Goal: Task Accomplishment & Management: Manage account settings

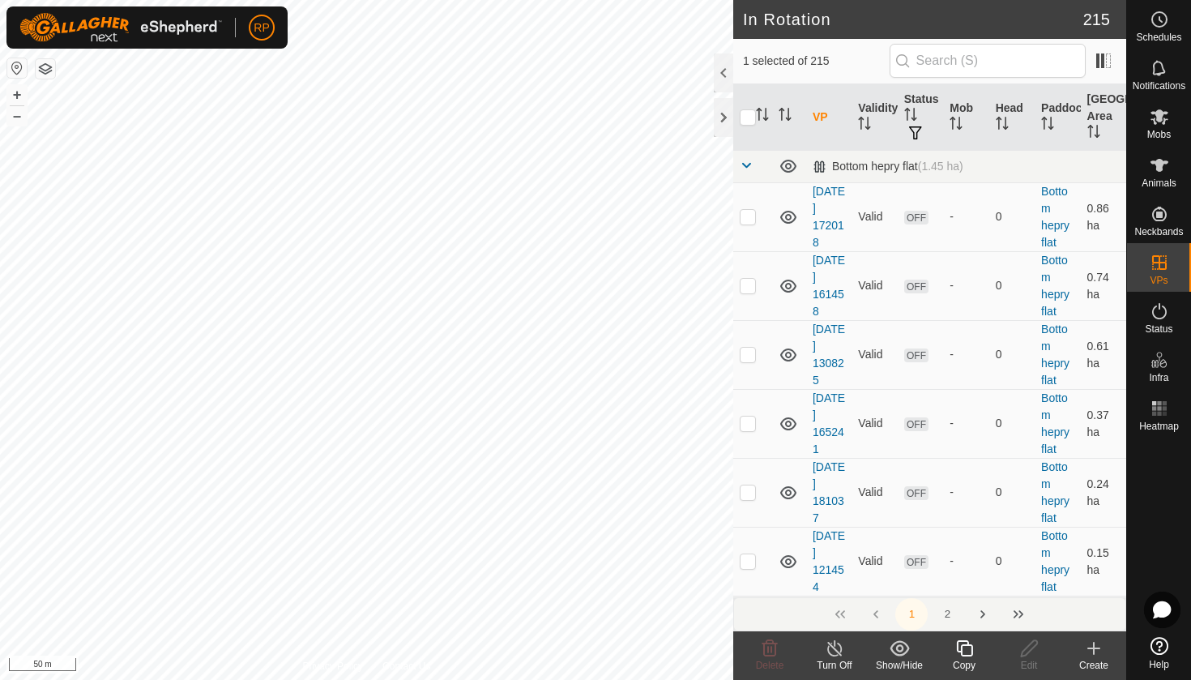
click at [967, 652] on icon at bounding box center [965, 648] width 20 height 19
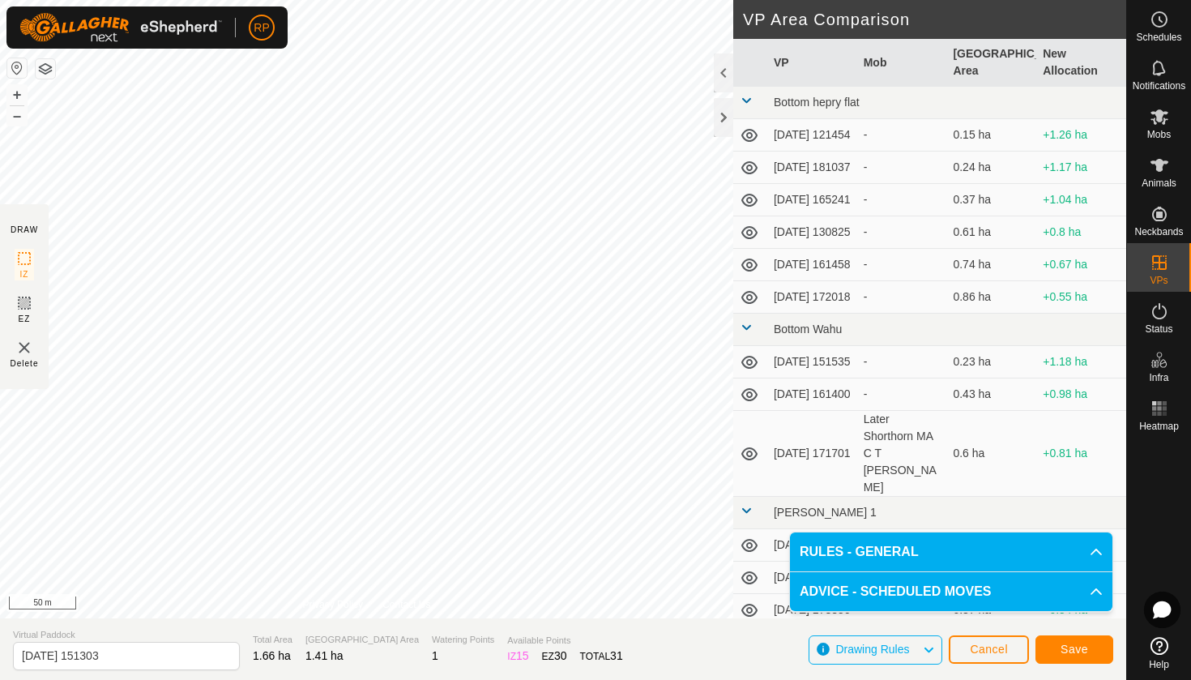
click at [1086, 645] on span "Save" at bounding box center [1075, 649] width 28 height 13
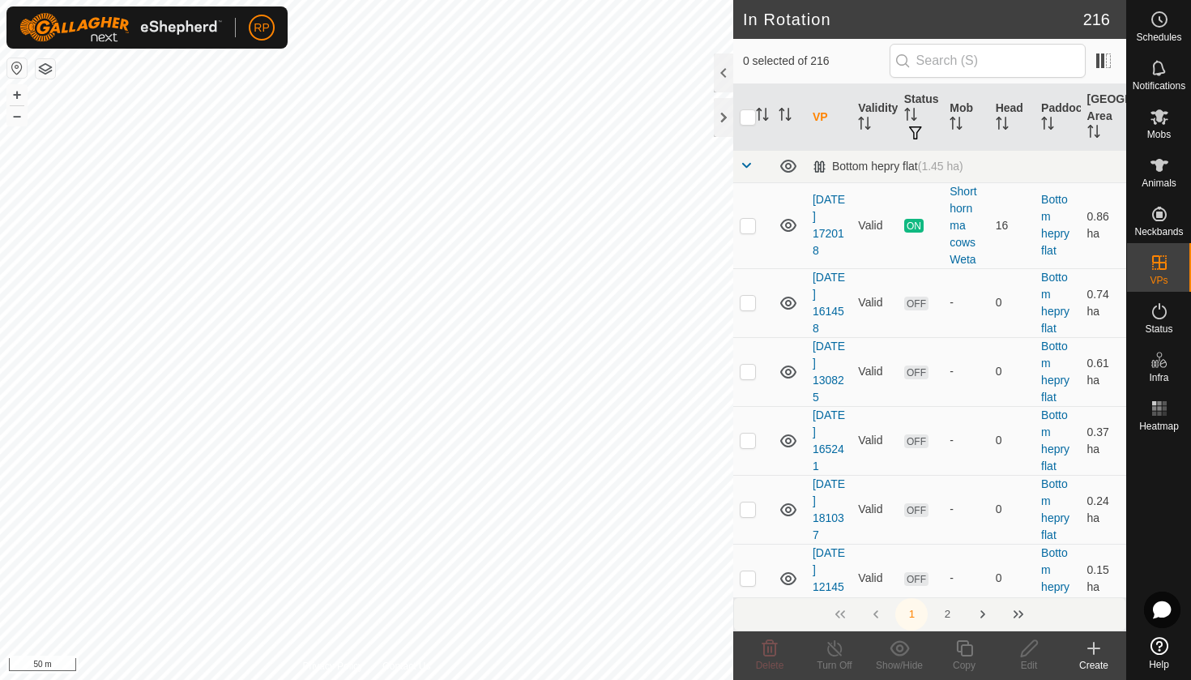
click at [1155, 128] on es-mob-svg-icon at bounding box center [1159, 117] width 29 height 26
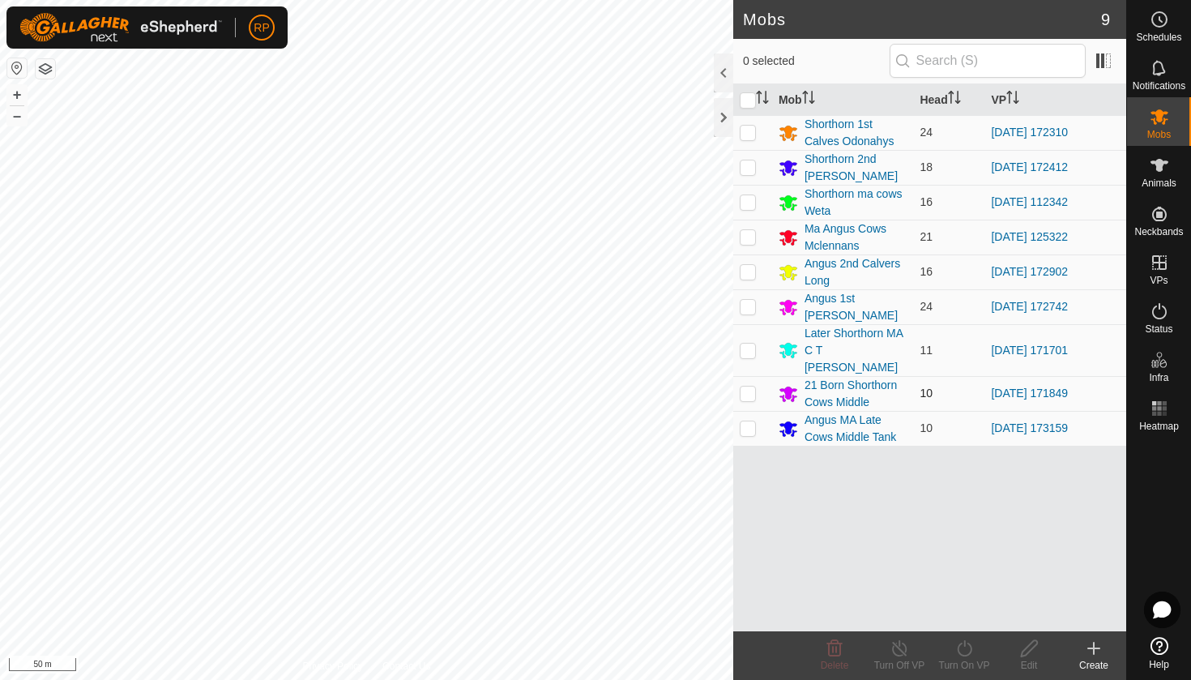
click at [746, 383] on td at bounding box center [752, 393] width 39 height 35
checkbox input "true"
click at [969, 644] on icon at bounding box center [964, 648] width 15 height 16
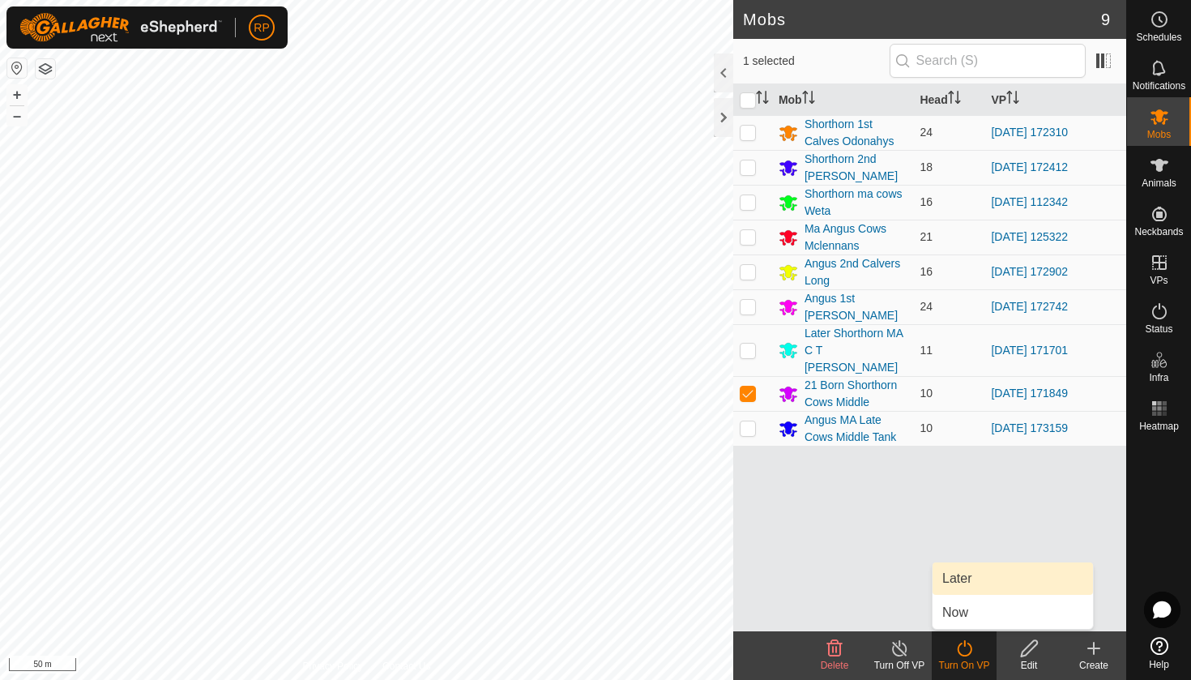
click at [969, 572] on link "Later" at bounding box center [1013, 578] width 160 height 32
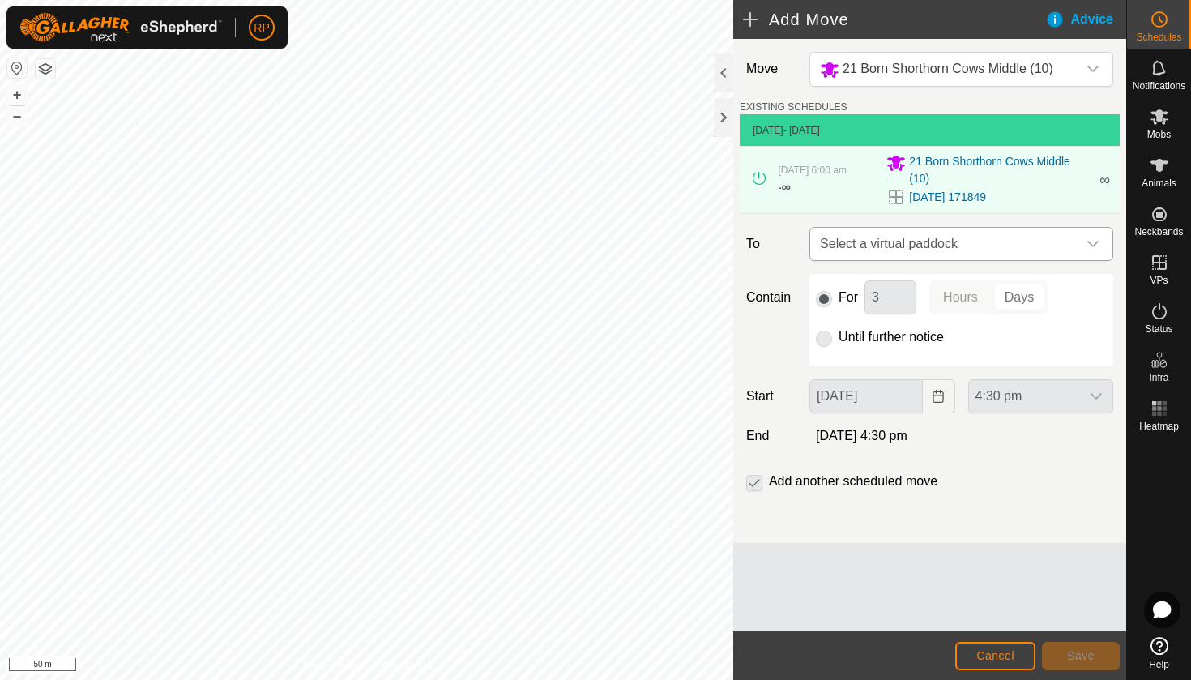
click at [838, 243] on span "Select a virtual paddock" at bounding box center [945, 244] width 263 height 32
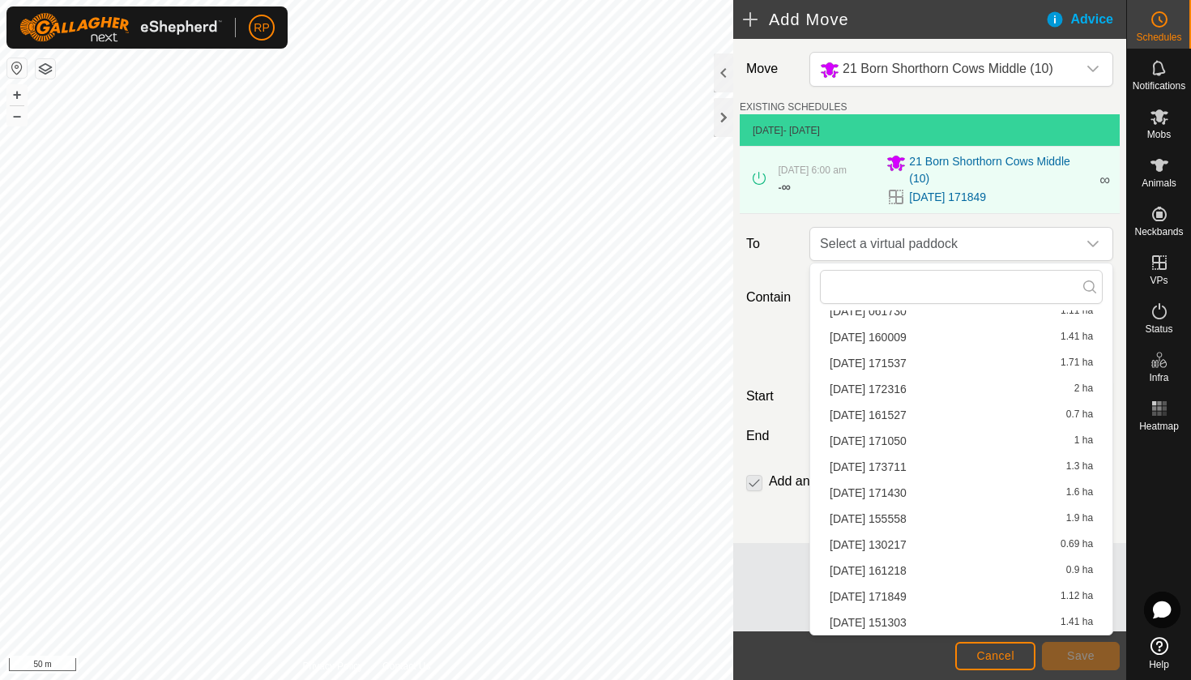
scroll to position [5873, 0]
click at [860, 620] on li "2025-08-11 151303 1.41 ha" at bounding box center [961, 622] width 283 height 24
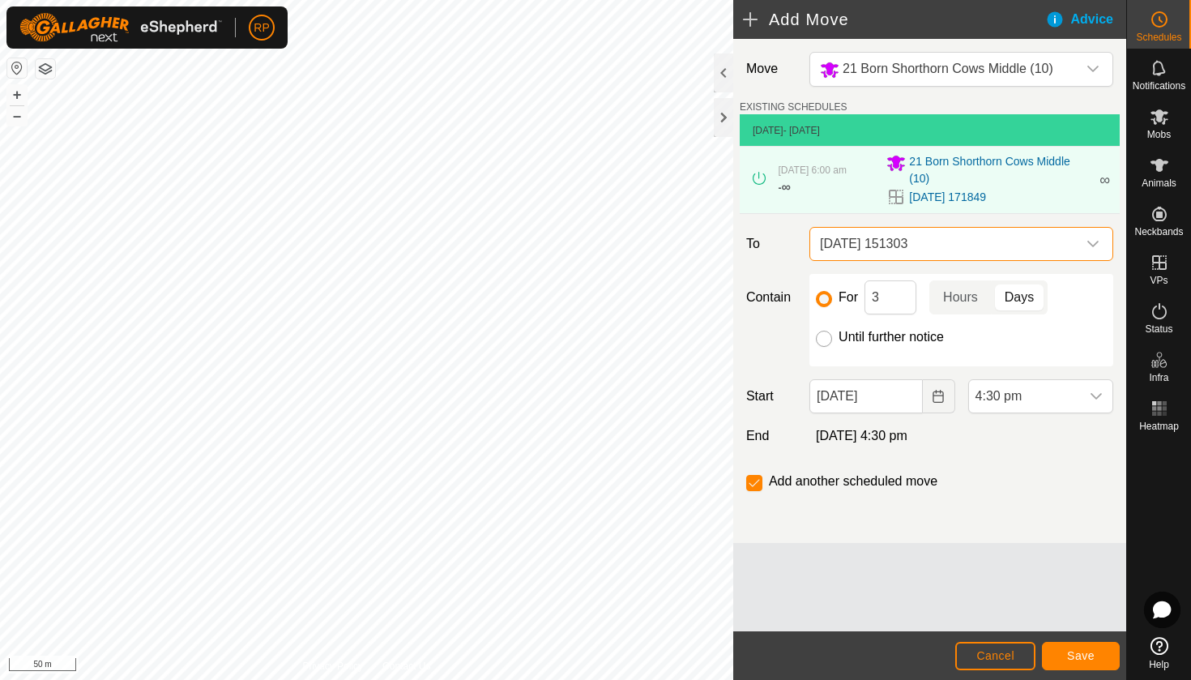
click at [824, 340] on input "Until further notice" at bounding box center [824, 339] width 16 height 16
radio input "true"
checkbox input "false"
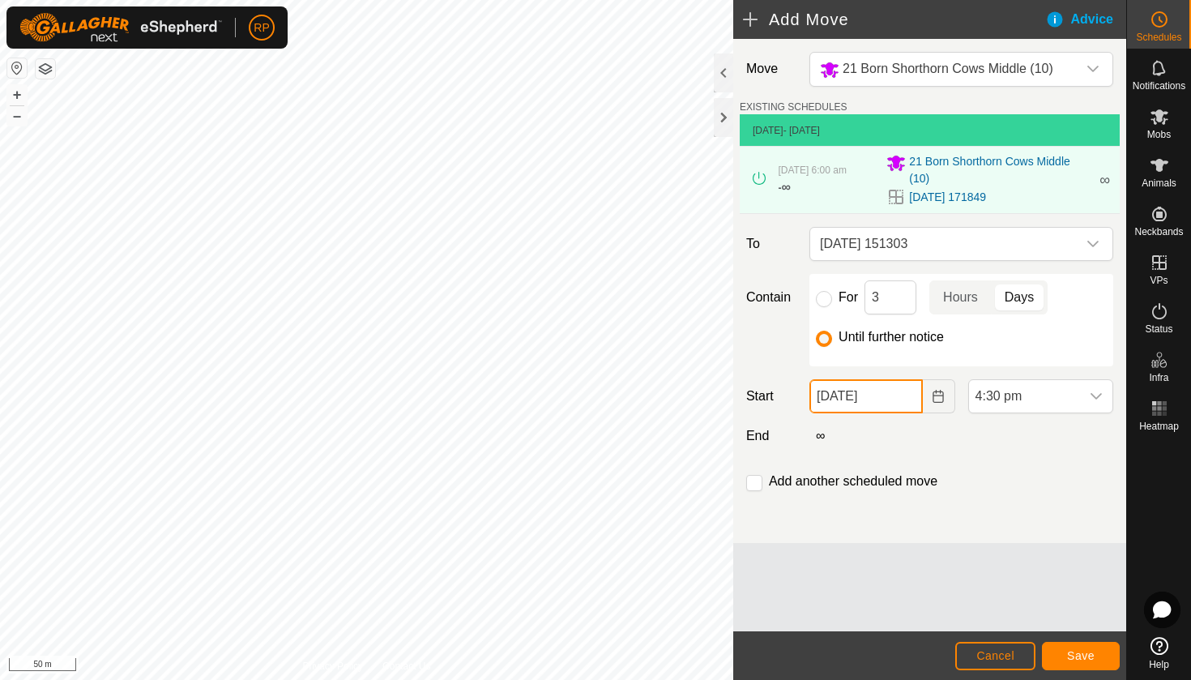
click at [876, 396] on input "[DATE]" at bounding box center [866, 396] width 113 height 34
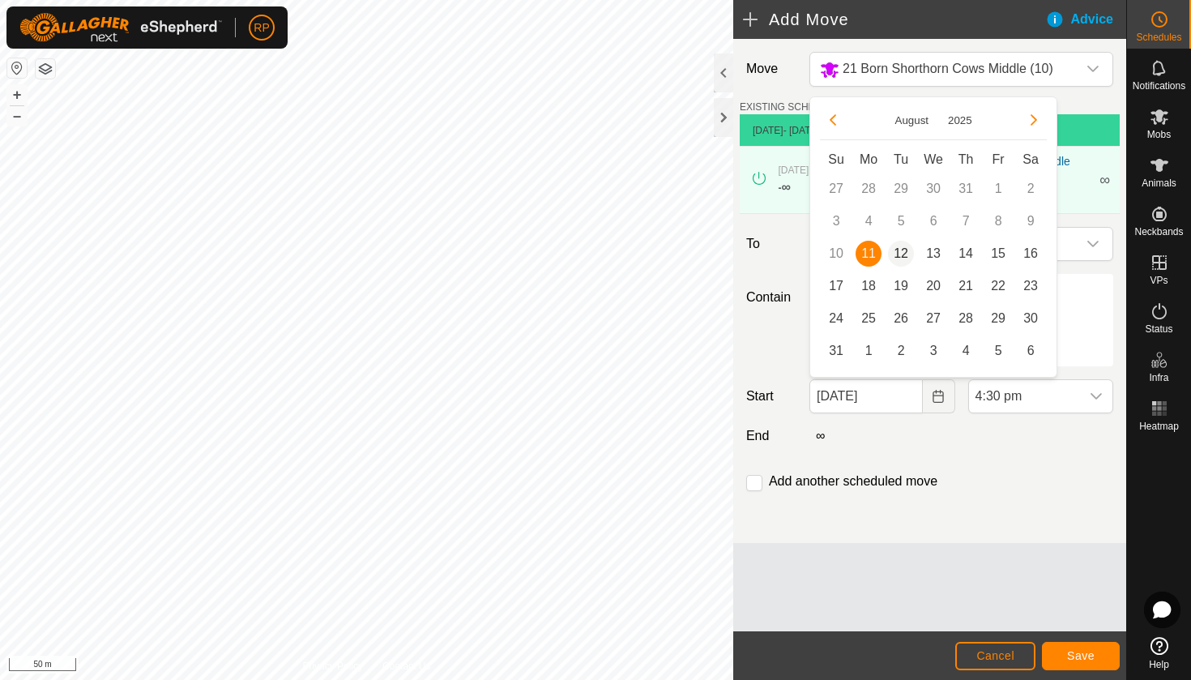
click at [904, 252] on span "12" at bounding box center [901, 254] width 26 height 26
type input "[DATE]"
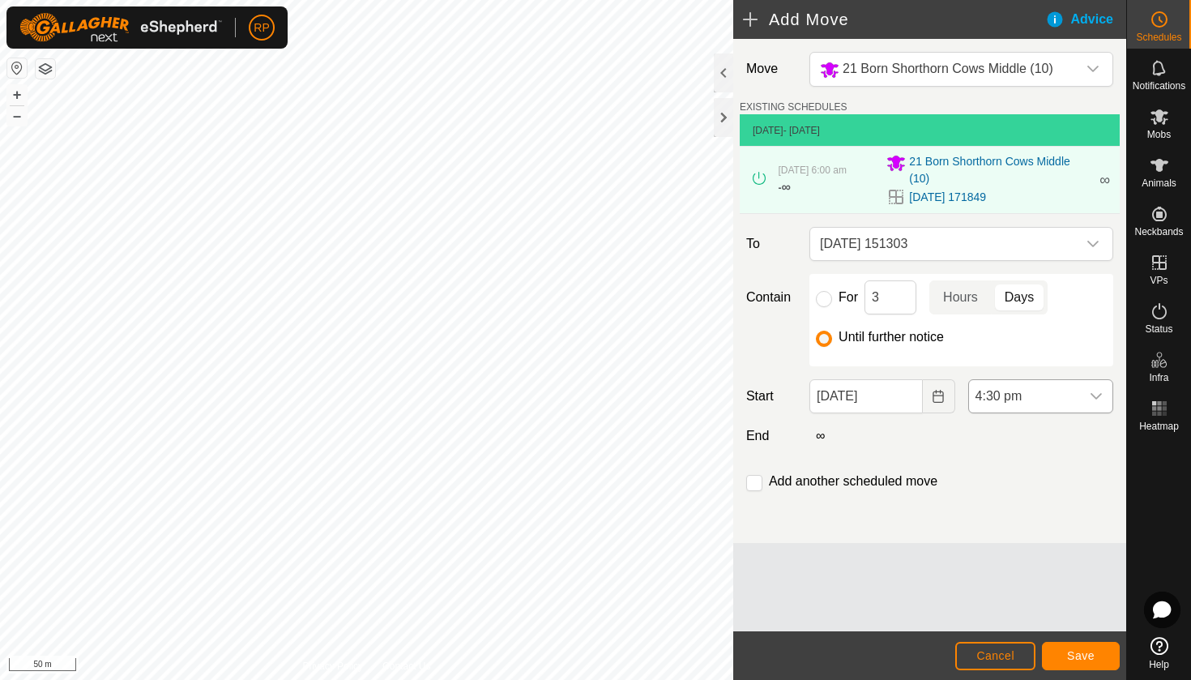
click at [1039, 399] on span "4:30 pm" at bounding box center [1024, 396] width 111 height 32
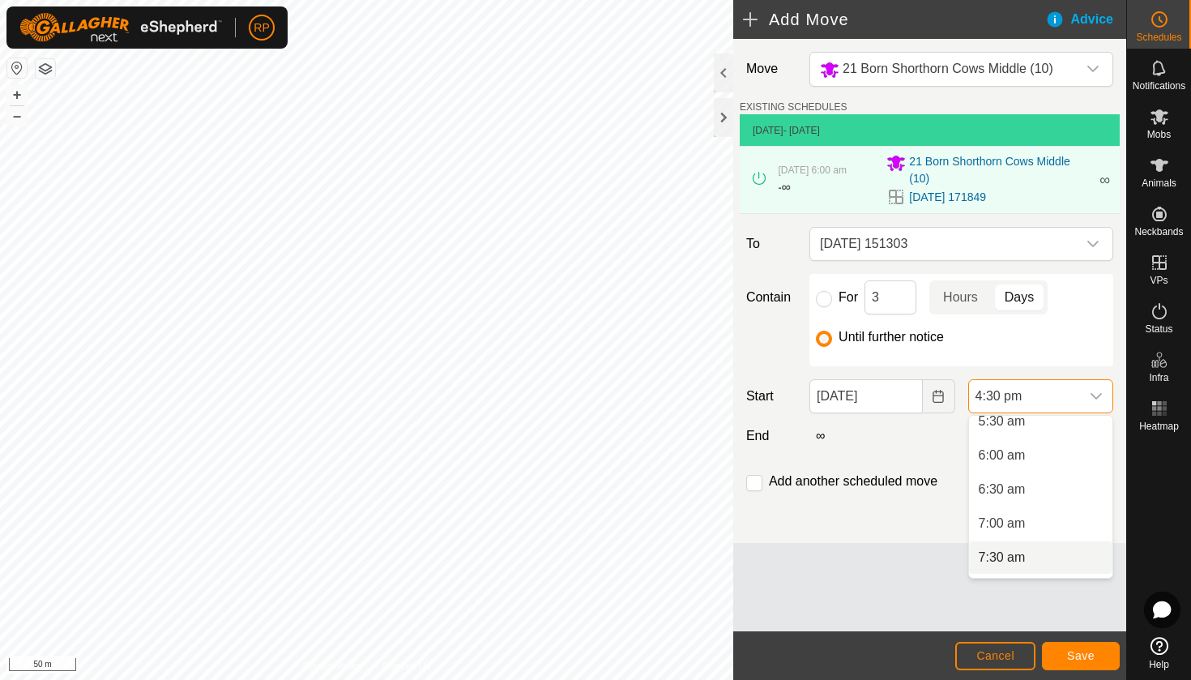
scroll to position [376, 0]
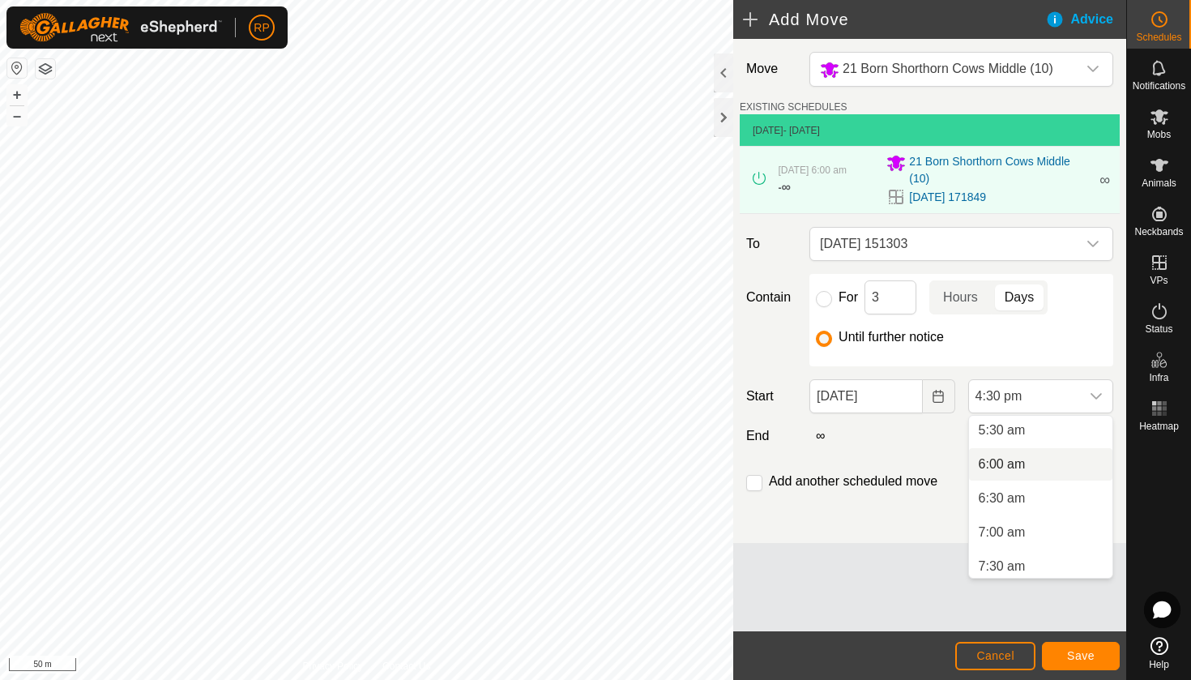
click at [1008, 464] on li "6:00 am" at bounding box center [1040, 464] width 143 height 32
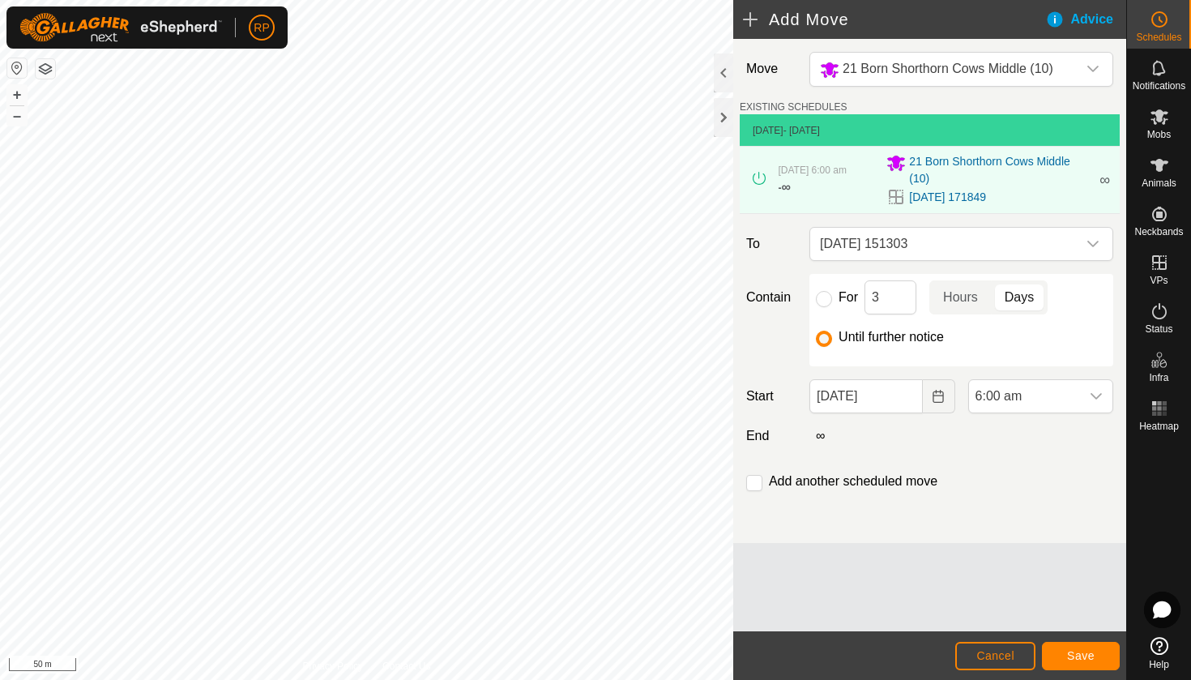
click at [1071, 646] on button "Save" at bounding box center [1081, 656] width 78 height 28
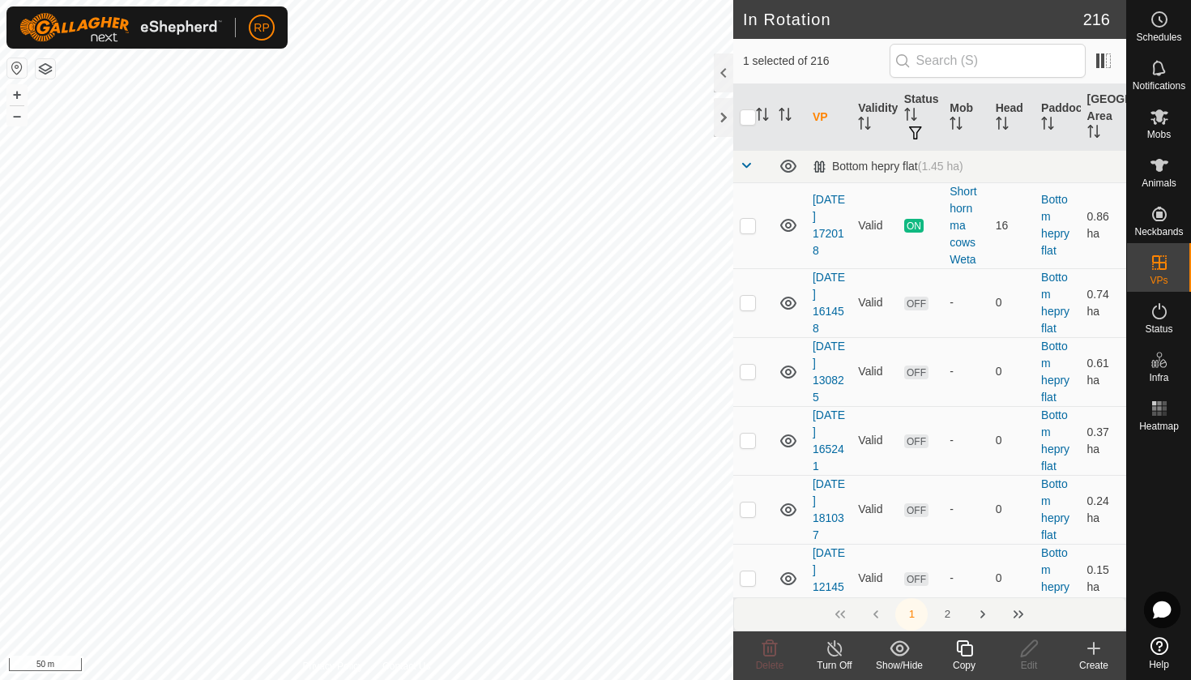
click at [952, 654] on copy-svg-icon at bounding box center [964, 648] width 65 height 19
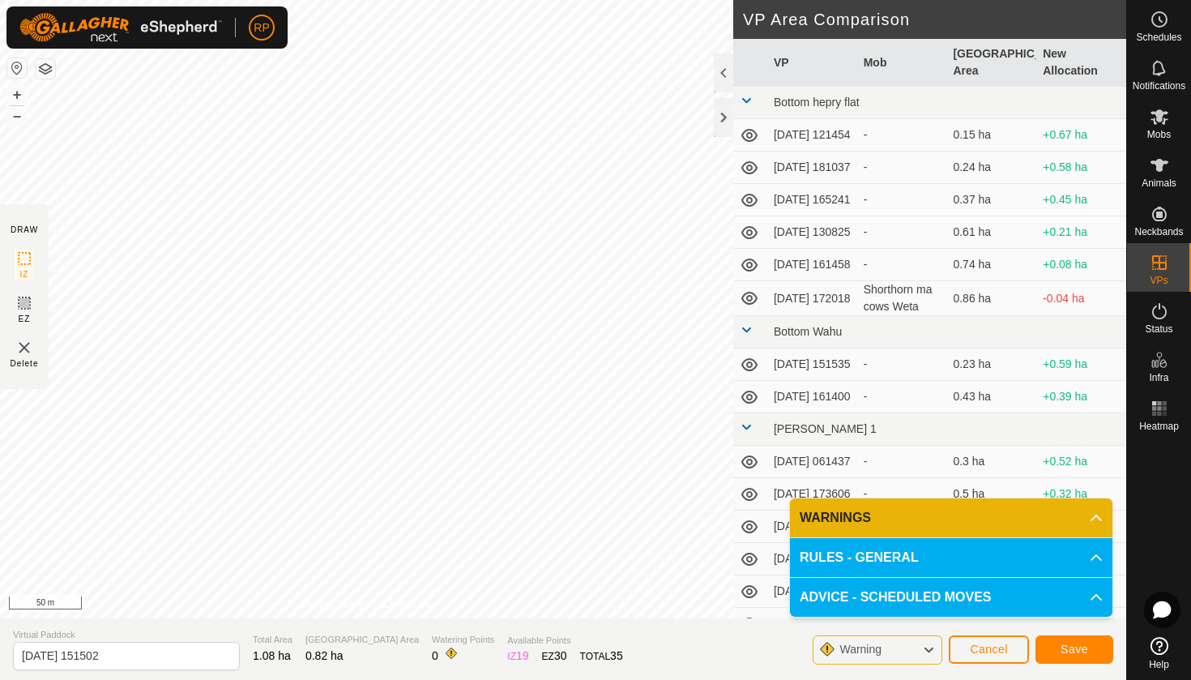
click at [1063, 644] on span "Save" at bounding box center [1075, 649] width 28 height 13
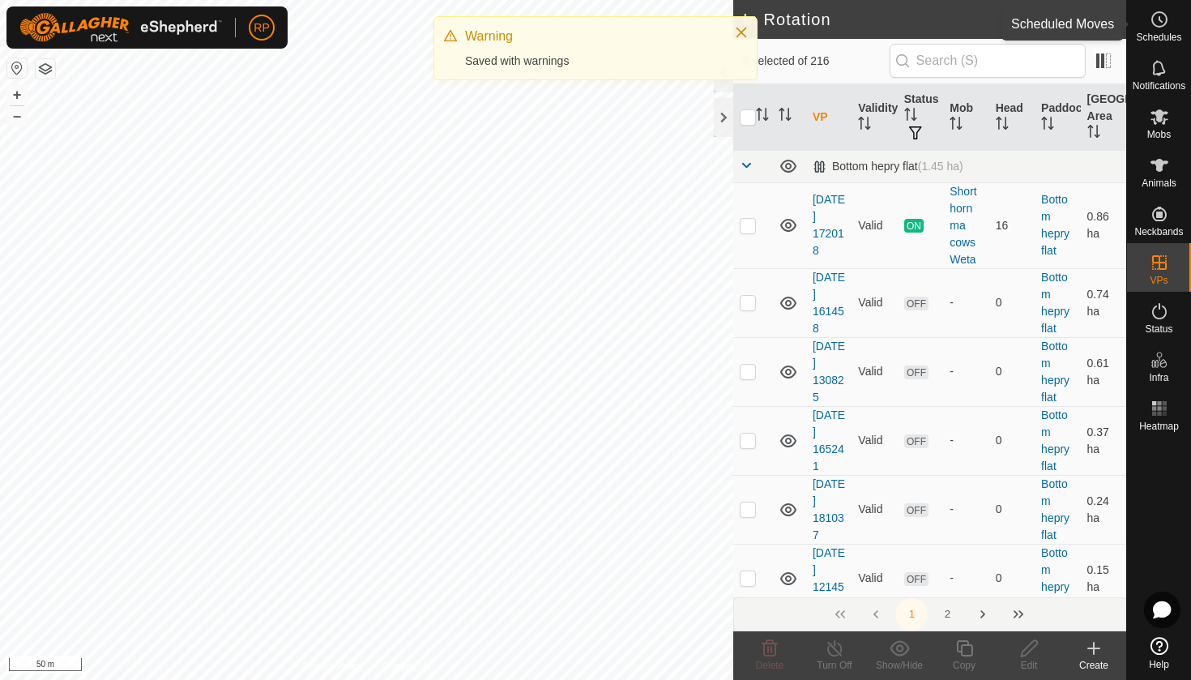
click at [1161, 26] on circle at bounding box center [1159, 19] width 15 height 15
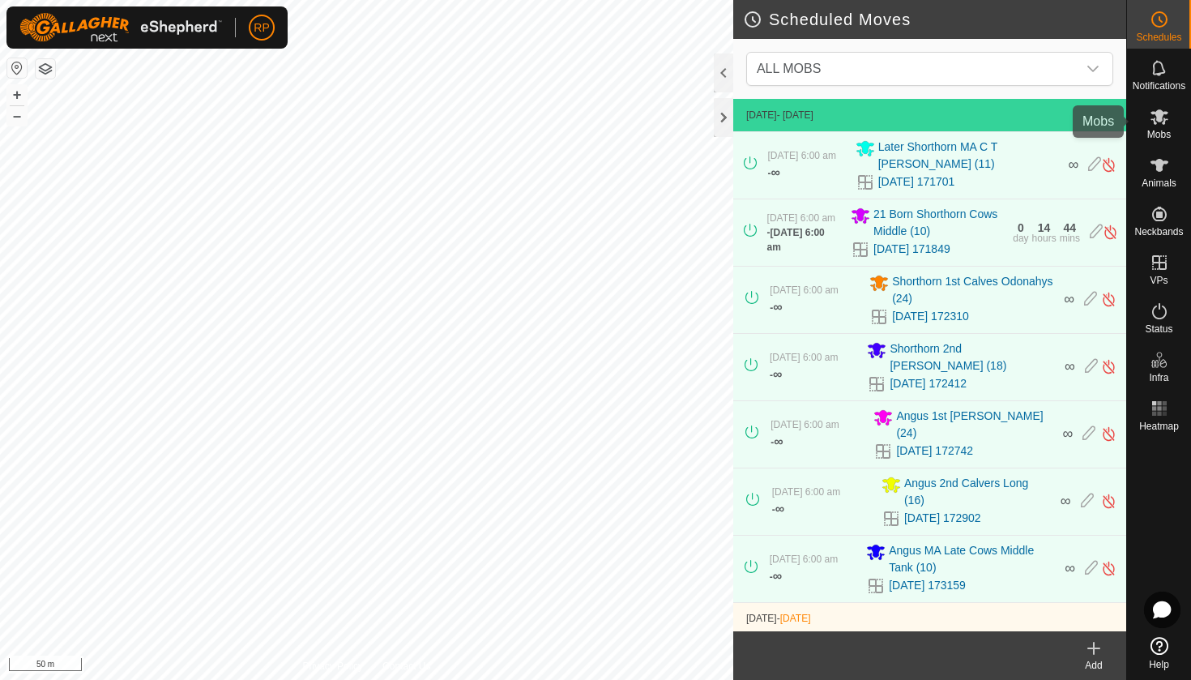
click at [1156, 139] on span "Mobs" at bounding box center [1160, 135] width 24 height 10
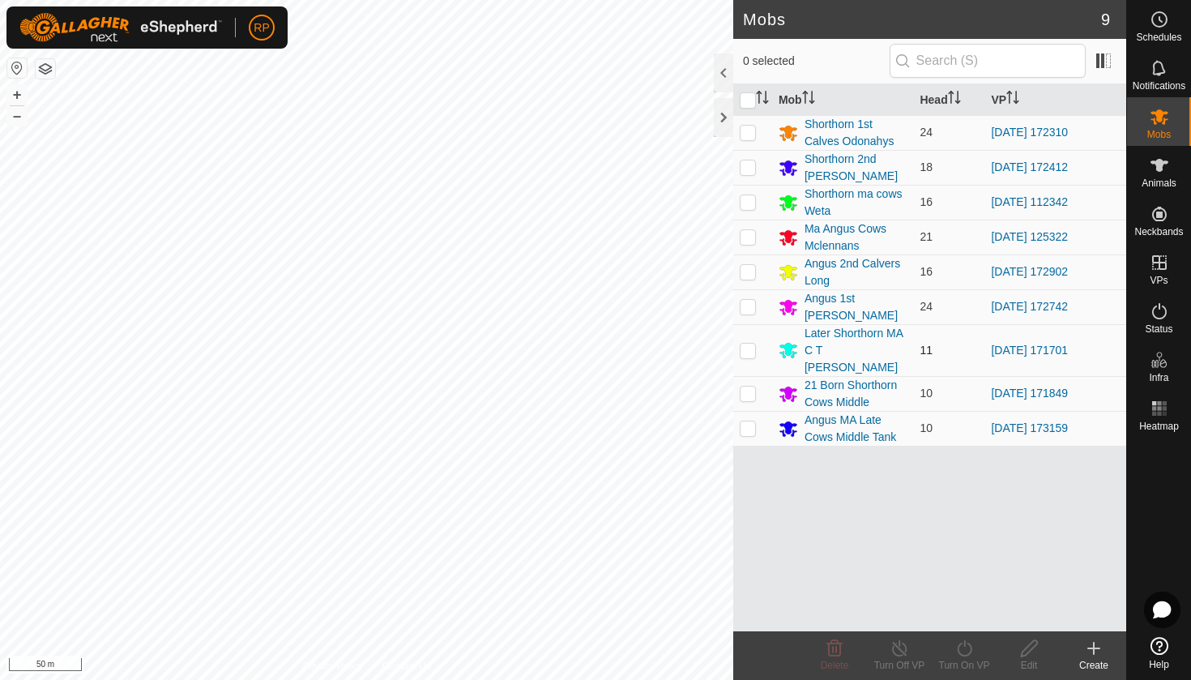
click at [750, 344] on p-checkbox at bounding box center [748, 350] width 16 height 13
checkbox input "true"
click at [958, 657] on icon at bounding box center [965, 648] width 20 height 19
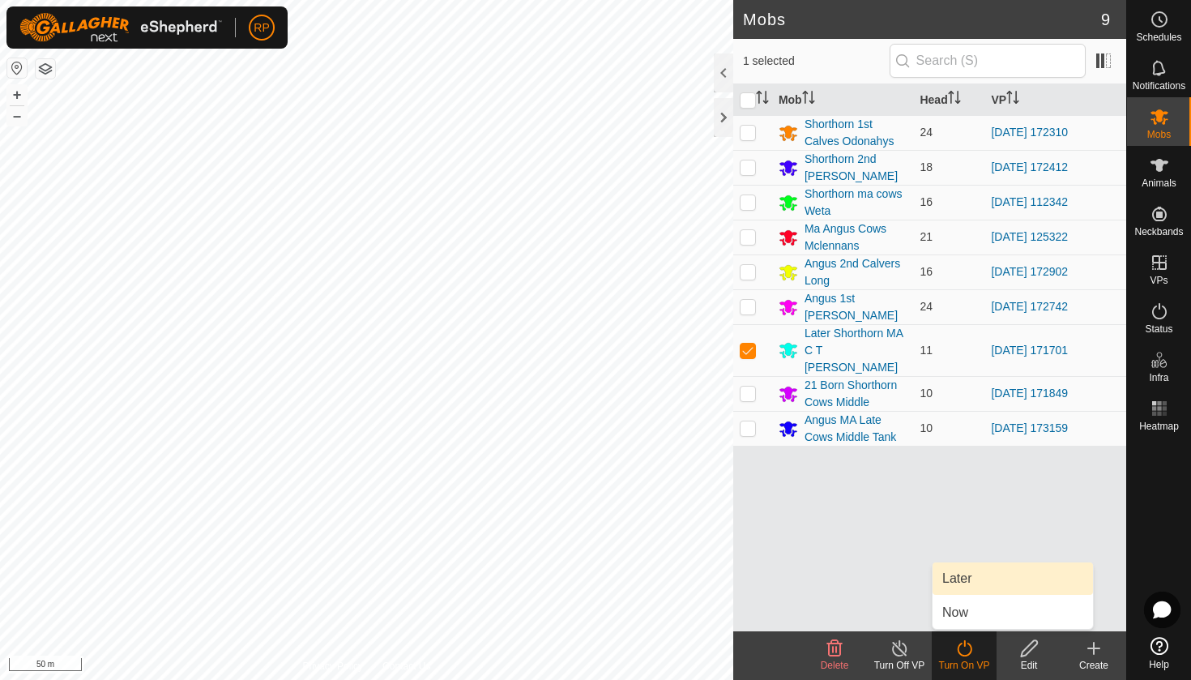
click at [961, 583] on link "Later" at bounding box center [1013, 578] width 160 height 32
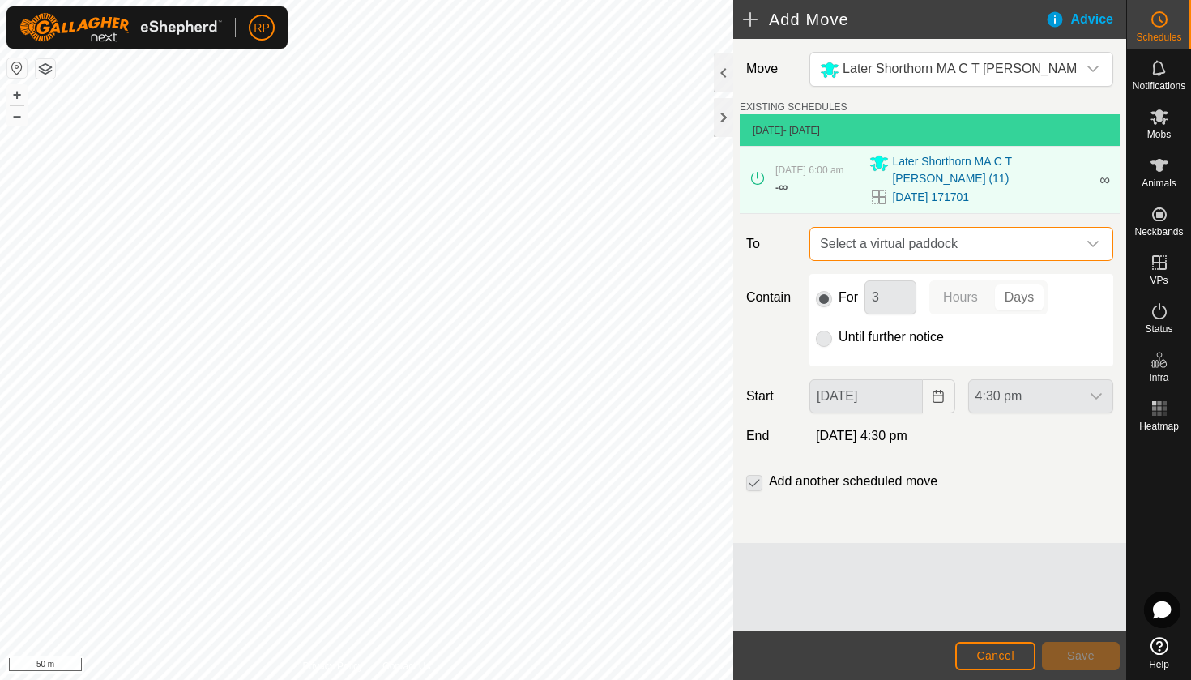
click at [914, 242] on span "Select a virtual paddock" at bounding box center [945, 244] width 263 height 32
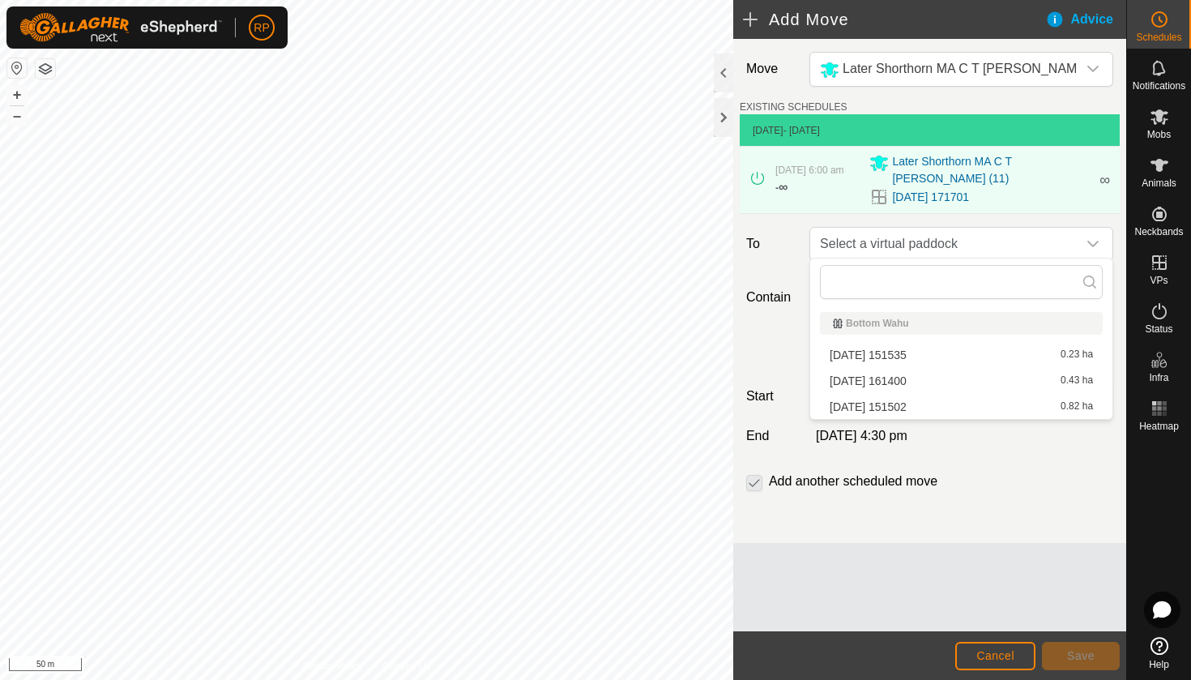
click at [892, 400] on li "2025-08-11 151502 0.82 ha" at bounding box center [961, 407] width 283 height 24
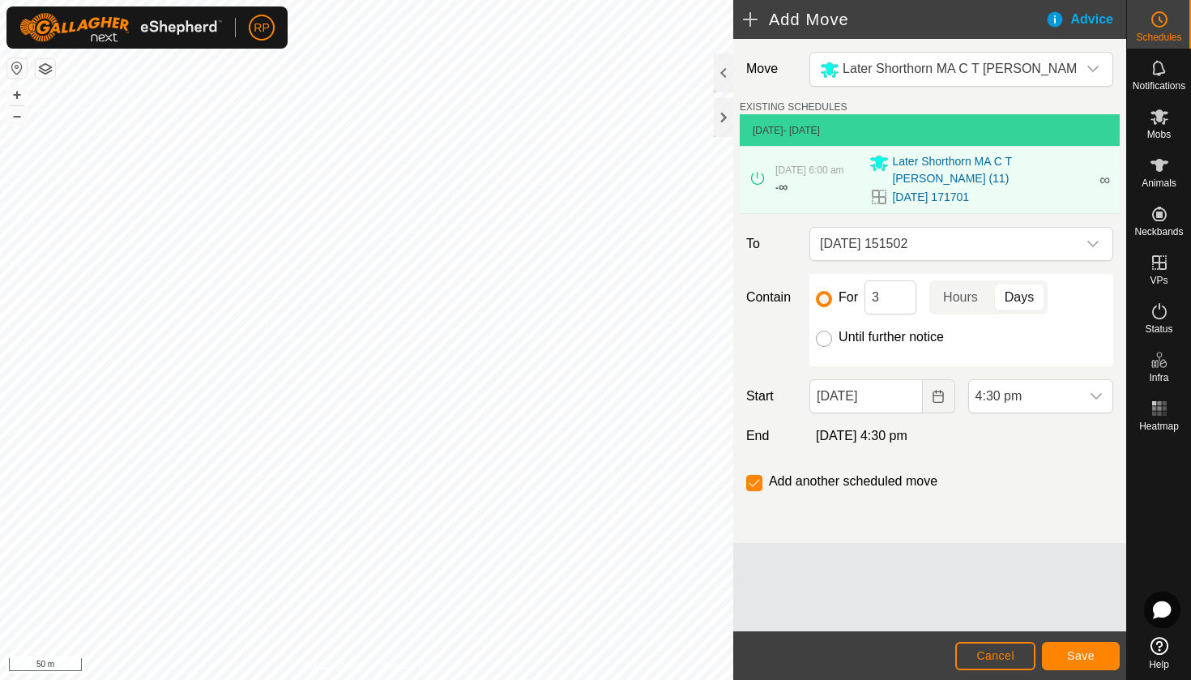
click at [823, 336] on input "Until further notice" at bounding box center [824, 339] width 16 height 16
radio input "true"
checkbox input "false"
click at [845, 393] on input "[DATE]" at bounding box center [866, 396] width 113 height 34
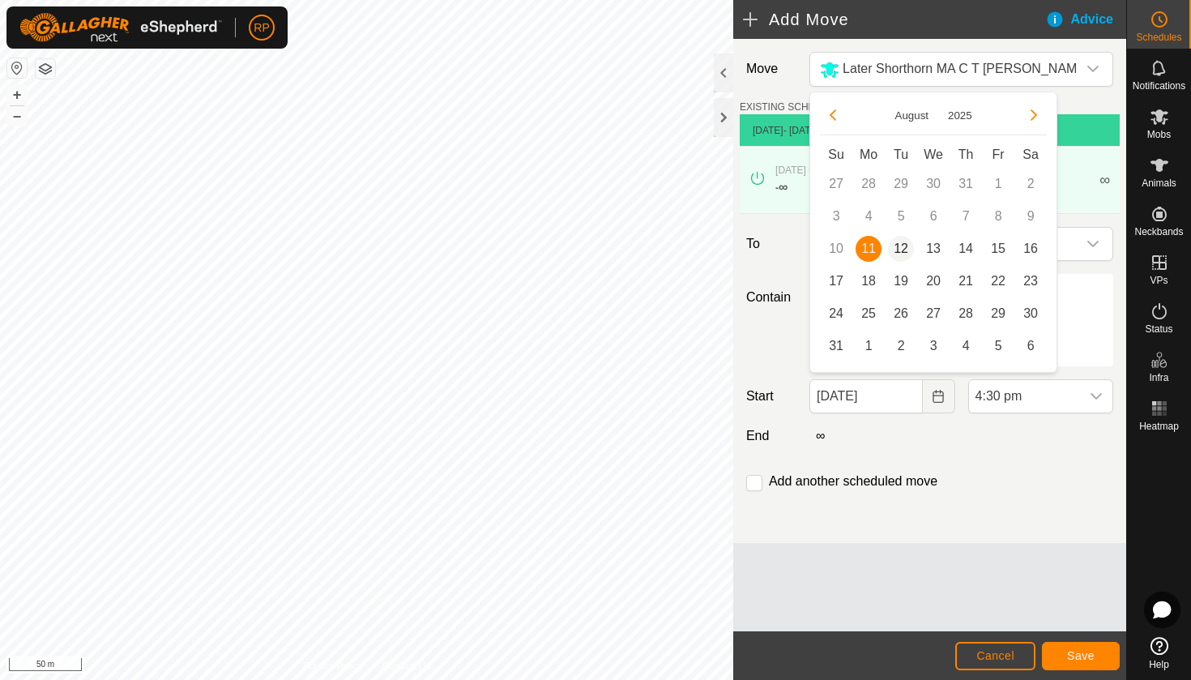
click at [903, 251] on span "12" at bounding box center [901, 249] width 26 height 26
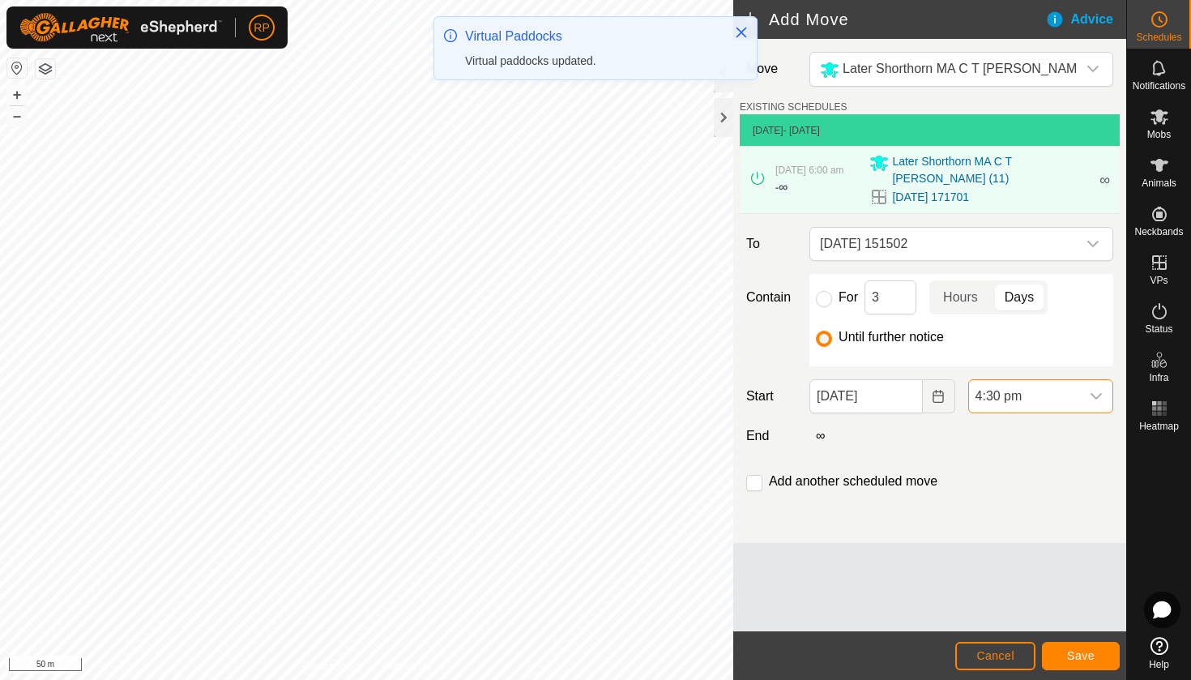
click at [1005, 388] on span "4:30 pm" at bounding box center [1024, 396] width 111 height 32
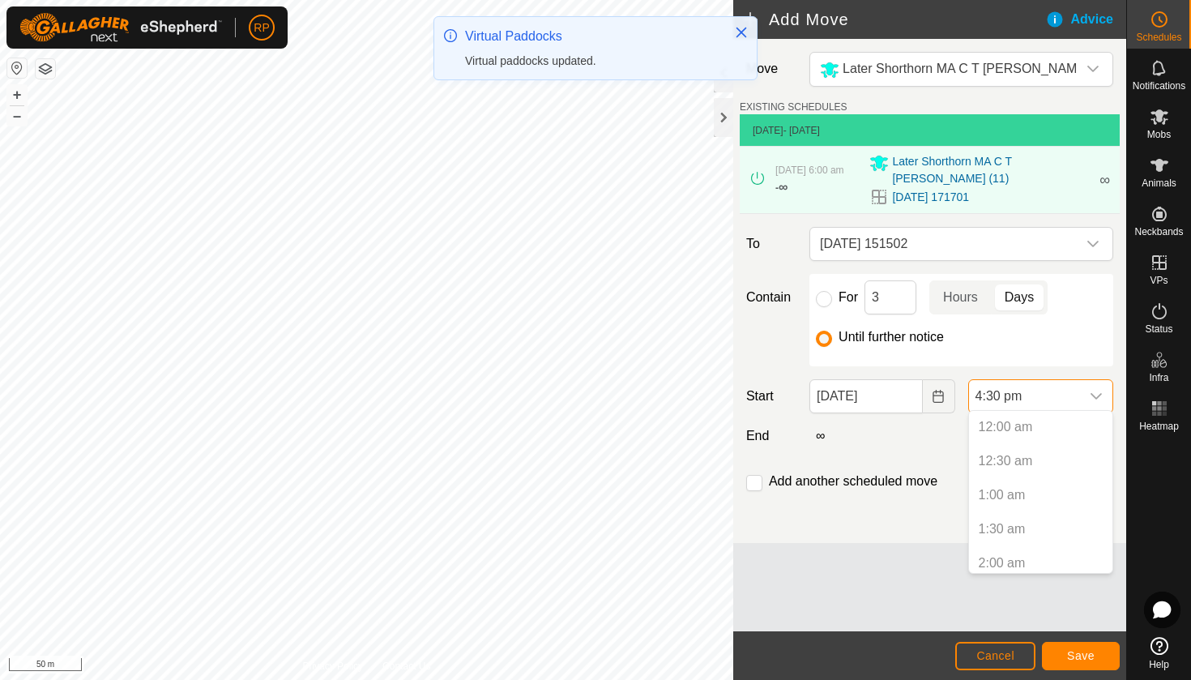
scroll to position [994, 0]
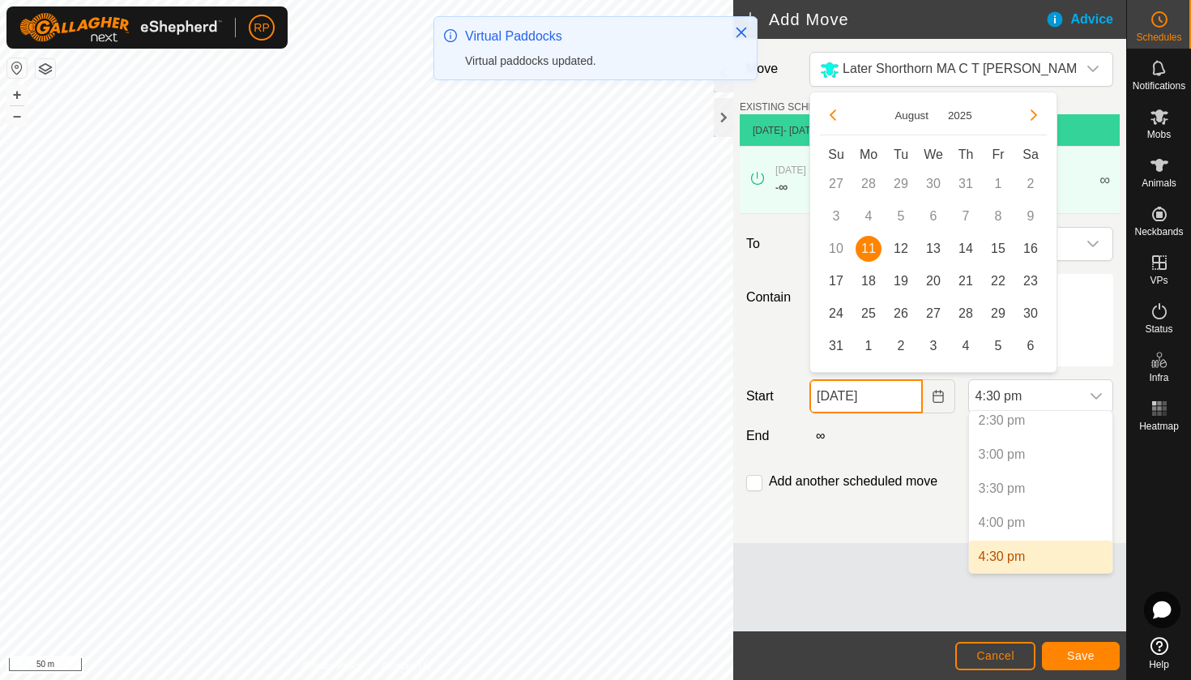
click at [909, 395] on input "[DATE]" at bounding box center [866, 396] width 113 height 34
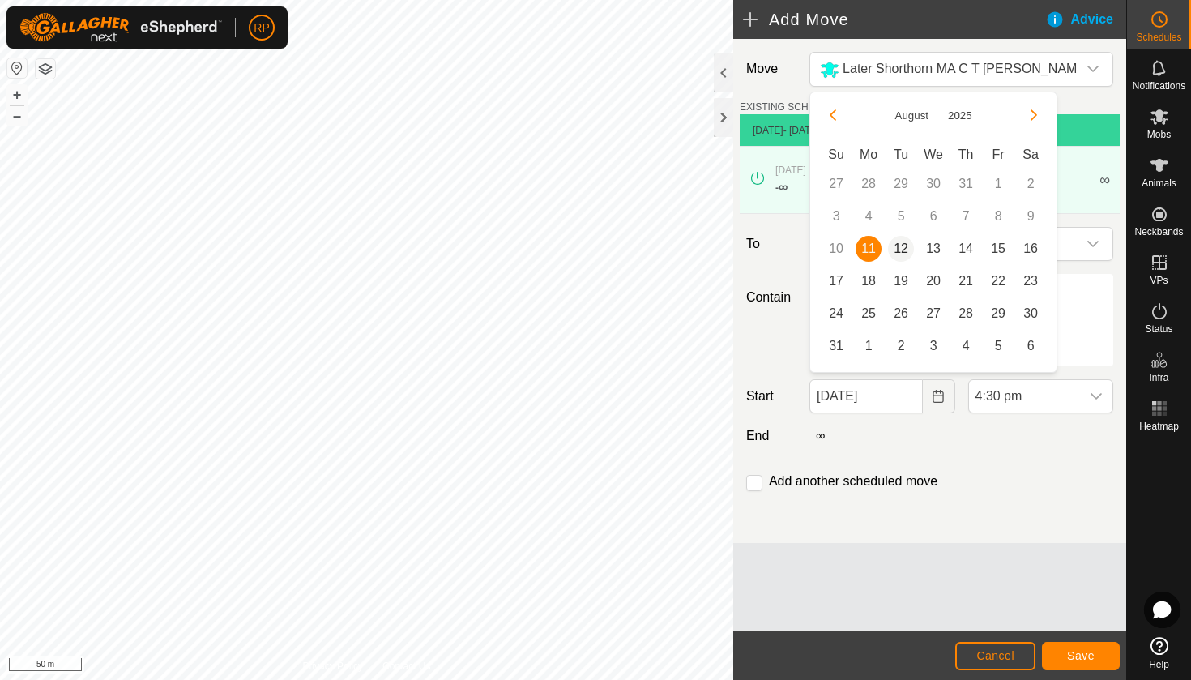
click at [900, 250] on span "12" at bounding box center [901, 249] width 26 height 26
type input "[DATE]"
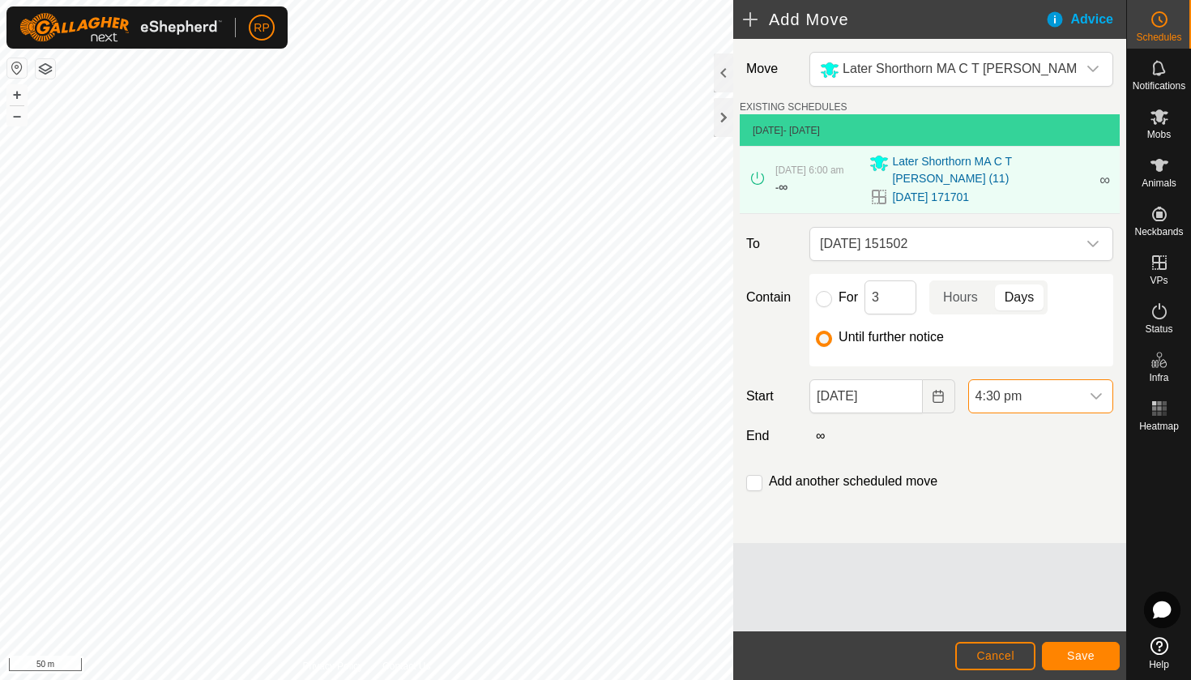
click at [983, 396] on span "4:30 pm" at bounding box center [1024, 396] width 111 height 32
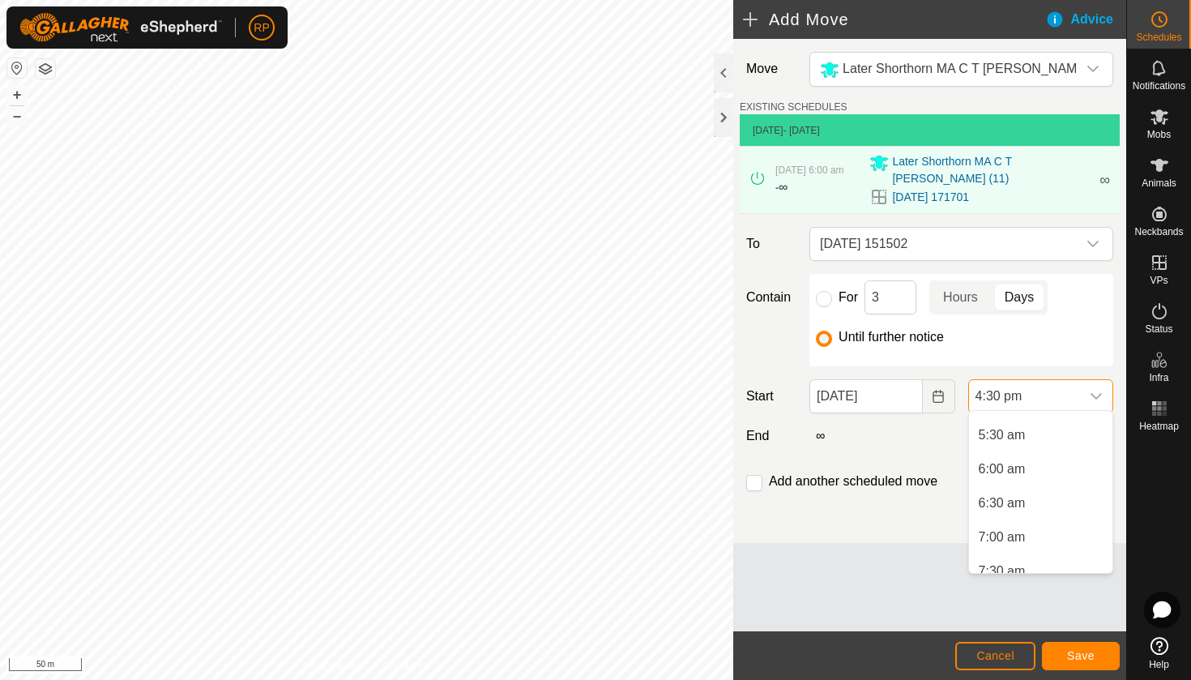
scroll to position [359, 0]
click at [1018, 473] on li "6:00 am" at bounding box center [1040, 476] width 143 height 32
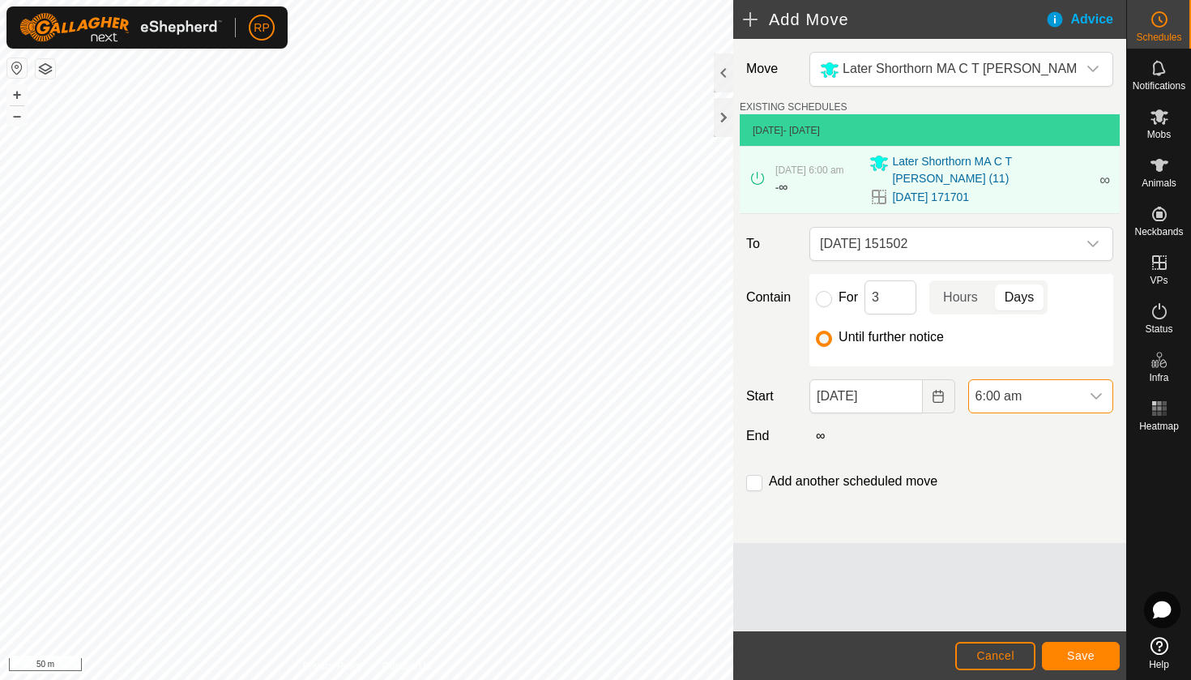
click at [1073, 658] on span "Save" at bounding box center [1081, 655] width 28 height 13
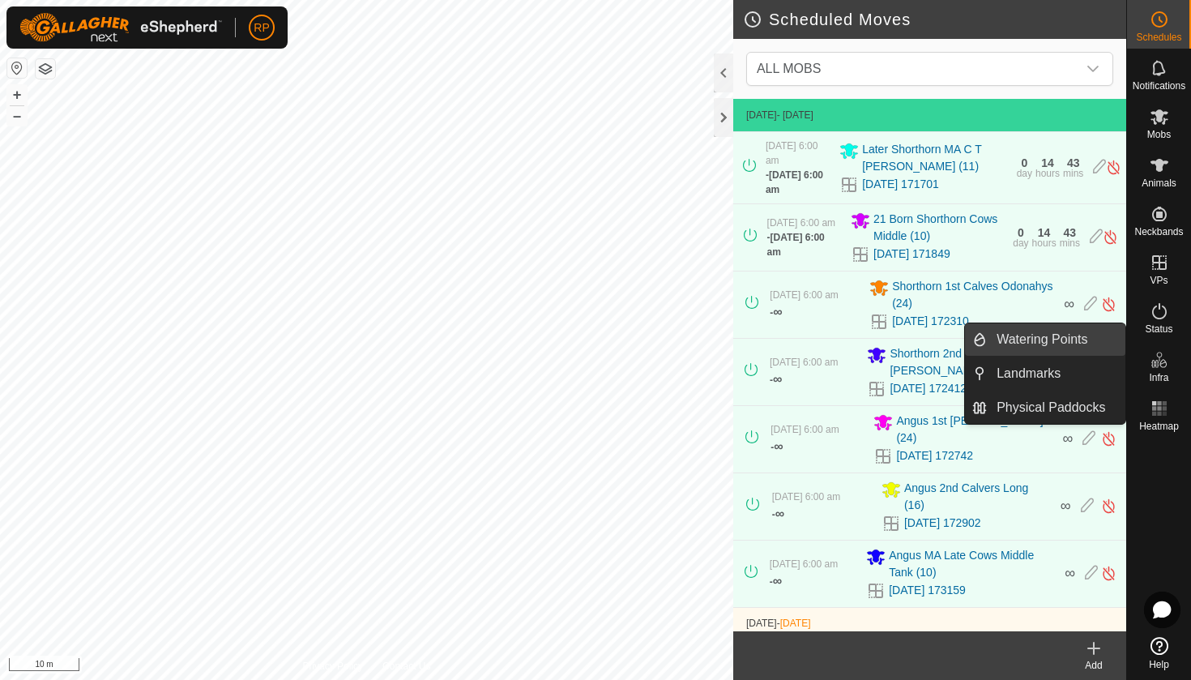
click at [1086, 344] on link "Watering Points" at bounding box center [1056, 339] width 139 height 32
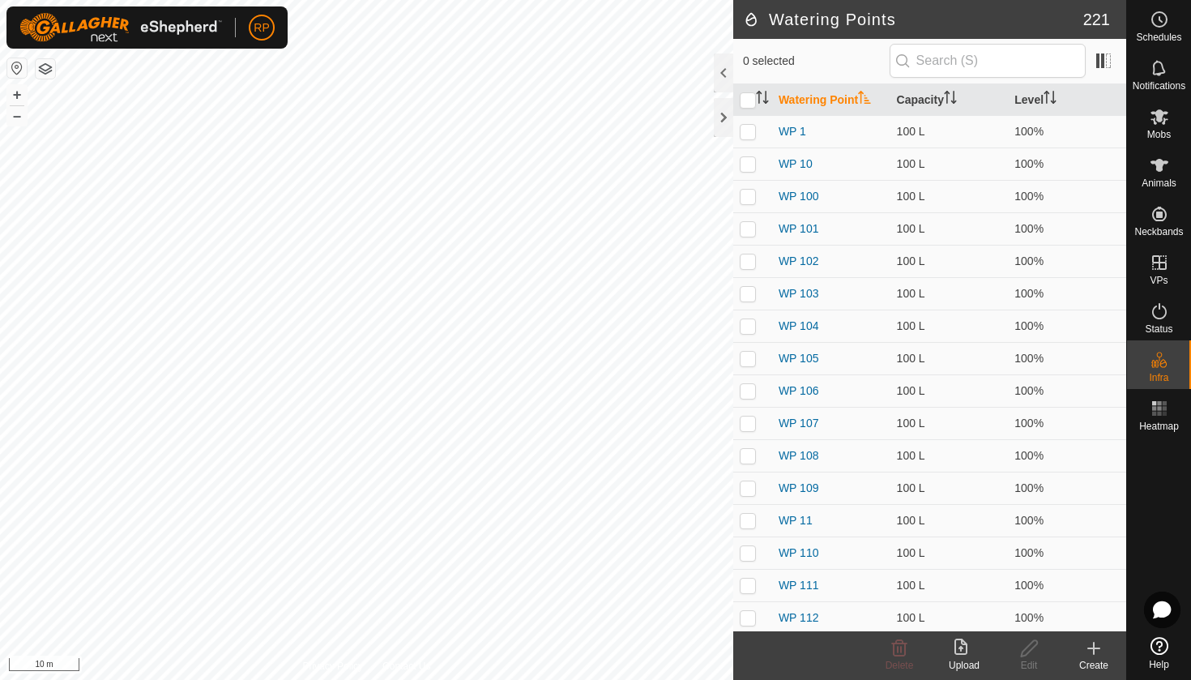
click at [1094, 652] on icon at bounding box center [1094, 648] width 0 height 11
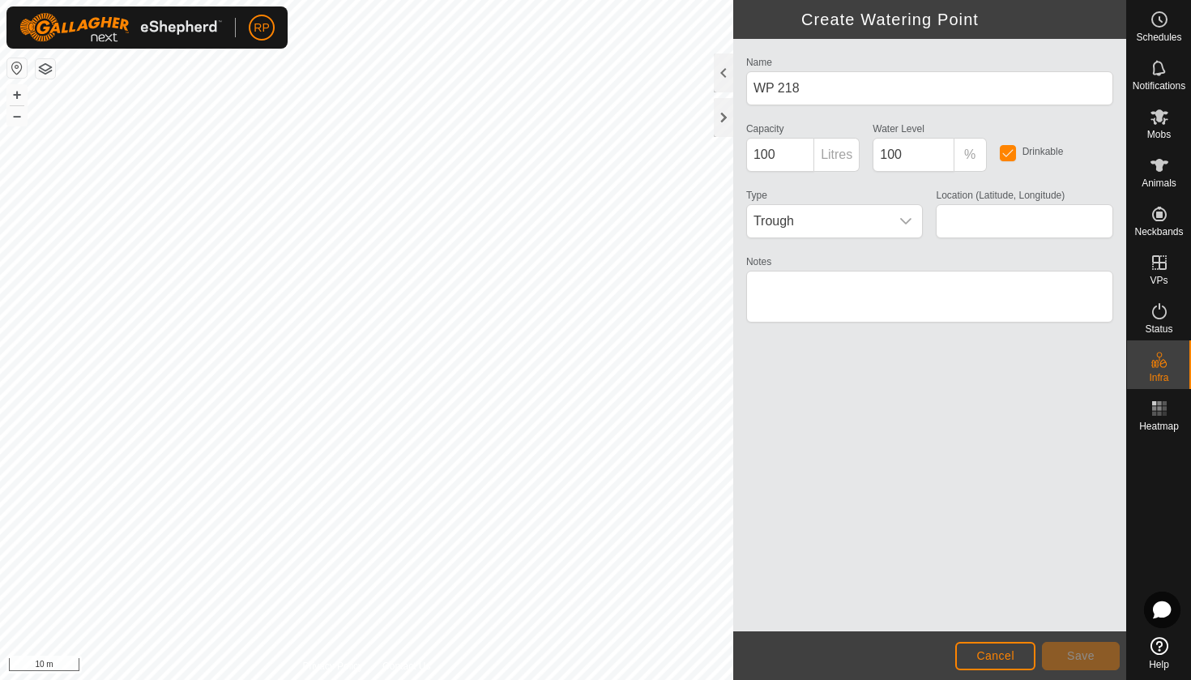
type input "-38.577599, 174.871383"
click at [1094, 657] on span "Save" at bounding box center [1081, 655] width 28 height 13
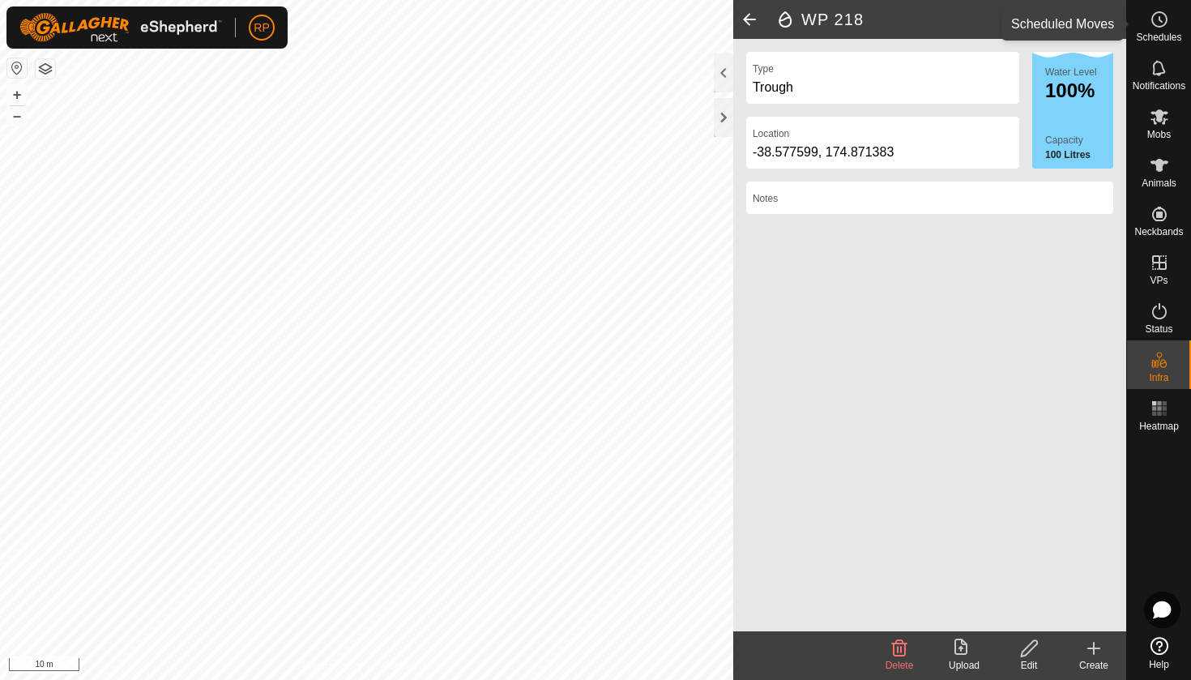
click at [1165, 39] on span "Schedules" at bounding box center [1158, 37] width 45 height 10
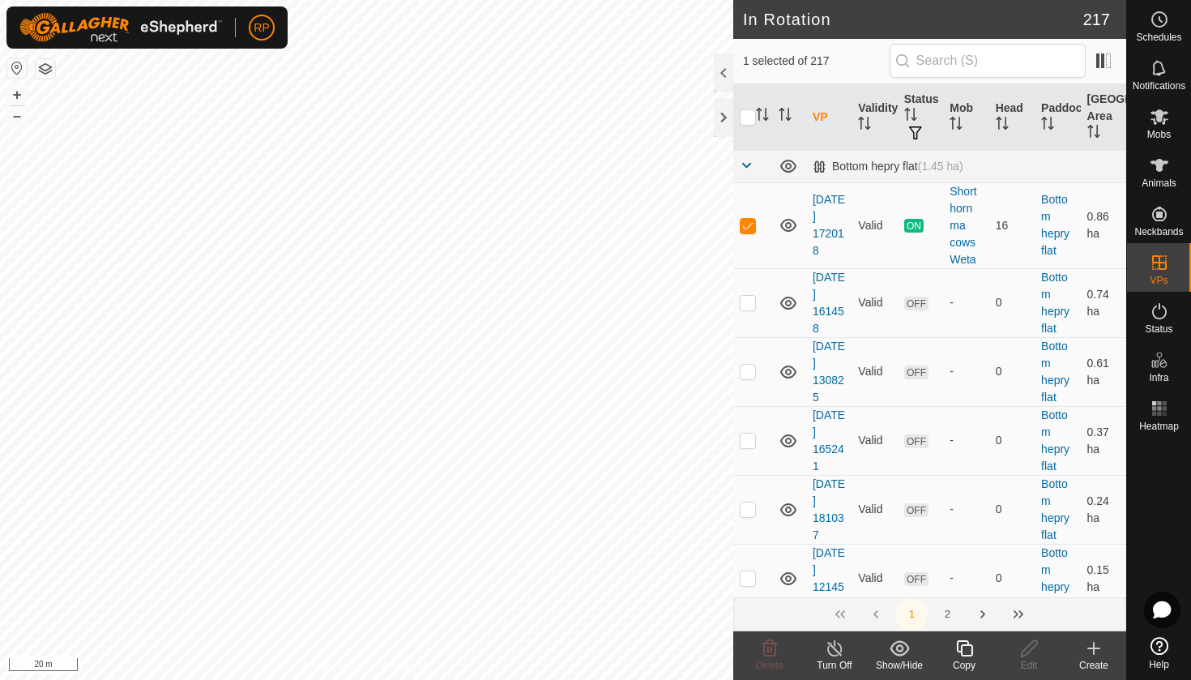
click at [961, 646] on icon at bounding box center [965, 648] width 20 height 19
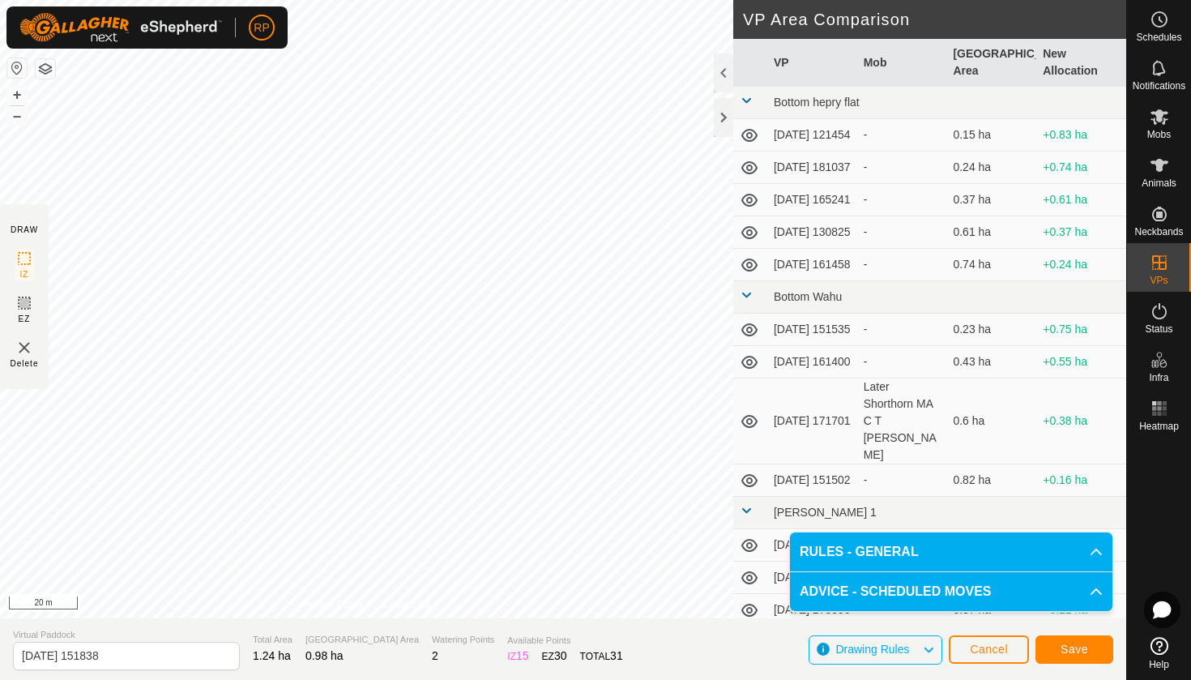
click at [1088, 641] on button "Save" at bounding box center [1075, 649] width 78 height 28
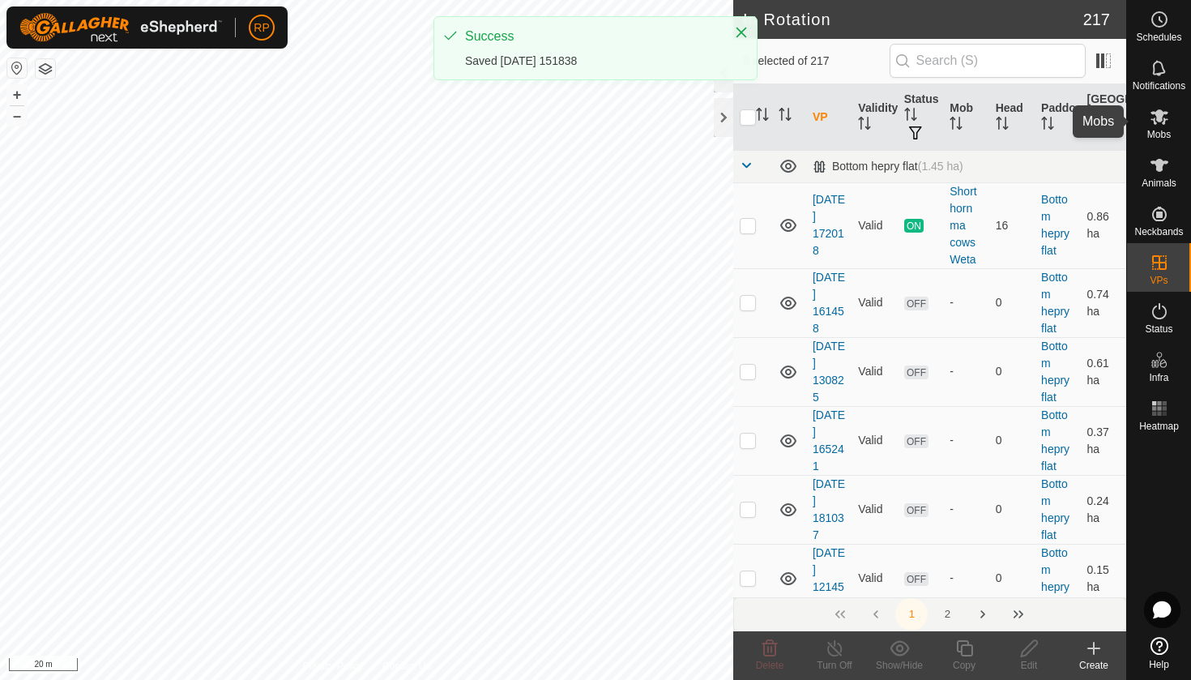
click at [1154, 124] on icon at bounding box center [1160, 116] width 18 height 15
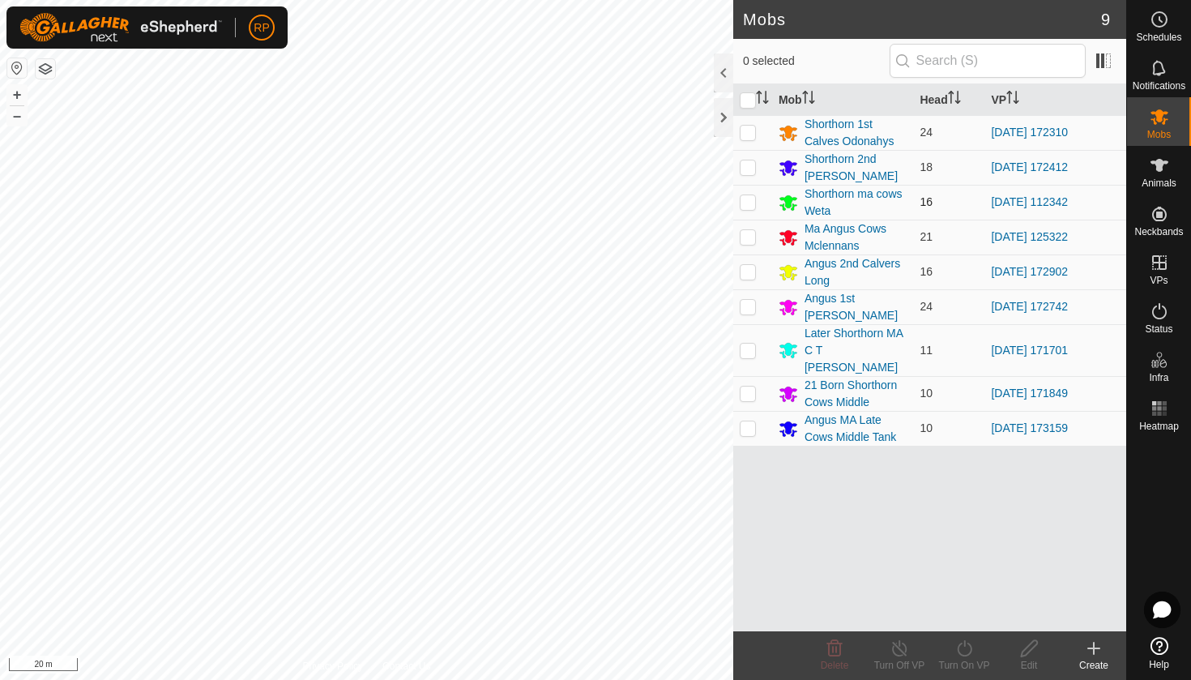
click at [749, 207] on p-checkbox at bounding box center [748, 201] width 16 height 13
checkbox input "true"
click at [955, 644] on icon at bounding box center [965, 648] width 20 height 19
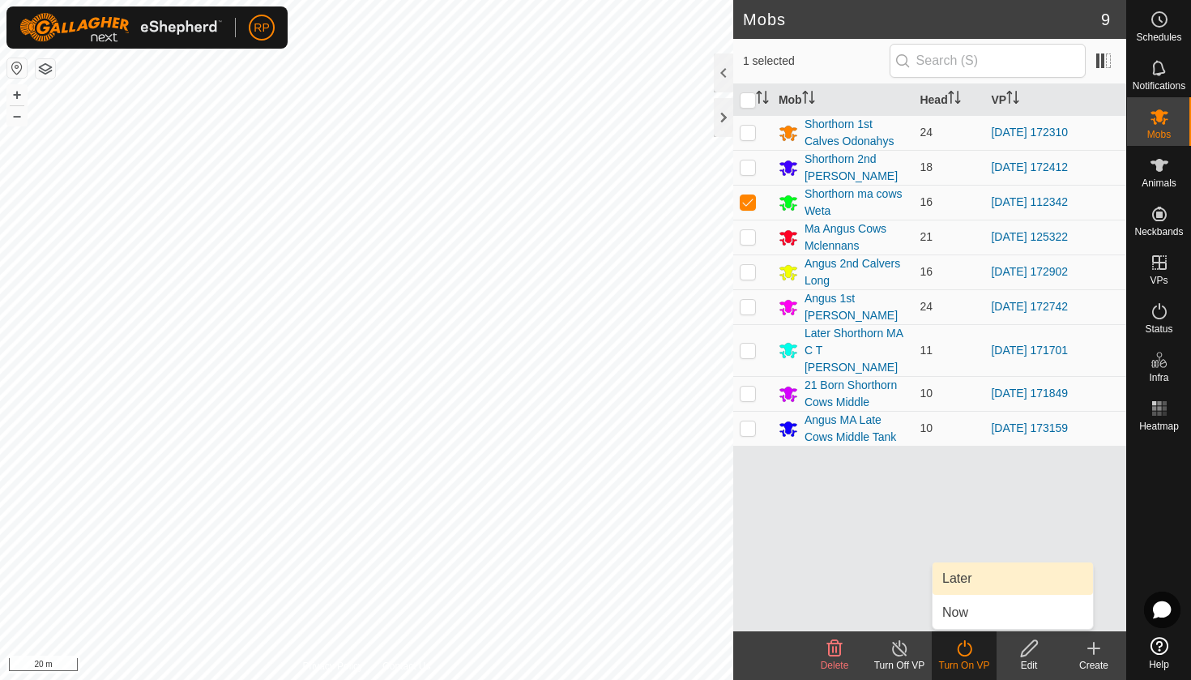
click at [963, 575] on link "Later" at bounding box center [1013, 578] width 160 height 32
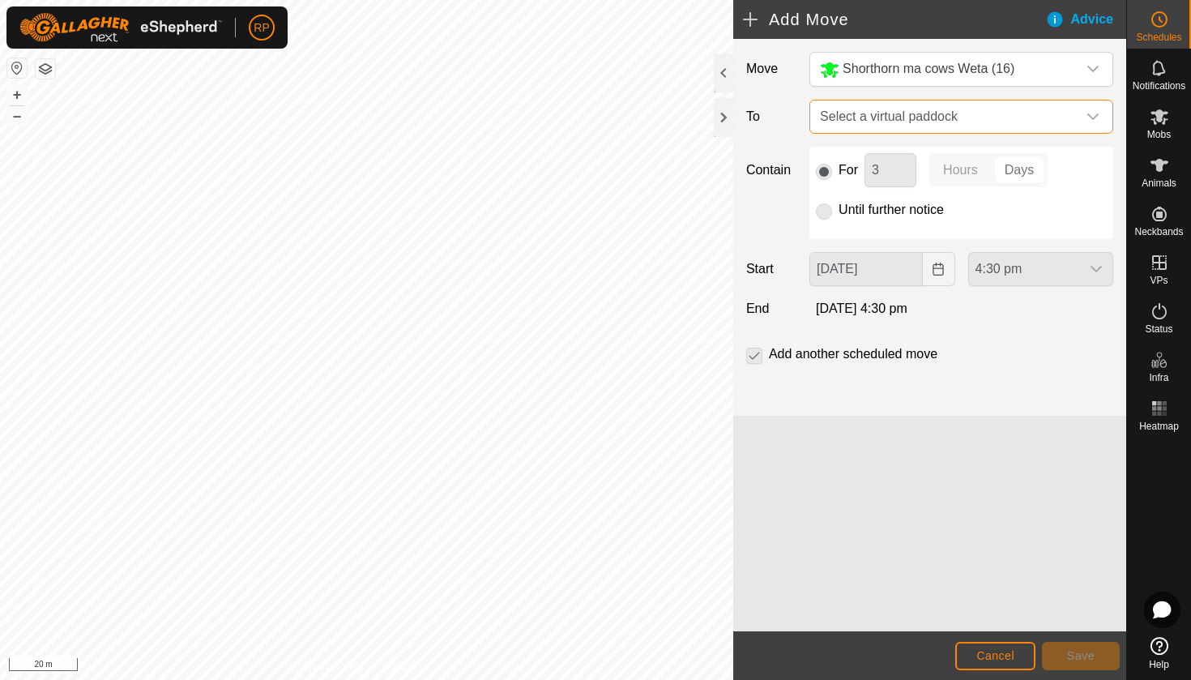
click at [951, 127] on span "Select a virtual paddock" at bounding box center [945, 116] width 263 height 32
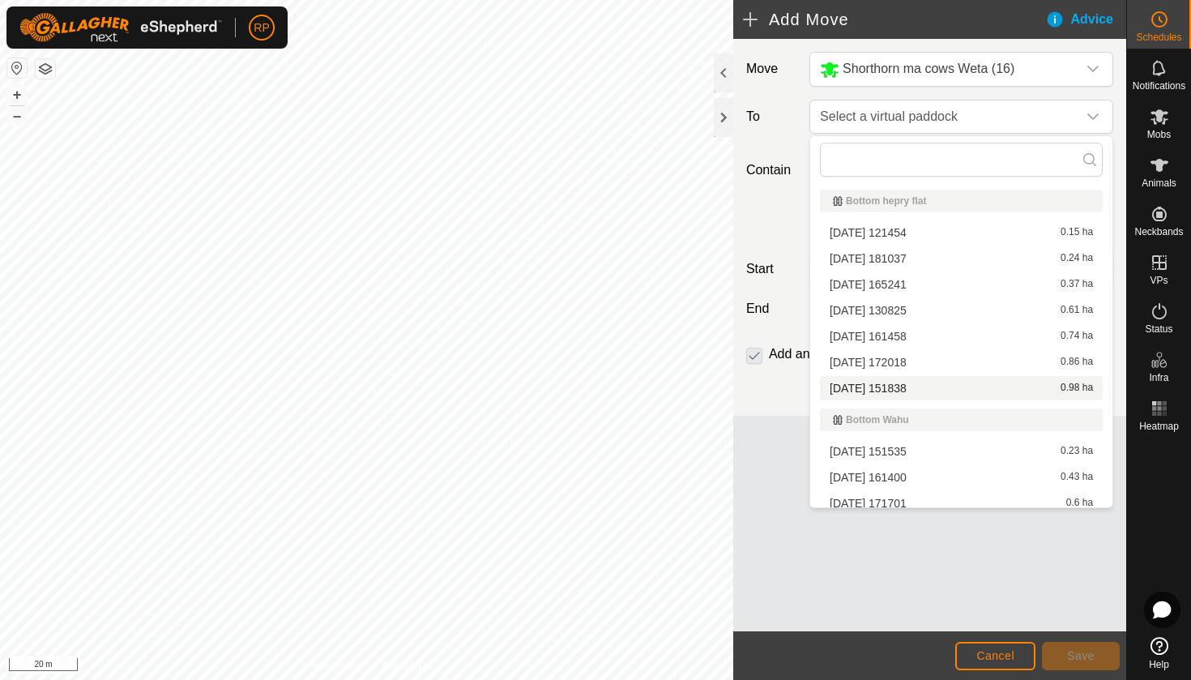
click at [919, 382] on li "2025-08-11 151838 0.98 ha" at bounding box center [961, 388] width 283 height 24
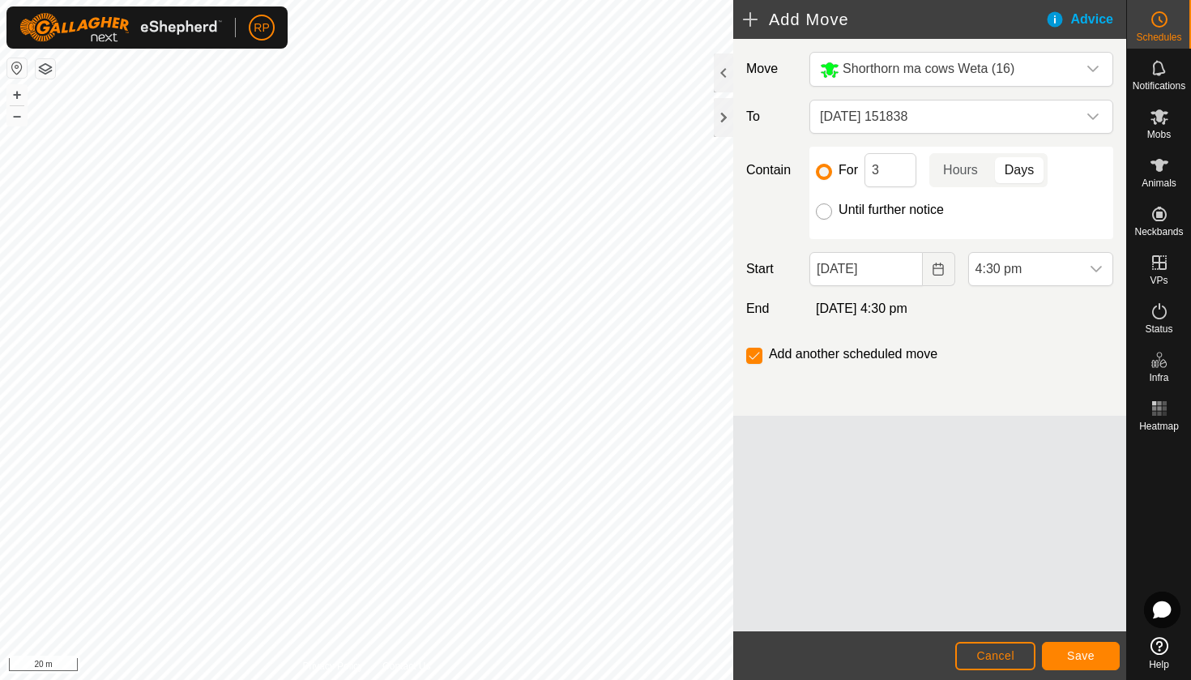
click at [825, 213] on input "Until further notice" at bounding box center [824, 211] width 16 height 16
radio input "true"
checkbox input "false"
click at [879, 267] on input "[DATE]" at bounding box center [866, 269] width 113 height 34
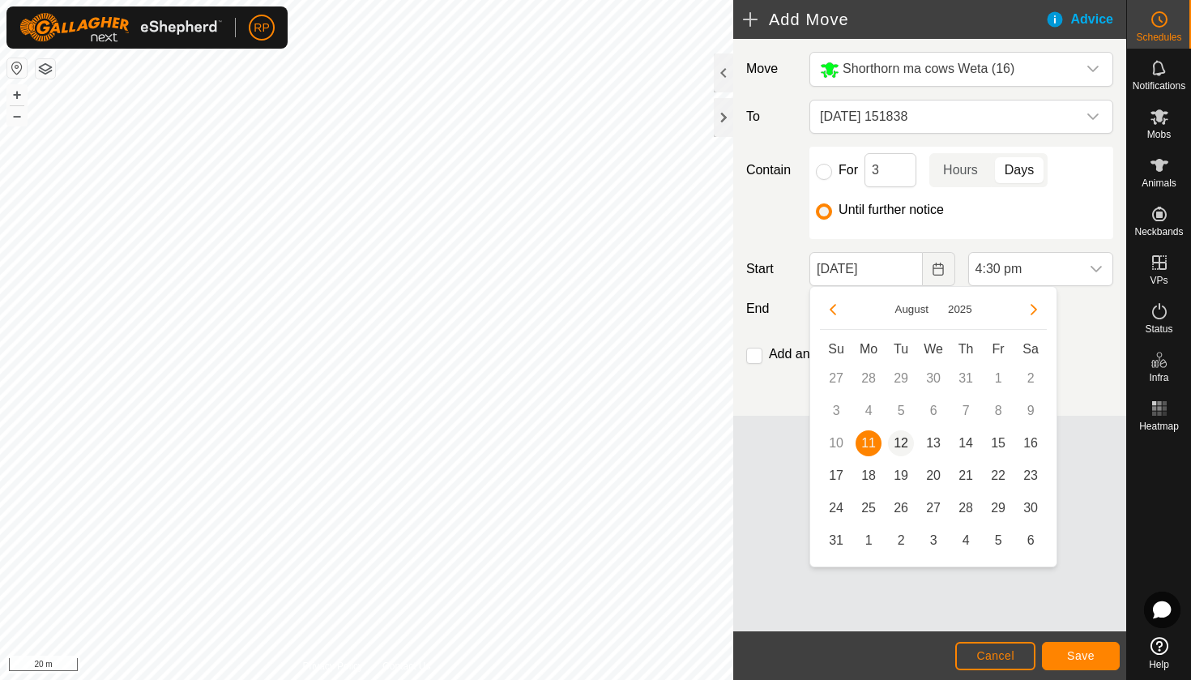
click at [905, 440] on span "12" at bounding box center [901, 443] width 26 height 26
type input "[DATE]"
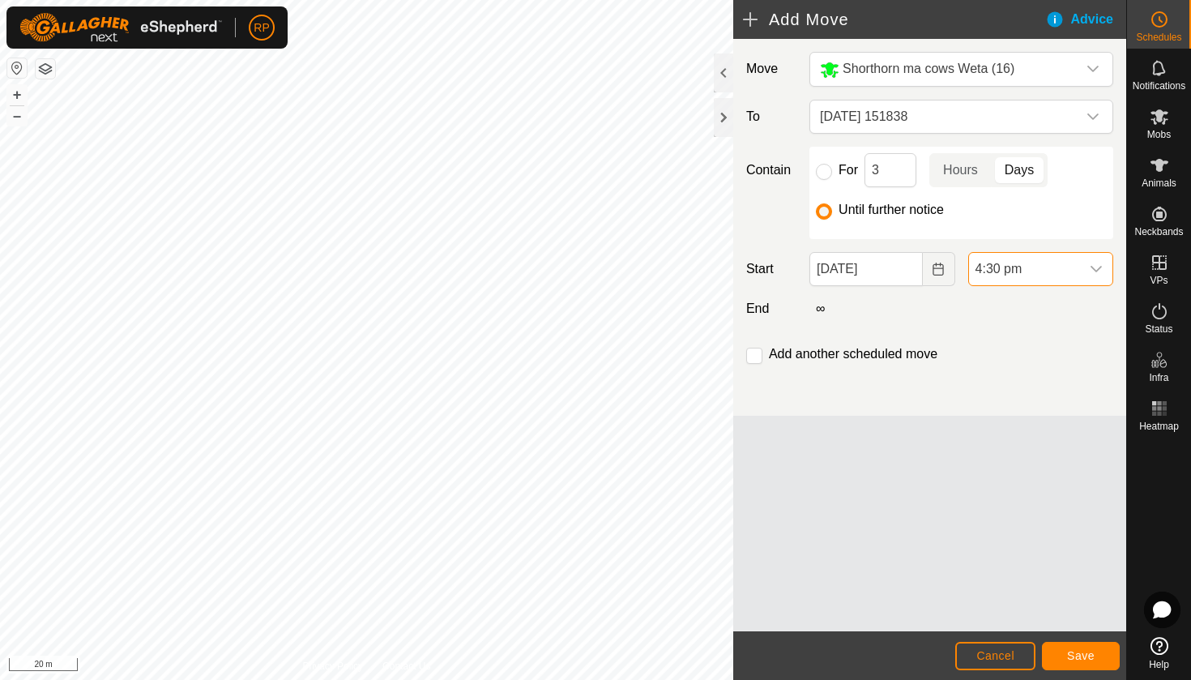
click at [1005, 265] on span "4:30 pm" at bounding box center [1024, 269] width 111 height 32
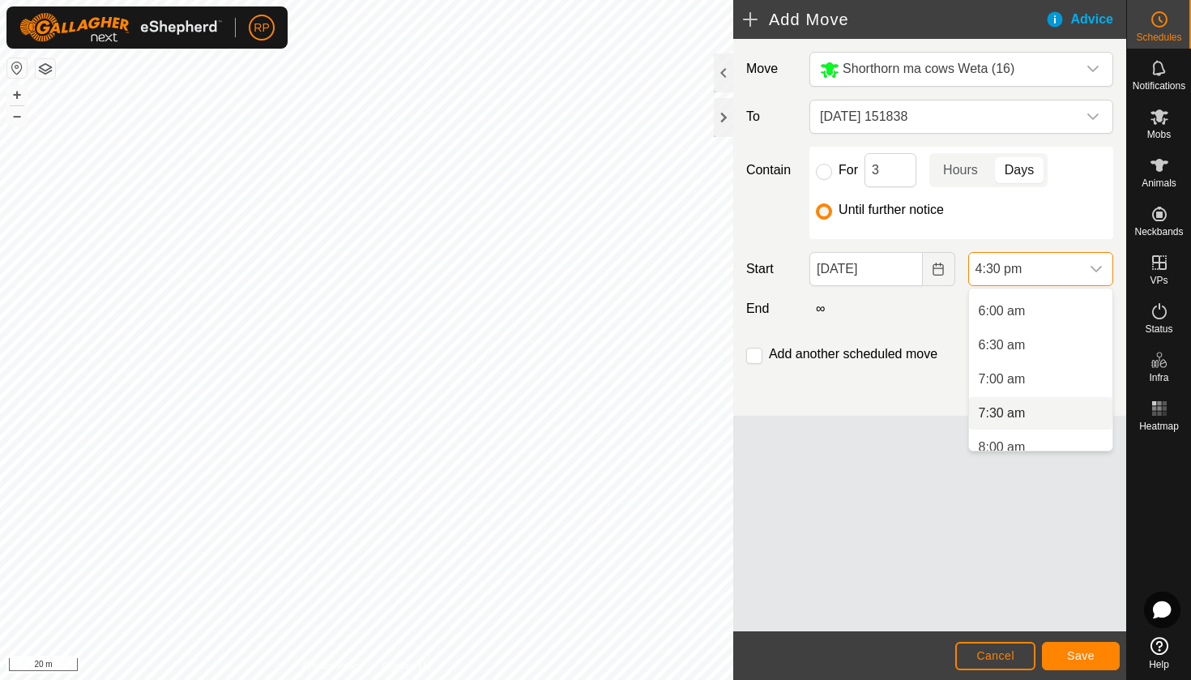
scroll to position [397, 0]
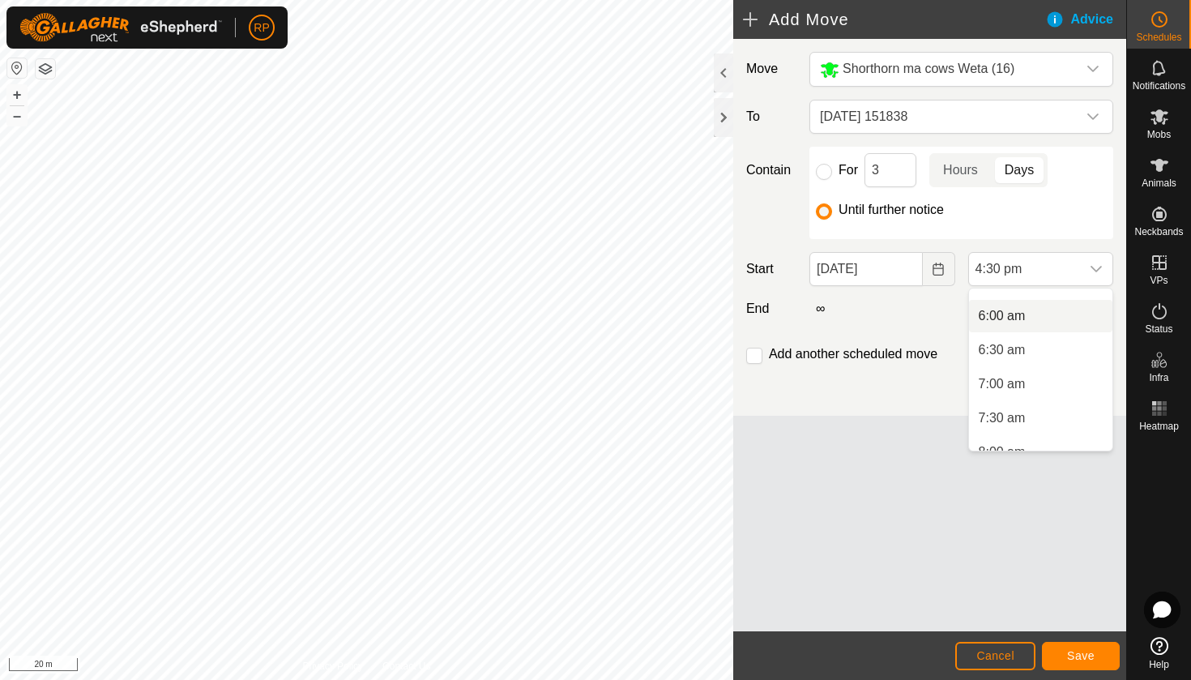
click at [1011, 319] on li "6:00 am" at bounding box center [1040, 316] width 143 height 32
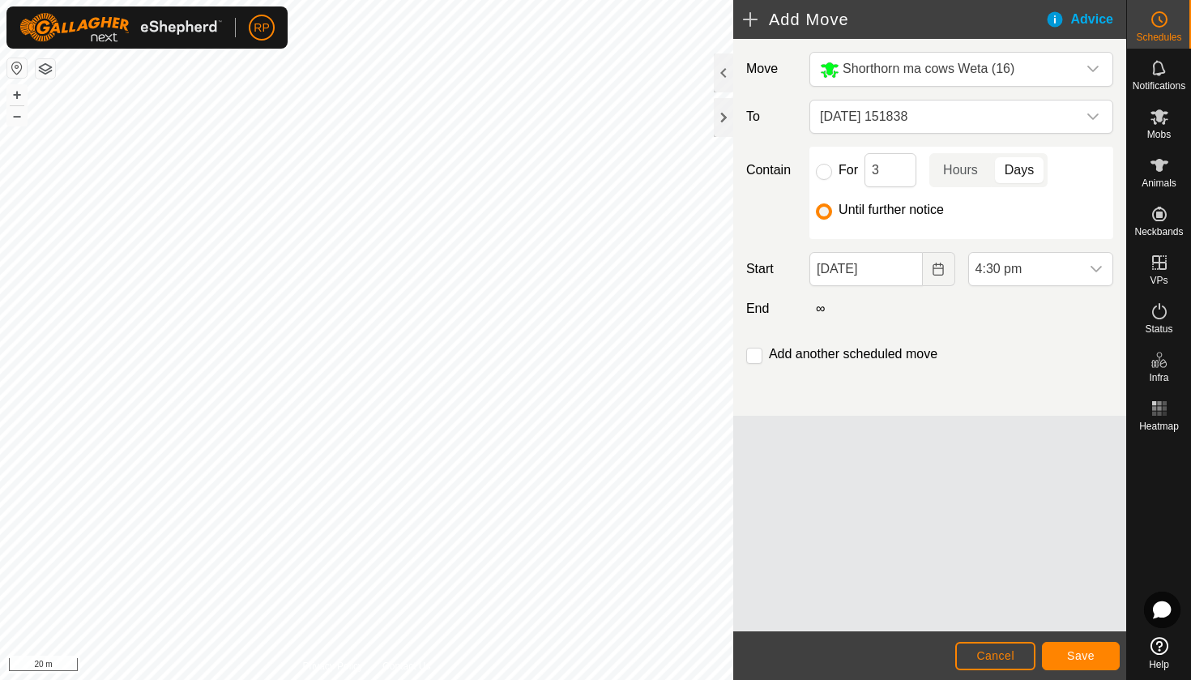
scroll to position [994, 0]
click at [1073, 654] on span "Save" at bounding box center [1081, 655] width 28 height 13
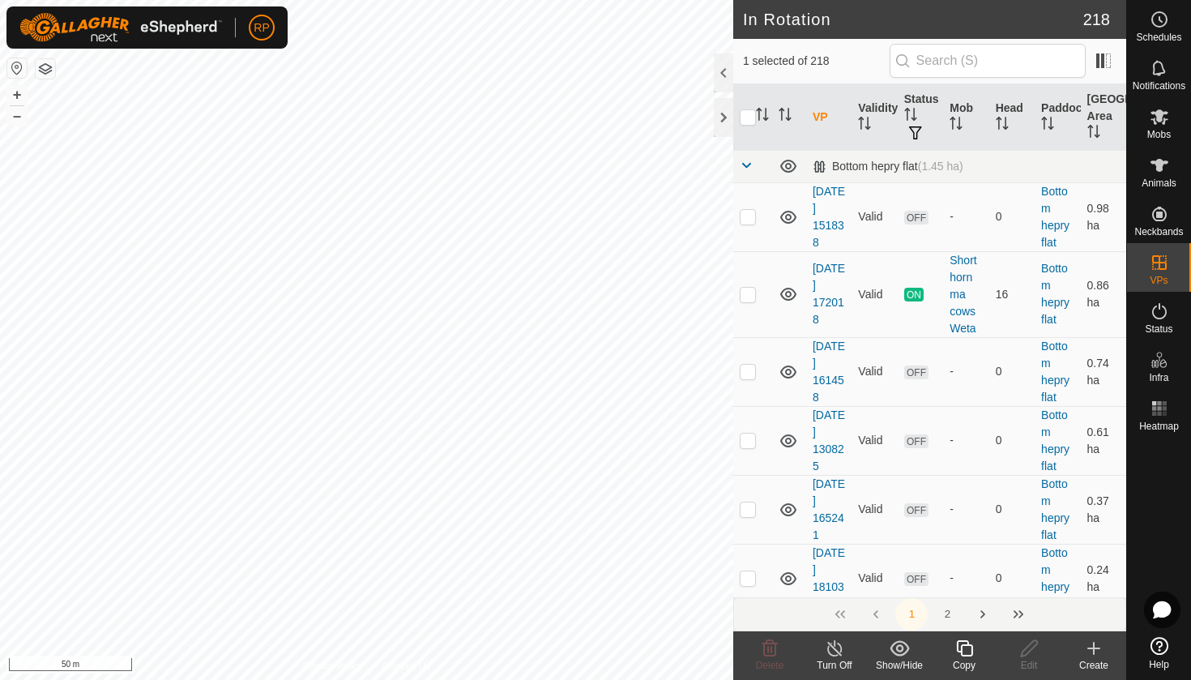
checkbox input "false"
checkbox input "true"
click at [969, 650] on icon at bounding box center [965, 648] width 20 height 19
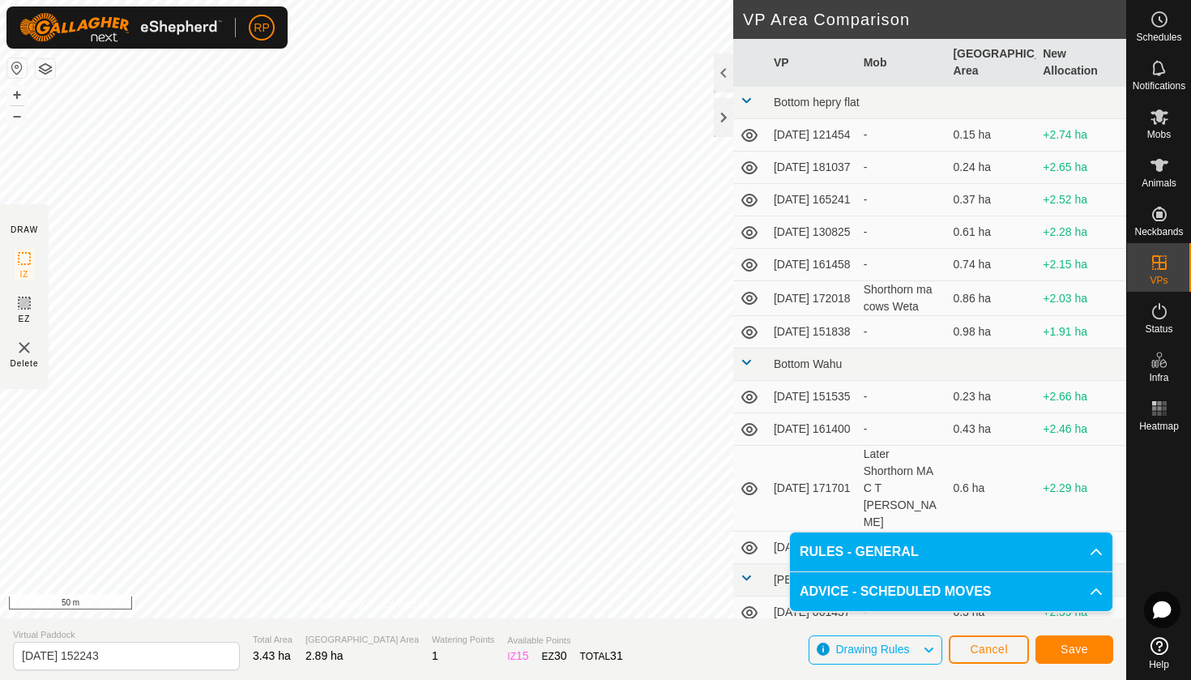
click at [1058, 647] on button "Save" at bounding box center [1075, 649] width 78 height 28
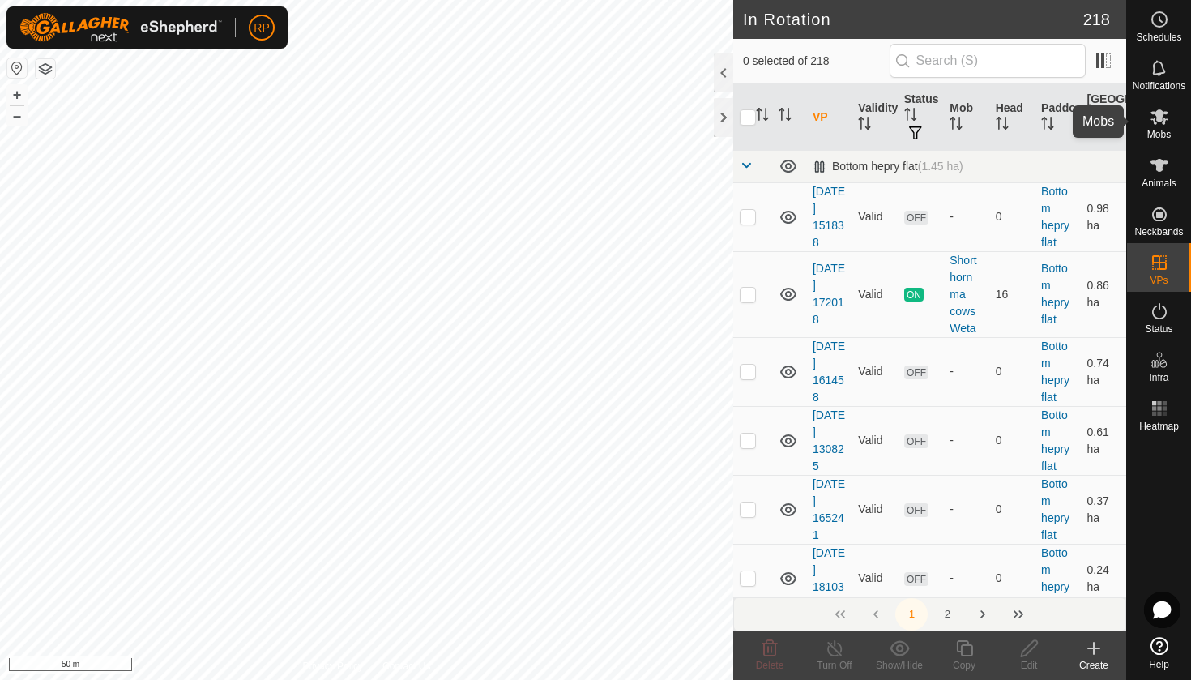
click at [1161, 126] on es-mob-svg-icon at bounding box center [1159, 117] width 29 height 26
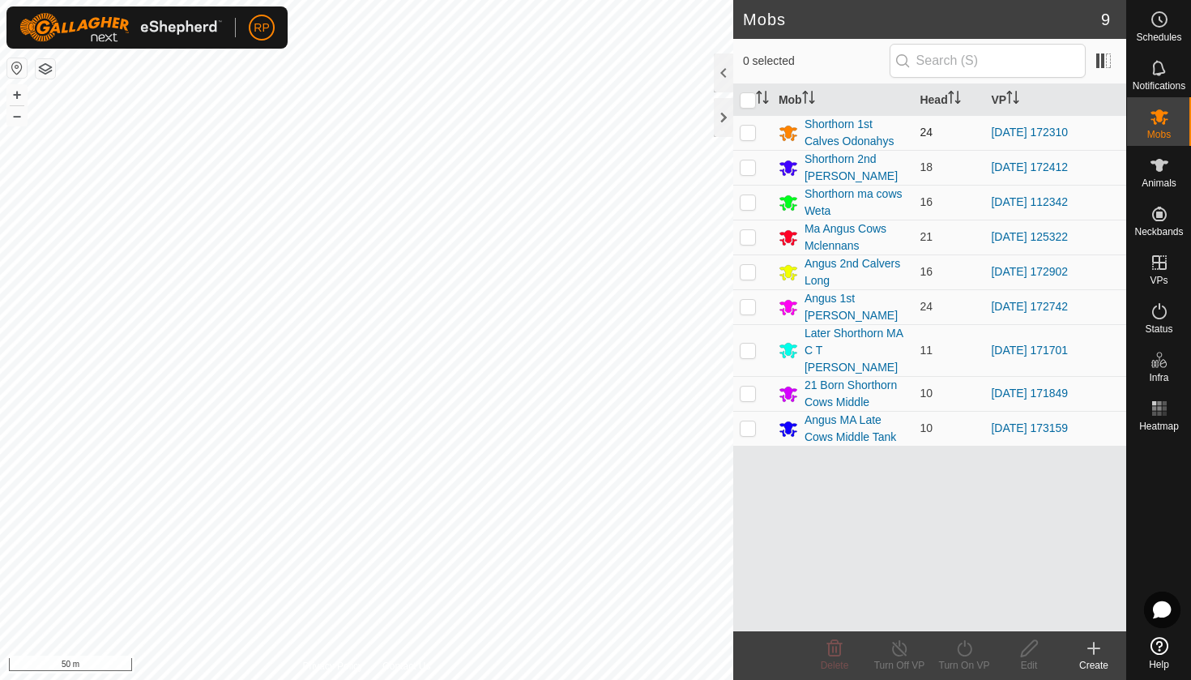
click at [744, 134] on p-checkbox at bounding box center [748, 132] width 16 height 13
checkbox input "true"
click at [957, 654] on icon at bounding box center [965, 648] width 20 height 19
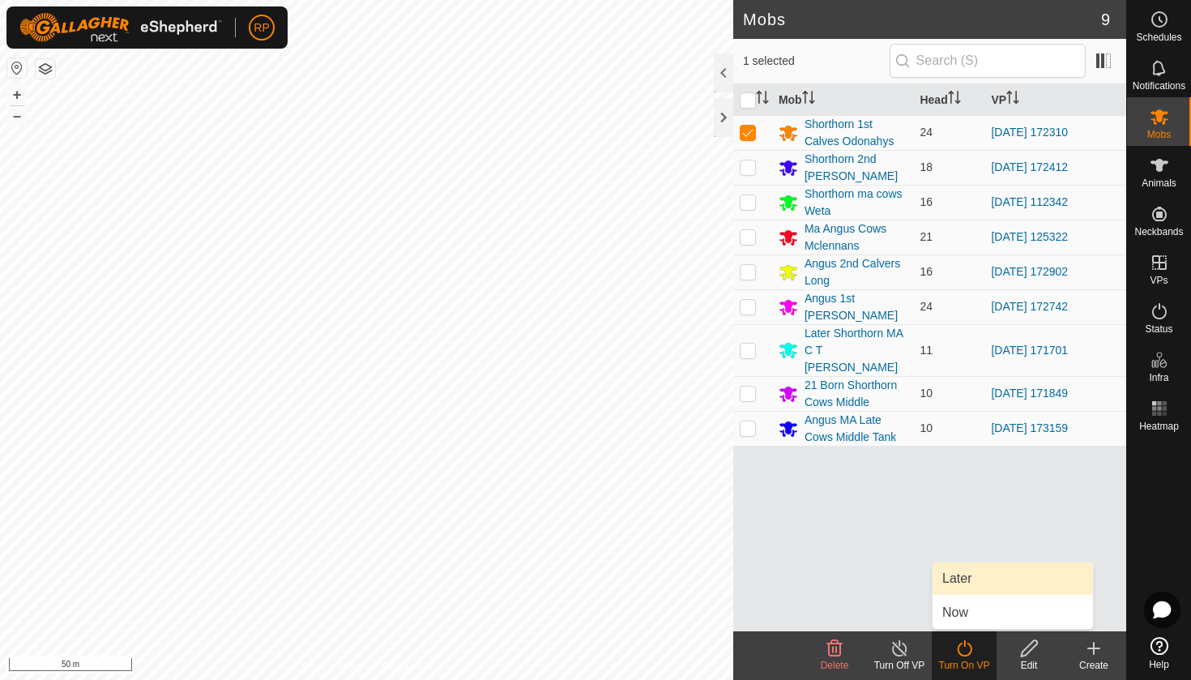
click at [977, 582] on link "Later" at bounding box center [1013, 578] width 160 height 32
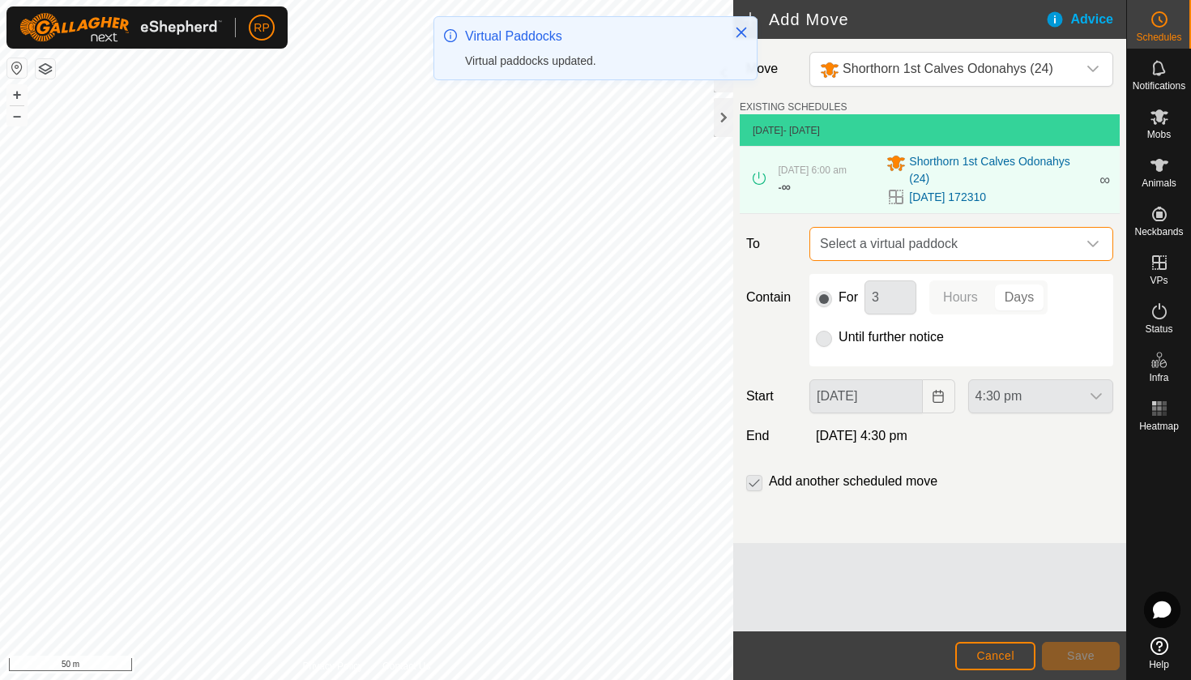
click at [936, 240] on span "Select a virtual paddock" at bounding box center [945, 244] width 263 height 32
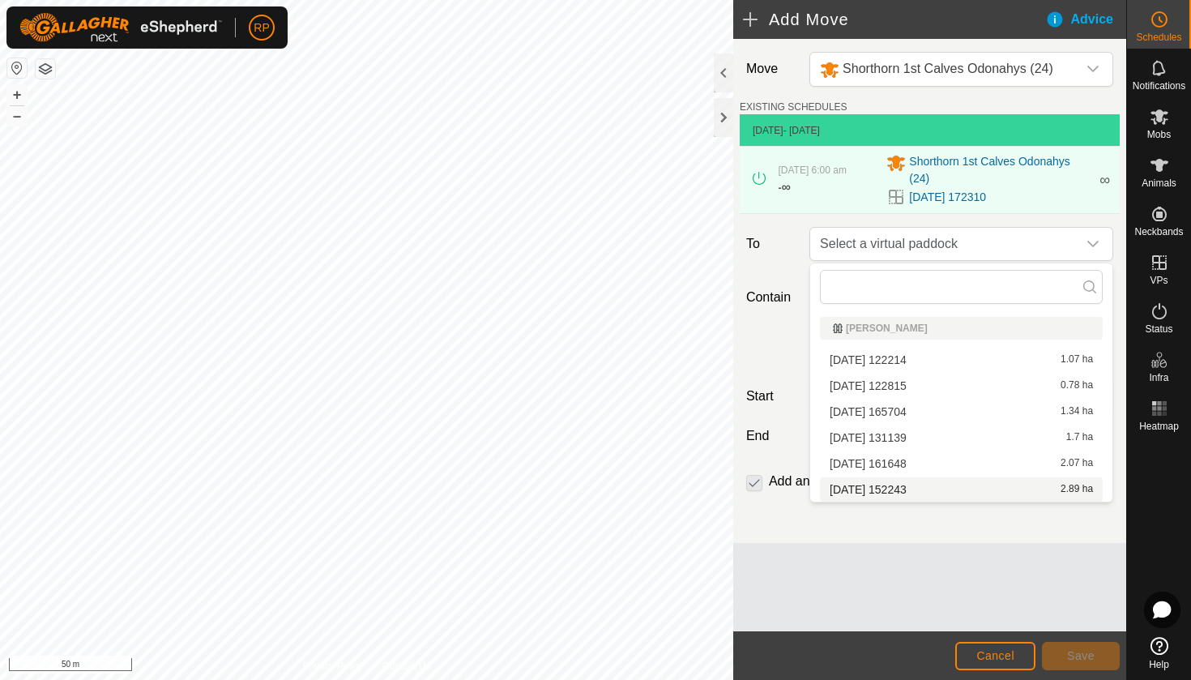
click at [936, 491] on li "2025-08-11 152243 2.89 ha" at bounding box center [961, 489] width 283 height 24
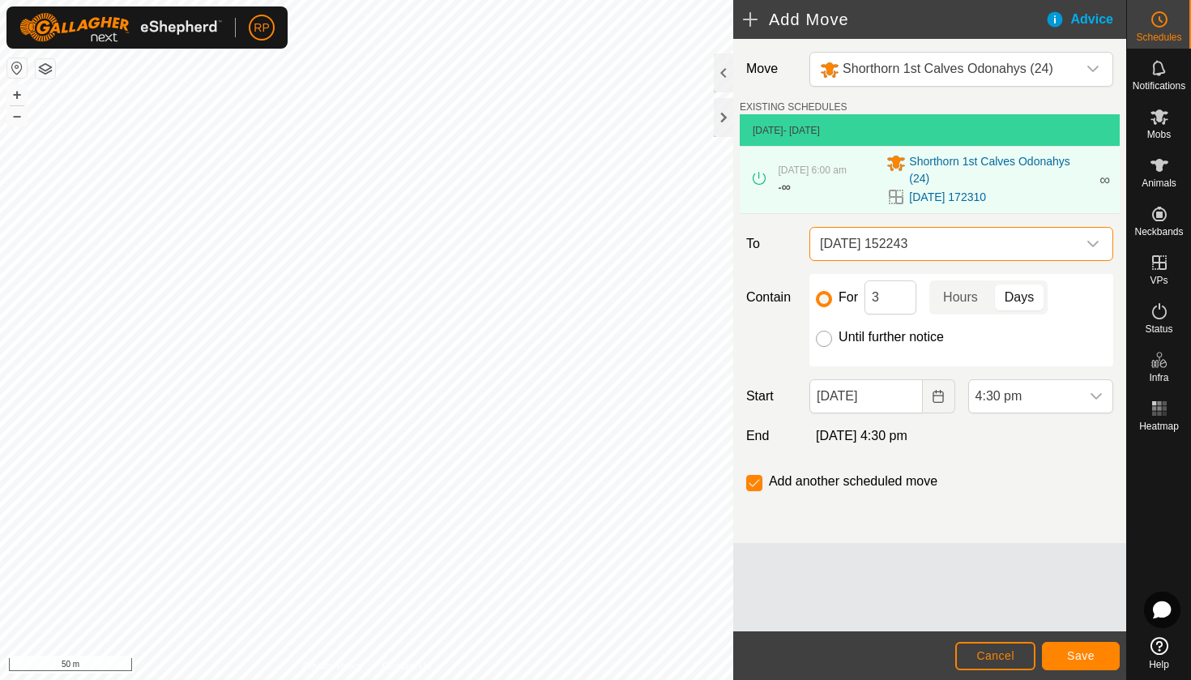
click at [822, 342] on input "Until further notice" at bounding box center [824, 339] width 16 height 16
radio input "true"
checkbox input "false"
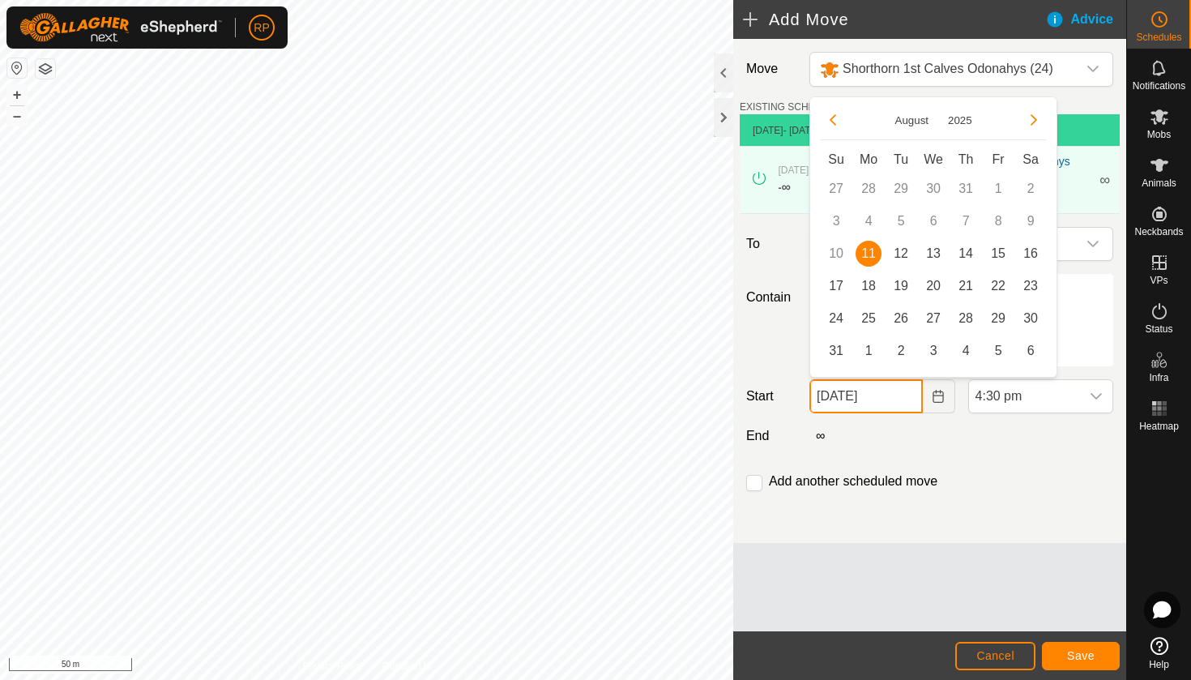
click at [881, 398] on input "[DATE]" at bounding box center [866, 396] width 113 height 34
click at [904, 257] on span "12" at bounding box center [901, 254] width 26 height 26
type input "[DATE]"
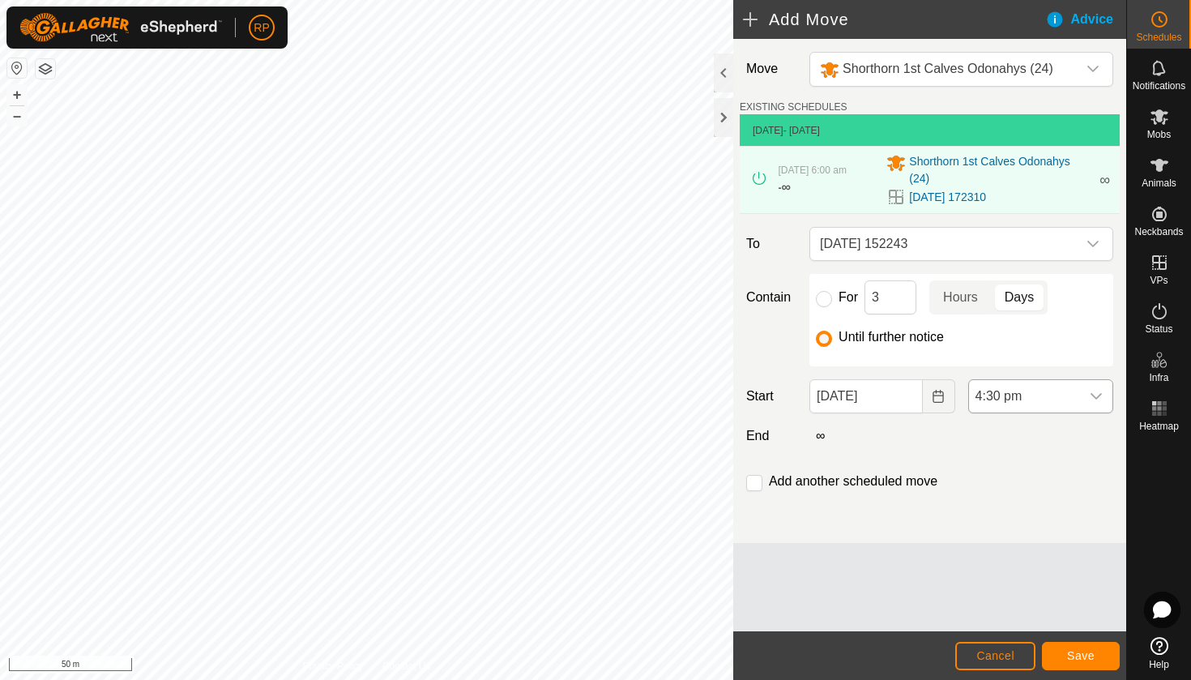
click at [1006, 398] on span "4:30 pm" at bounding box center [1024, 396] width 111 height 32
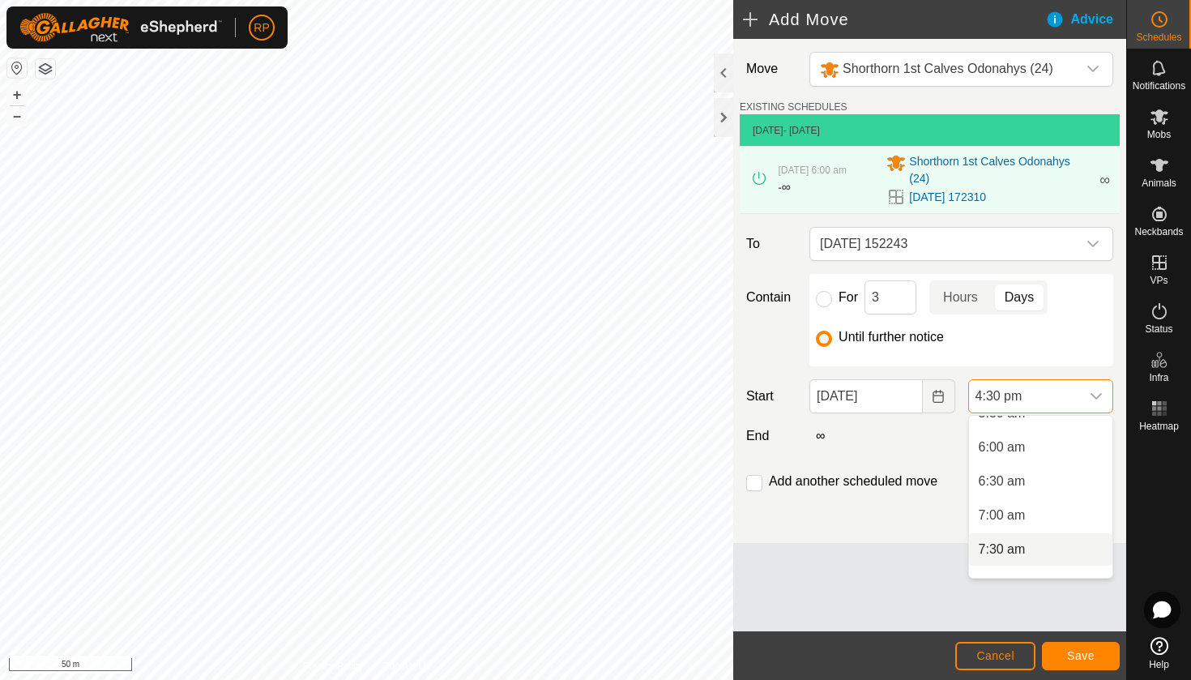
scroll to position [363, 0]
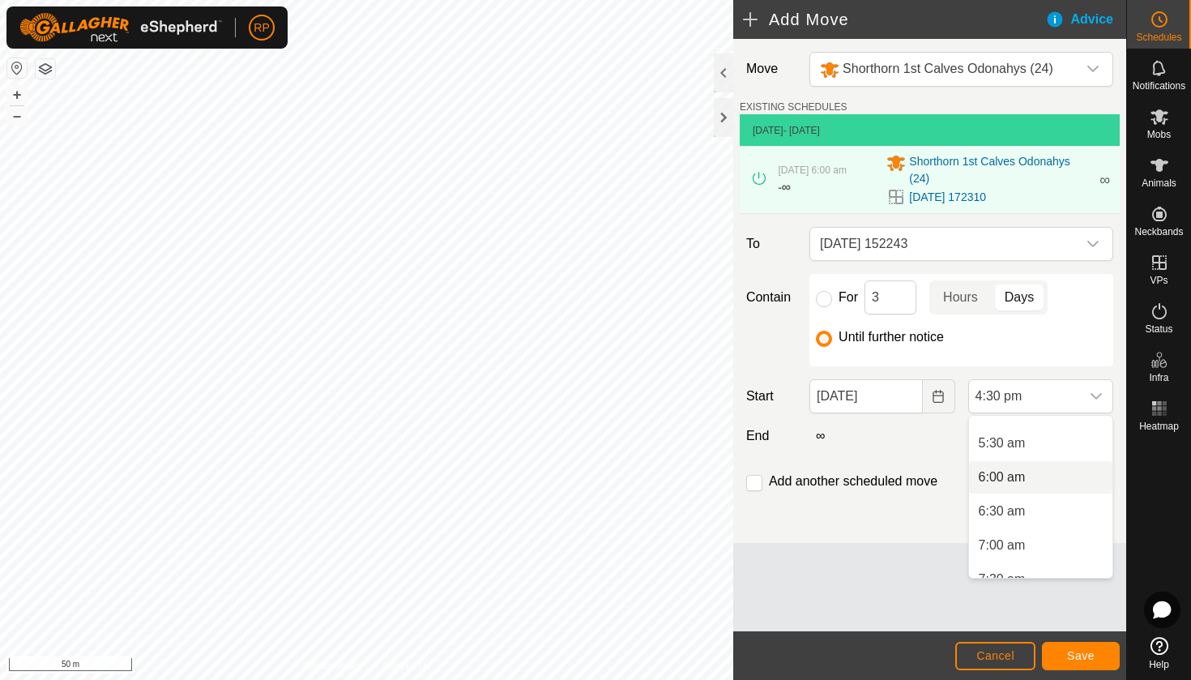
click at [1011, 479] on li "6:00 am" at bounding box center [1040, 477] width 143 height 32
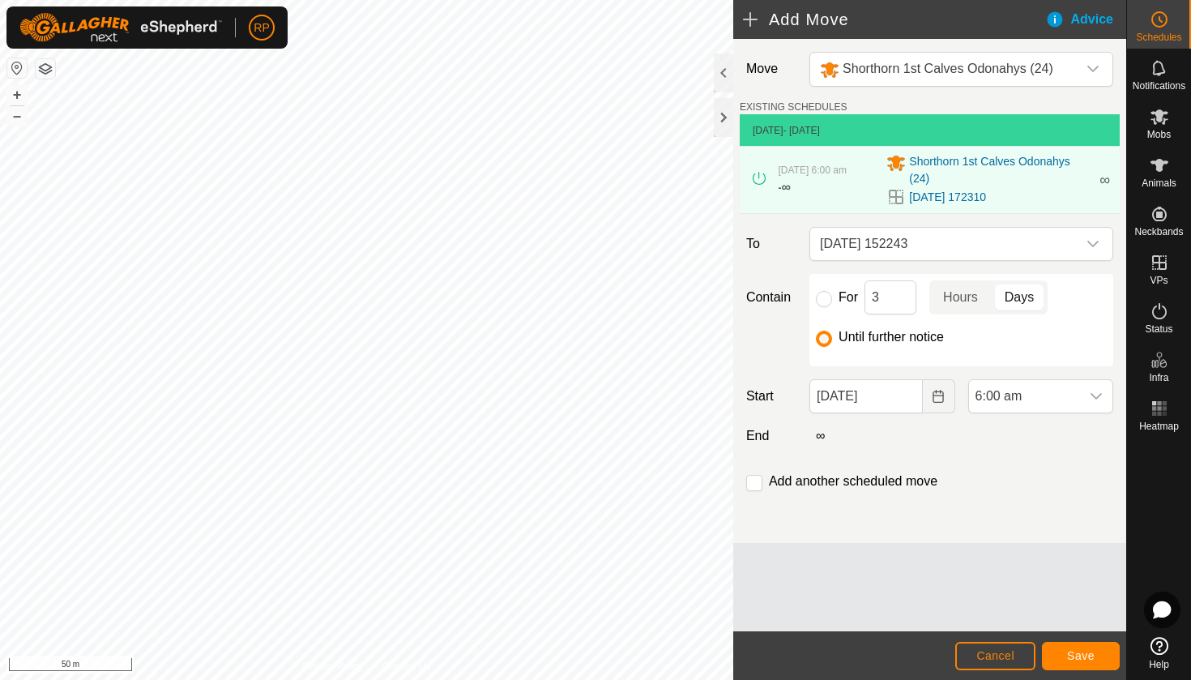
click at [1075, 656] on span "Save" at bounding box center [1081, 655] width 28 height 13
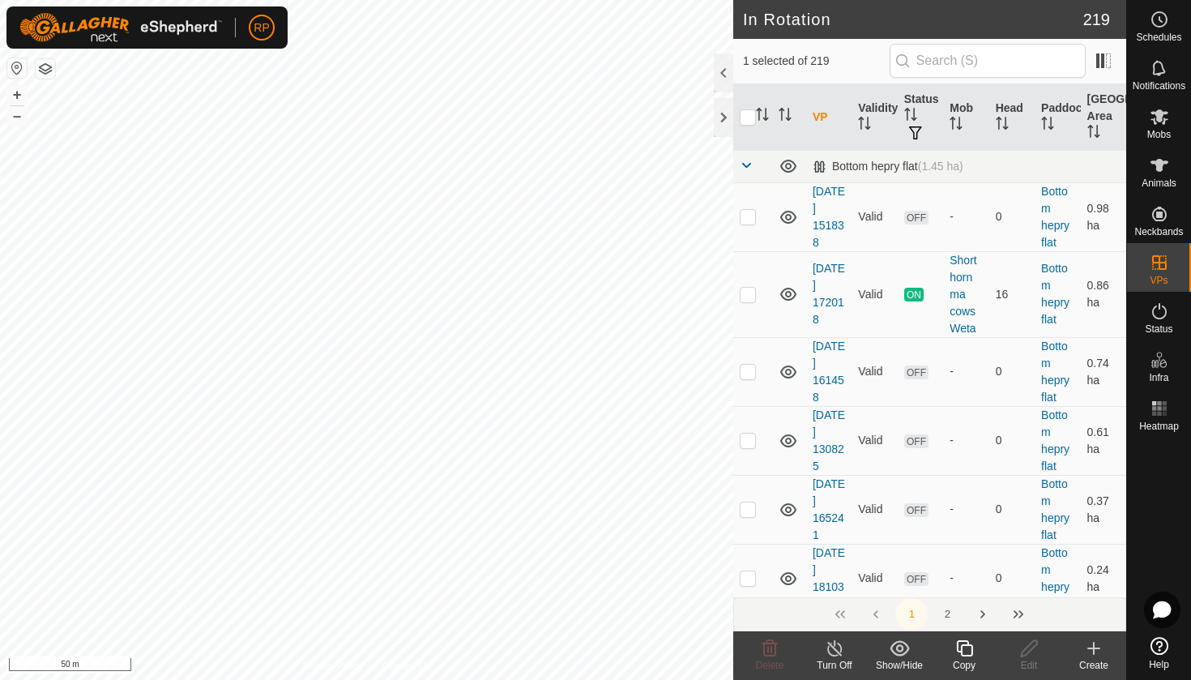
click at [959, 669] on div "Copy" at bounding box center [964, 665] width 65 height 15
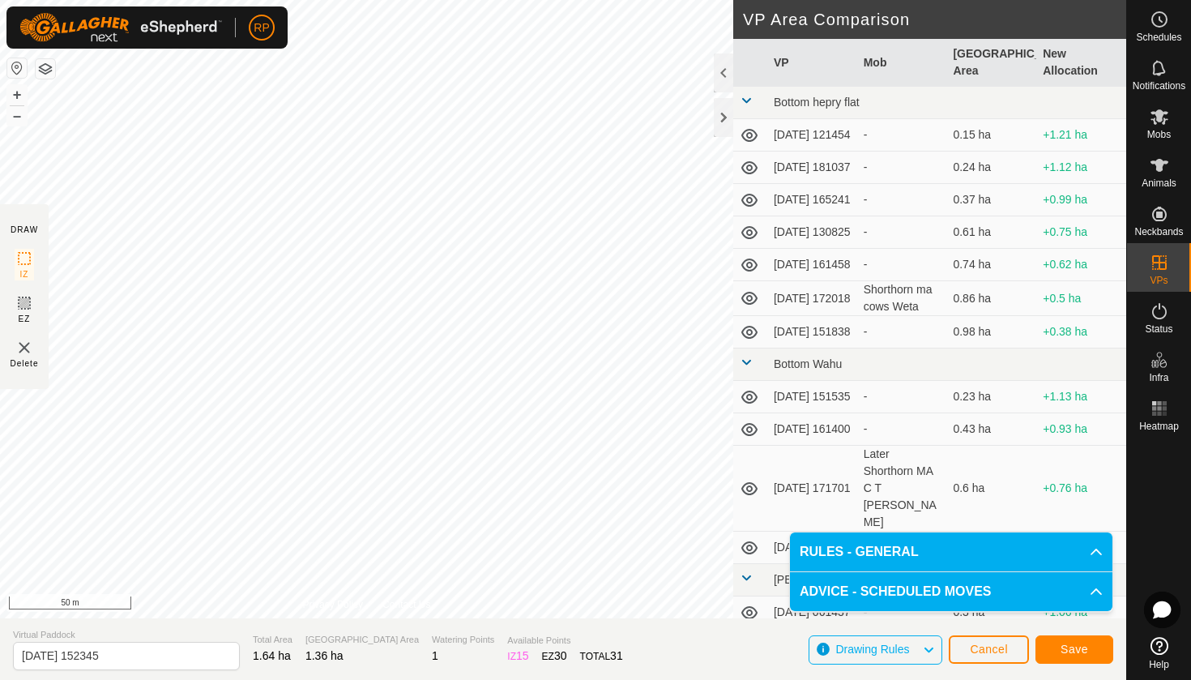
click at [1077, 644] on span "Save" at bounding box center [1075, 649] width 28 height 13
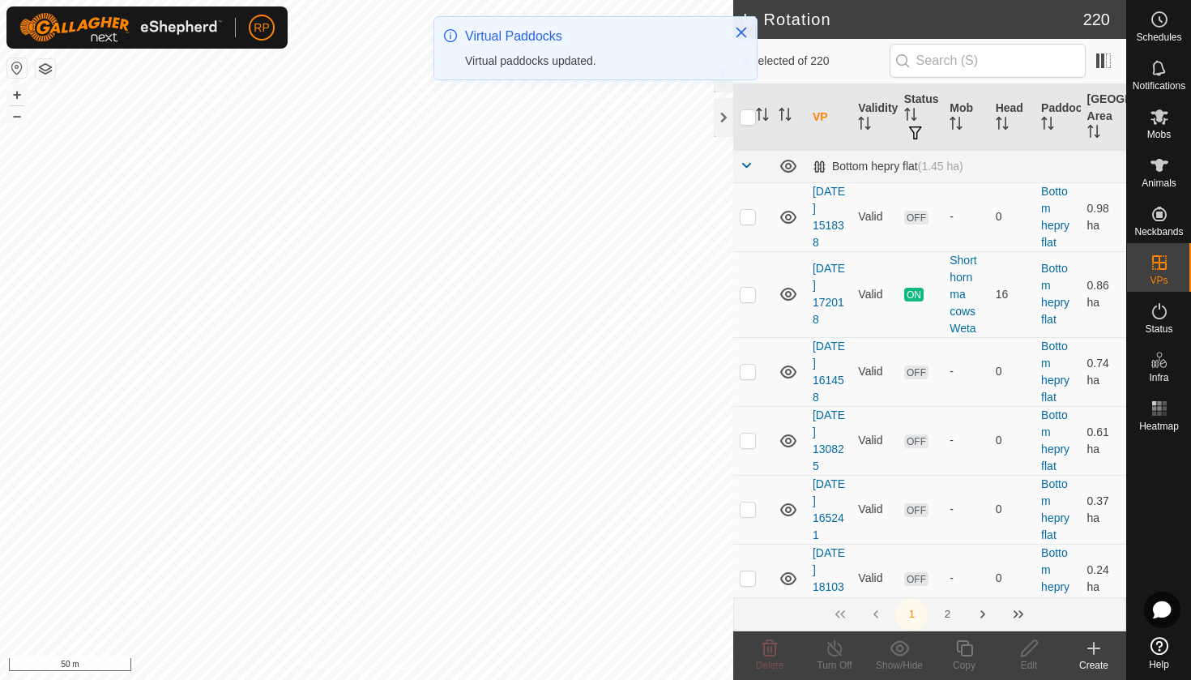
click at [1164, 118] on icon at bounding box center [1160, 116] width 18 height 15
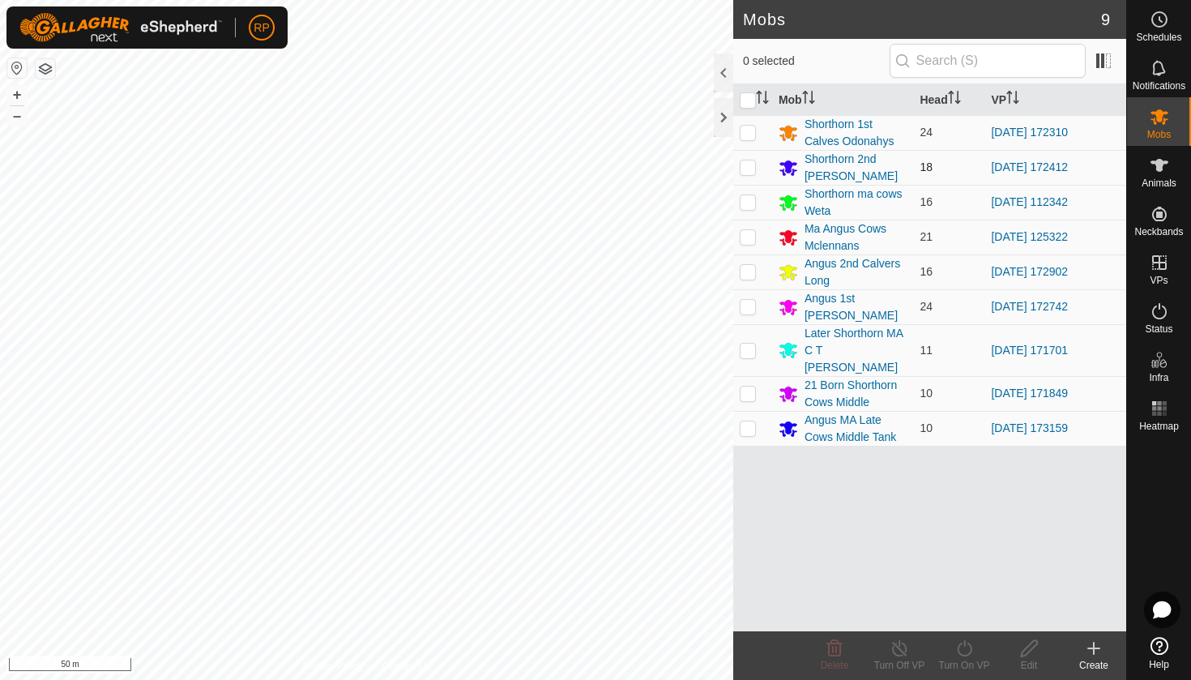
click at [750, 169] on p-checkbox at bounding box center [748, 166] width 16 height 13
checkbox input "true"
click at [973, 646] on icon at bounding box center [965, 648] width 20 height 19
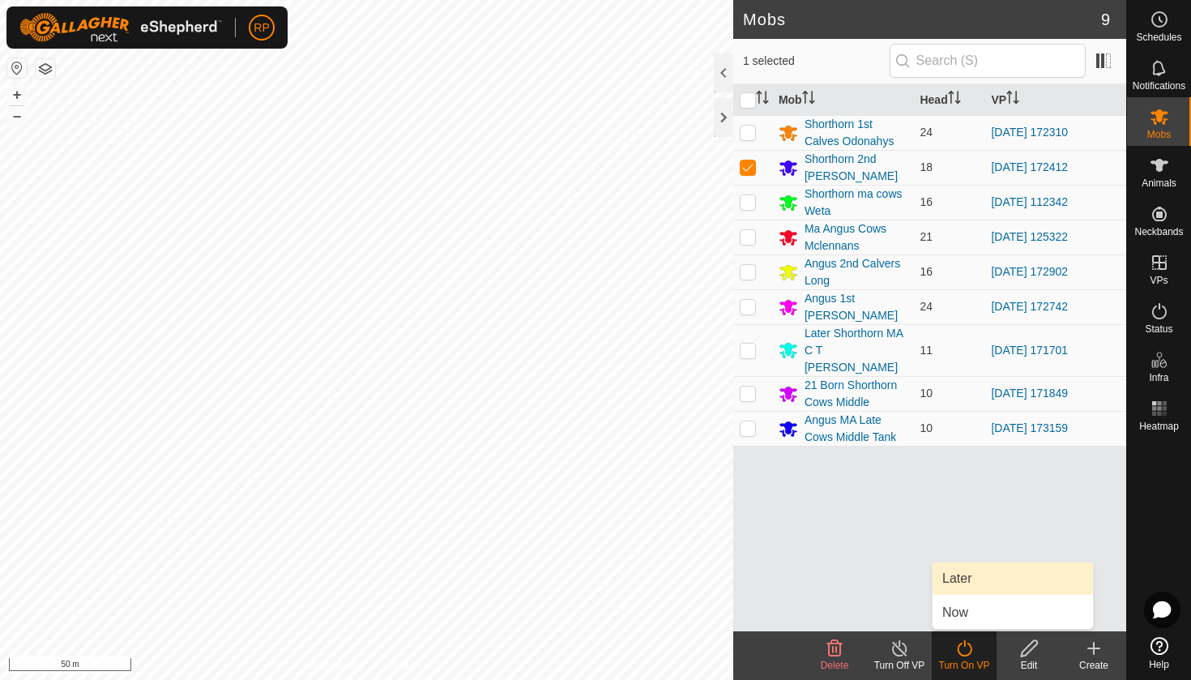
click at [964, 584] on link "Later" at bounding box center [1013, 578] width 160 height 32
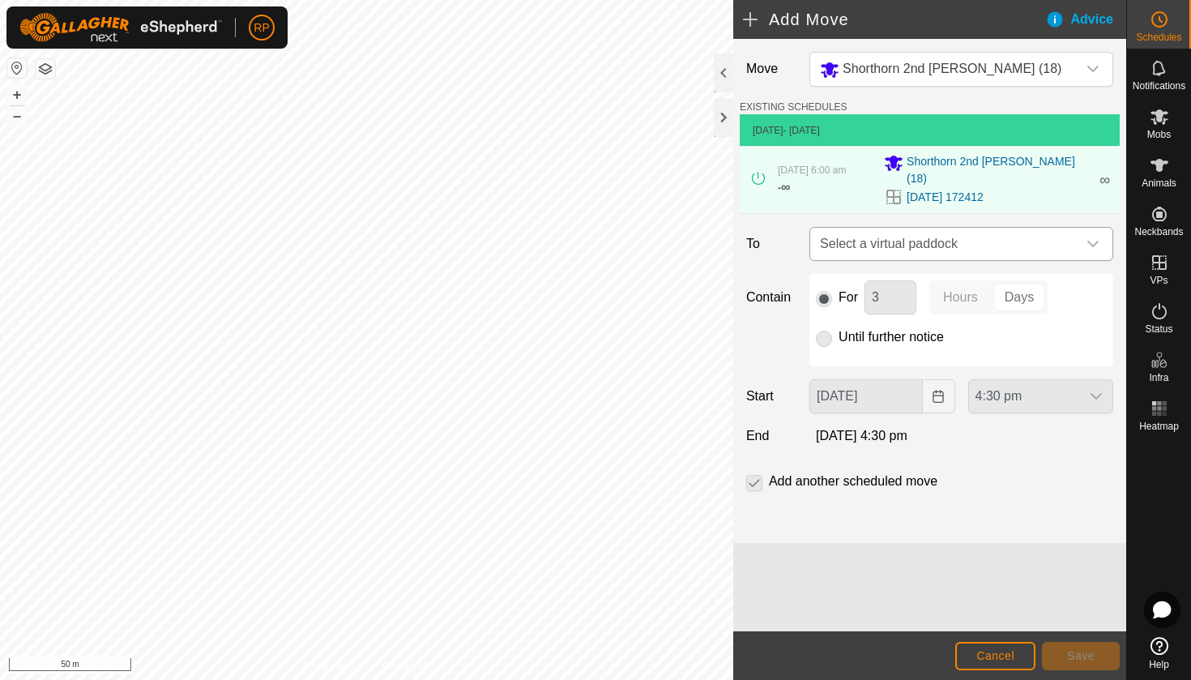
click at [883, 241] on span "Select a virtual paddock" at bounding box center [945, 244] width 263 height 32
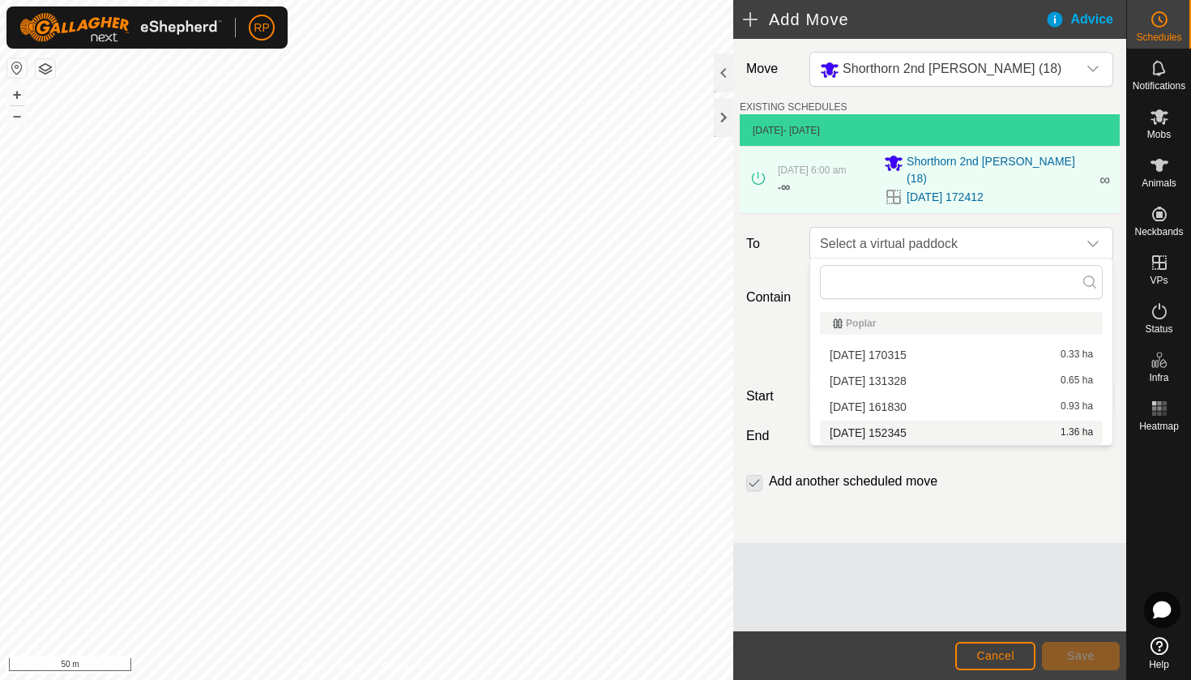
click at [893, 431] on li "2025-08-11 152345 1.36 ha" at bounding box center [961, 433] width 283 height 24
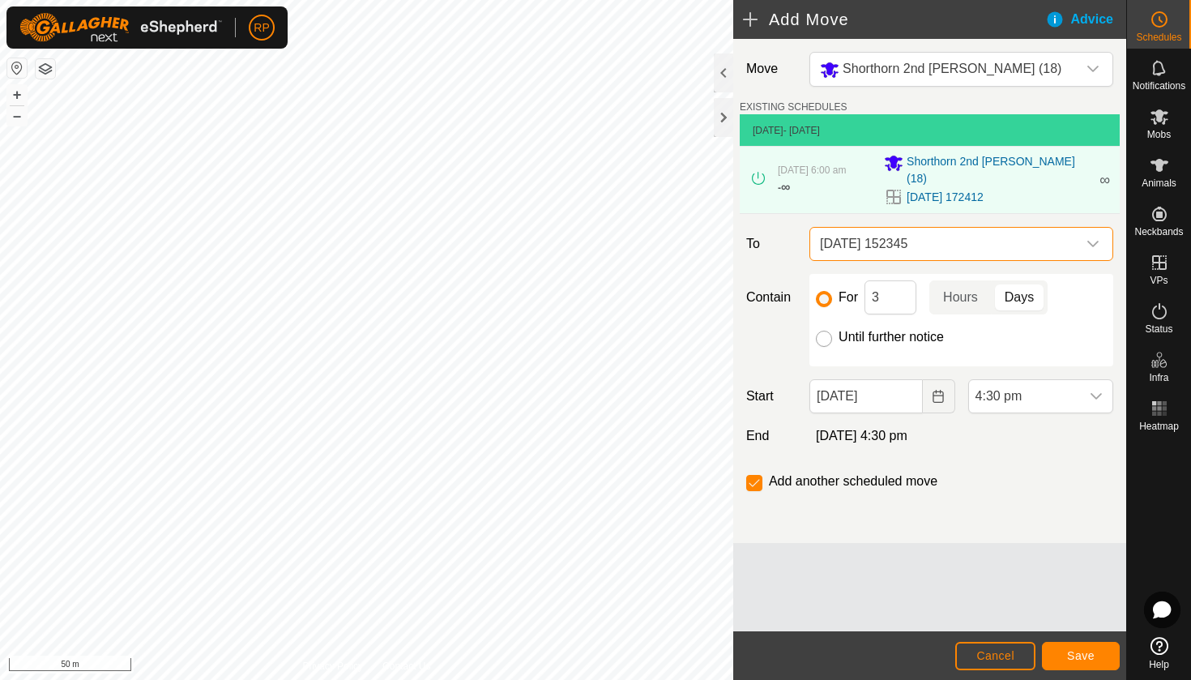
click at [823, 335] on input "Until further notice" at bounding box center [824, 339] width 16 height 16
radio input "true"
checkbox input "false"
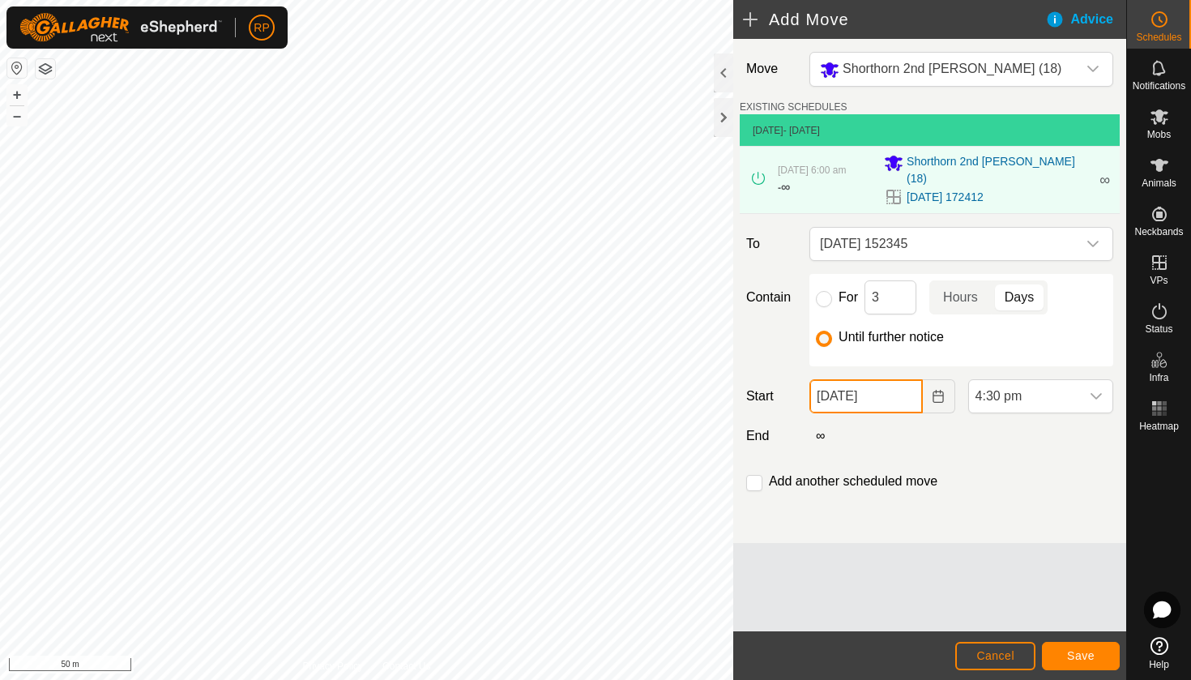
click at [838, 393] on input "[DATE]" at bounding box center [866, 396] width 113 height 34
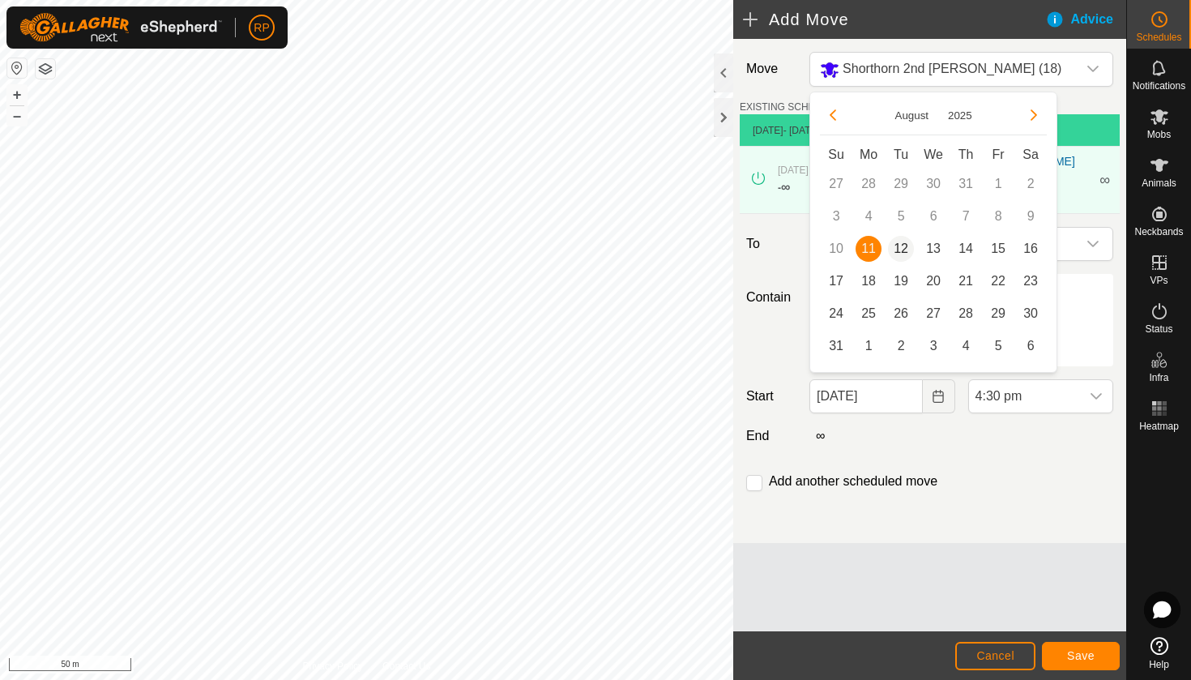
click at [901, 253] on span "12" at bounding box center [901, 249] width 26 height 26
type input "[DATE]"
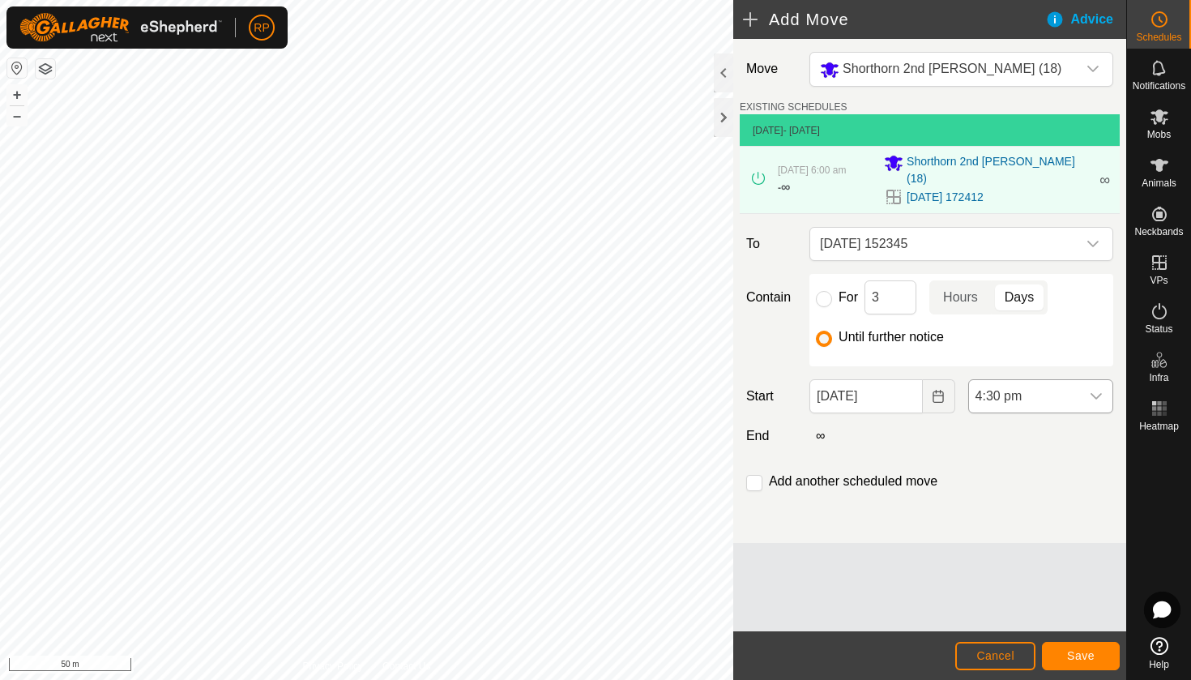
click at [1002, 382] on span "4:30 pm" at bounding box center [1024, 396] width 111 height 32
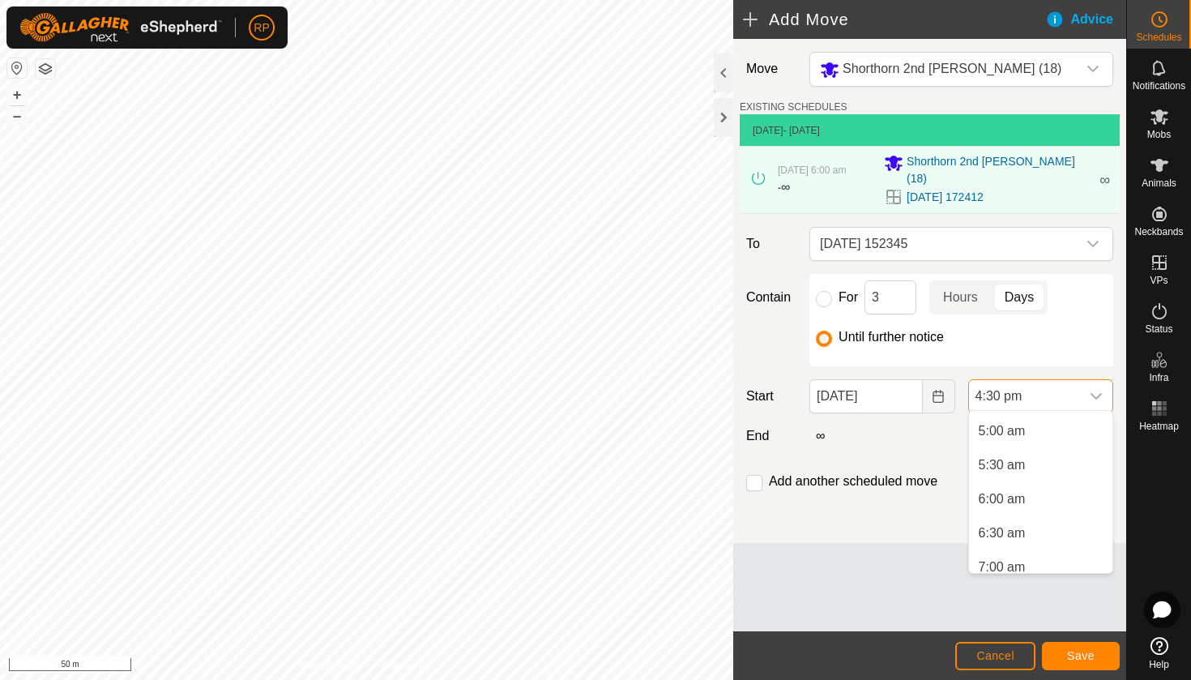
scroll to position [325, 0]
click at [1009, 514] on li "6:00 am" at bounding box center [1040, 510] width 143 height 32
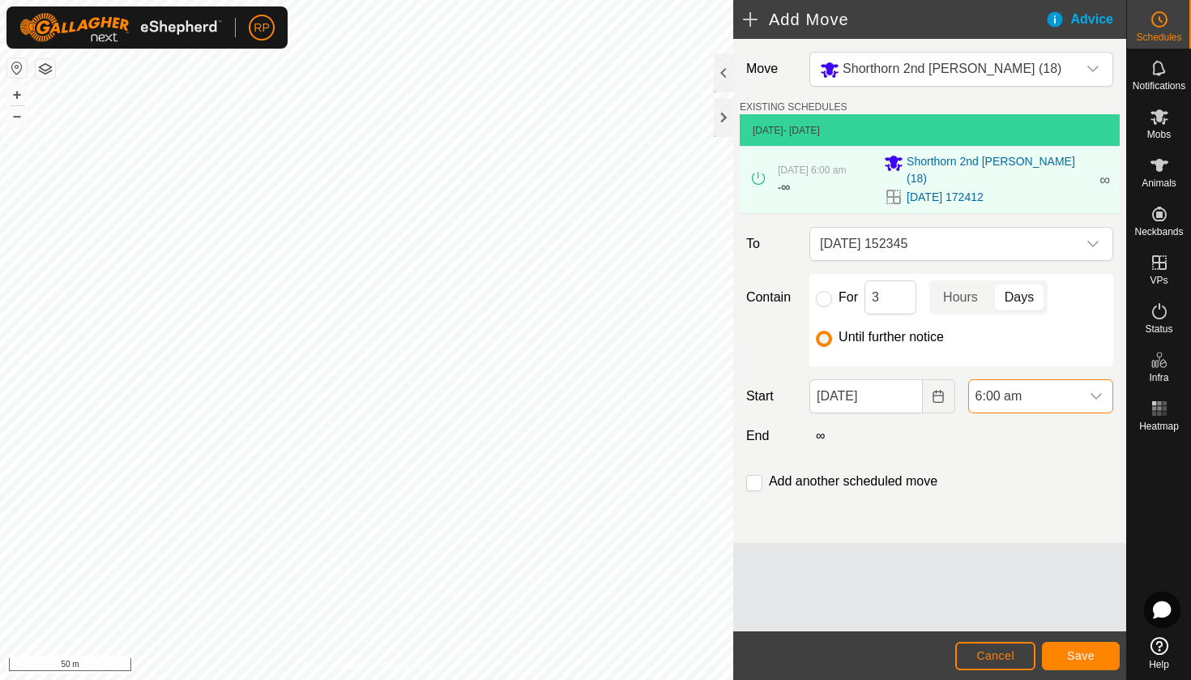
scroll to position [994, 0]
click at [1081, 656] on span "Save" at bounding box center [1081, 655] width 28 height 13
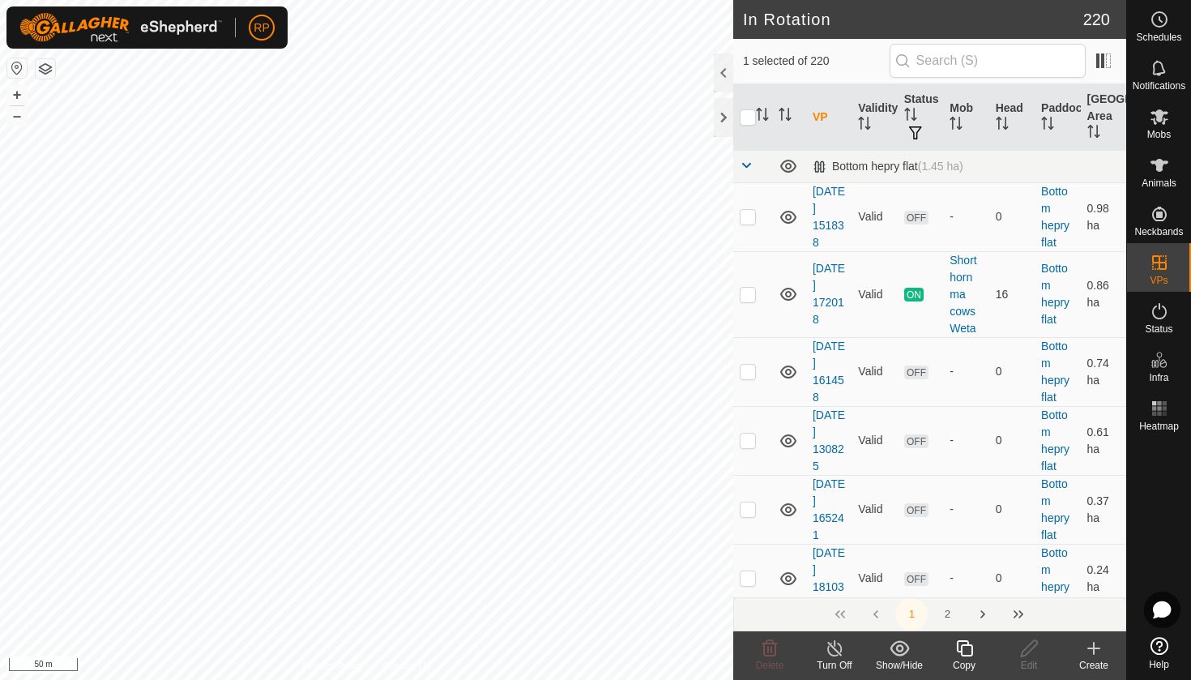
click at [975, 648] on copy-svg-icon at bounding box center [964, 648] width 65 height 19
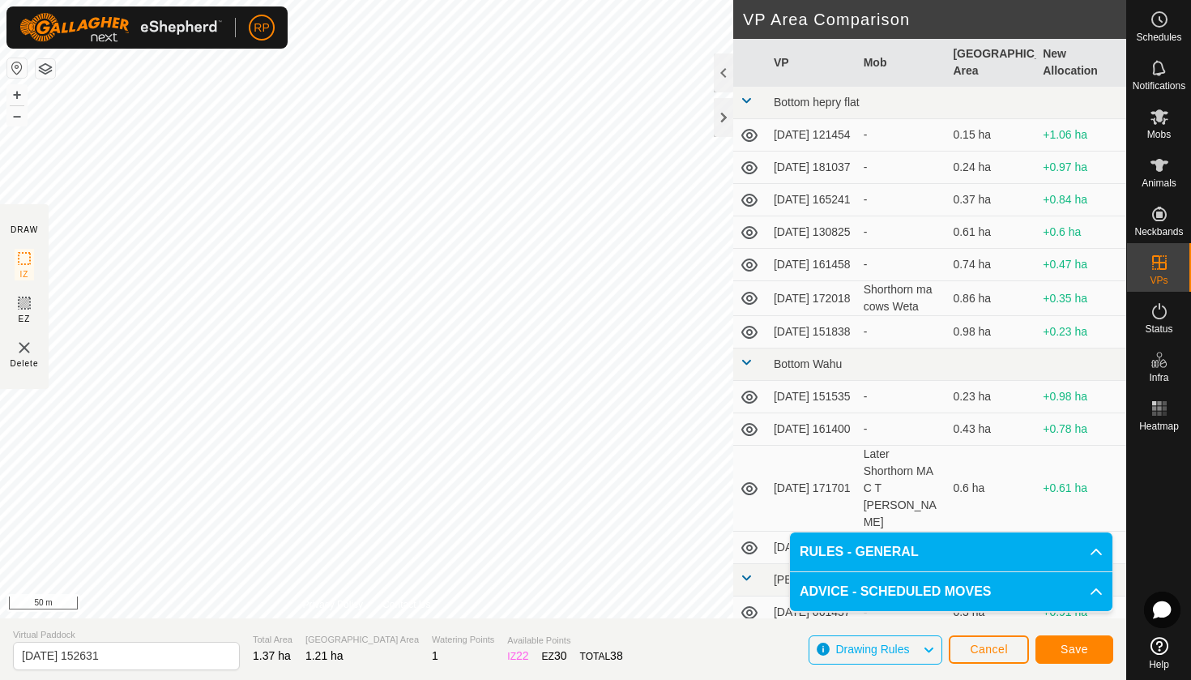
click at [1071, 647] on span "Save" at bounding box center [1075, 649] width 28 height 13
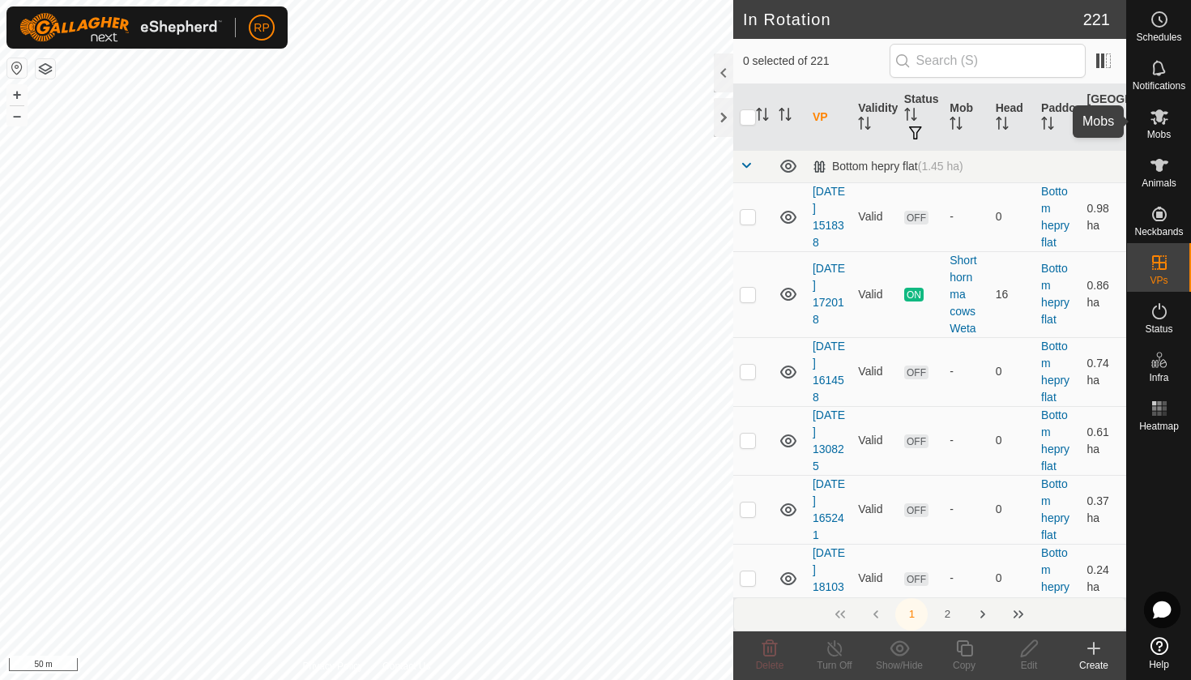
click at [1168, 124] on icon at bounding box center [1159, 116] width 19 height 19
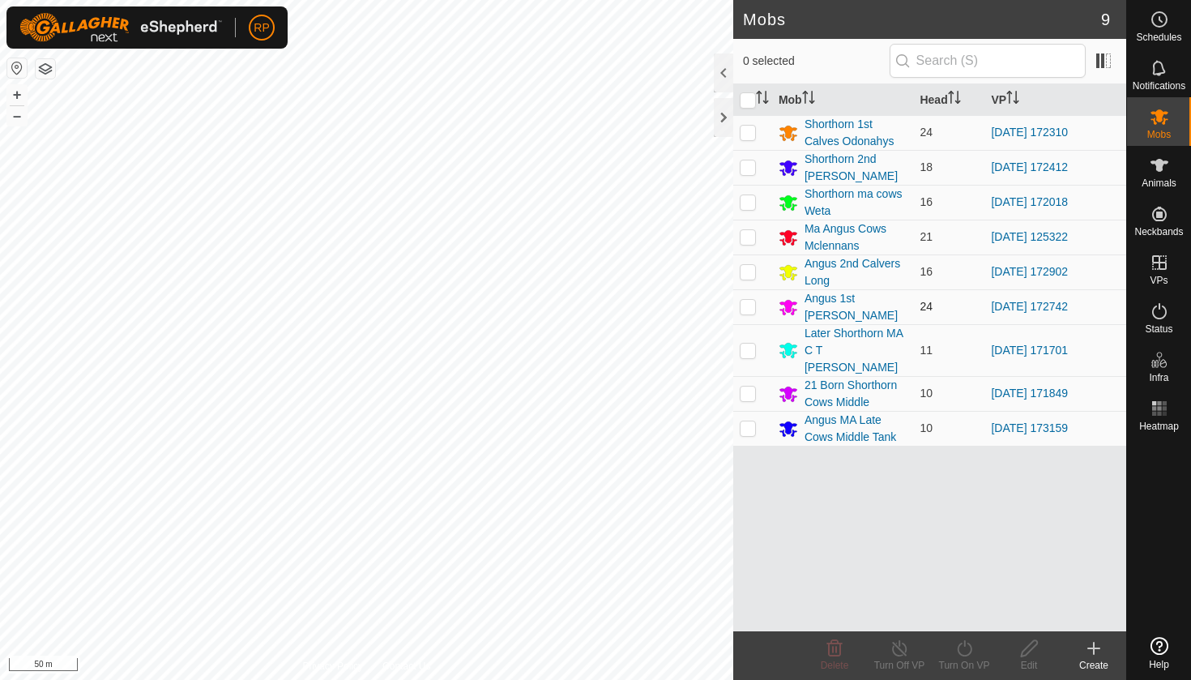
click at [749, 306] on p-checkbox at bounding box center [748, 306] width 16 height 13
checkbox input "true"
click at [970, 654] on icon at bounding box center [964, 648] width 15 height 16
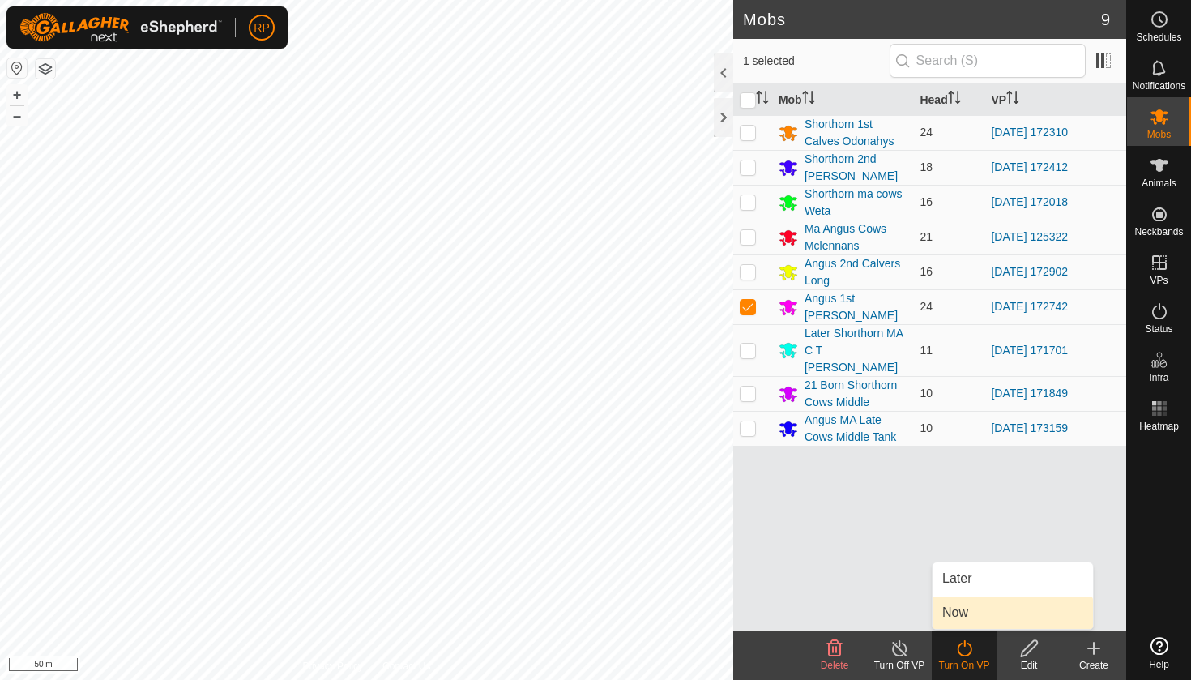
click at [974, 619] on link "Now" at bounding box center [1013, 613] width 160 height 32
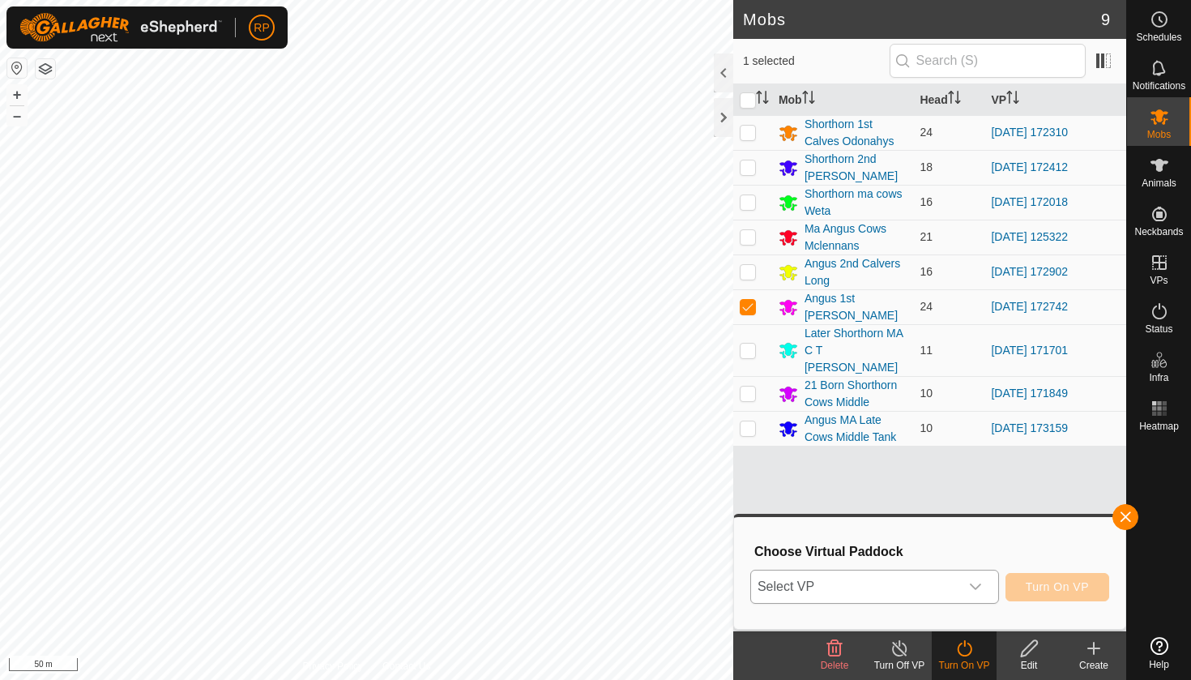
click at [947, 585] on span "Select VP" at bounding box center [855, 587] width 208 height 32
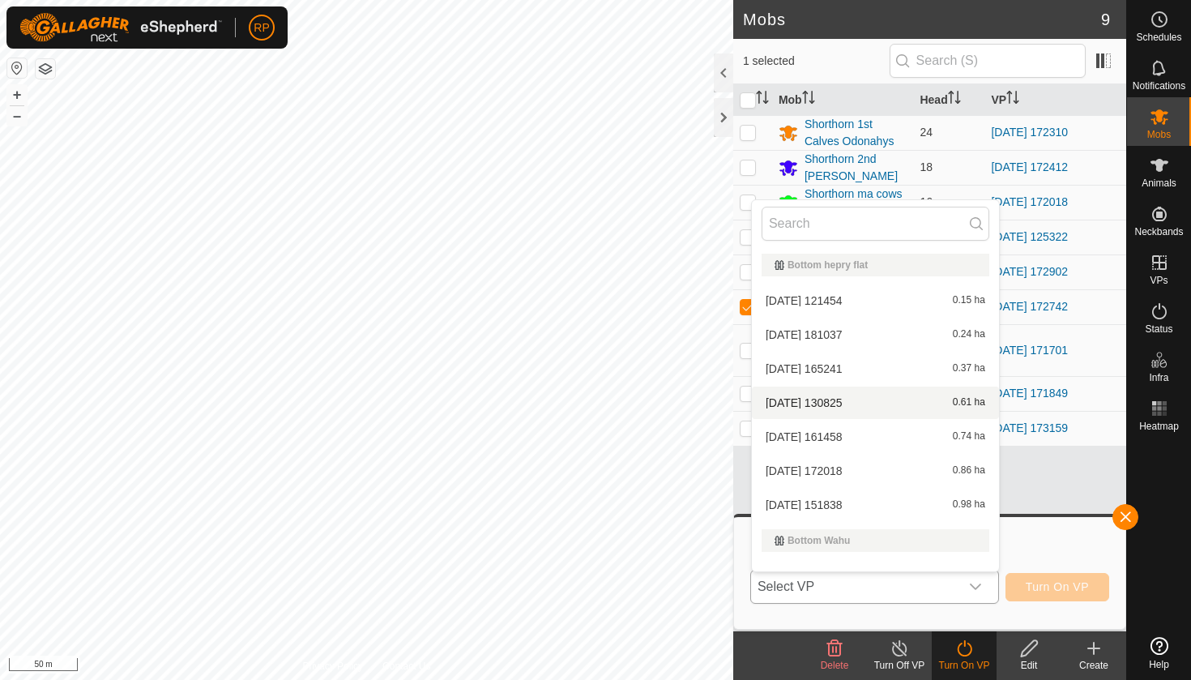
type input "h"
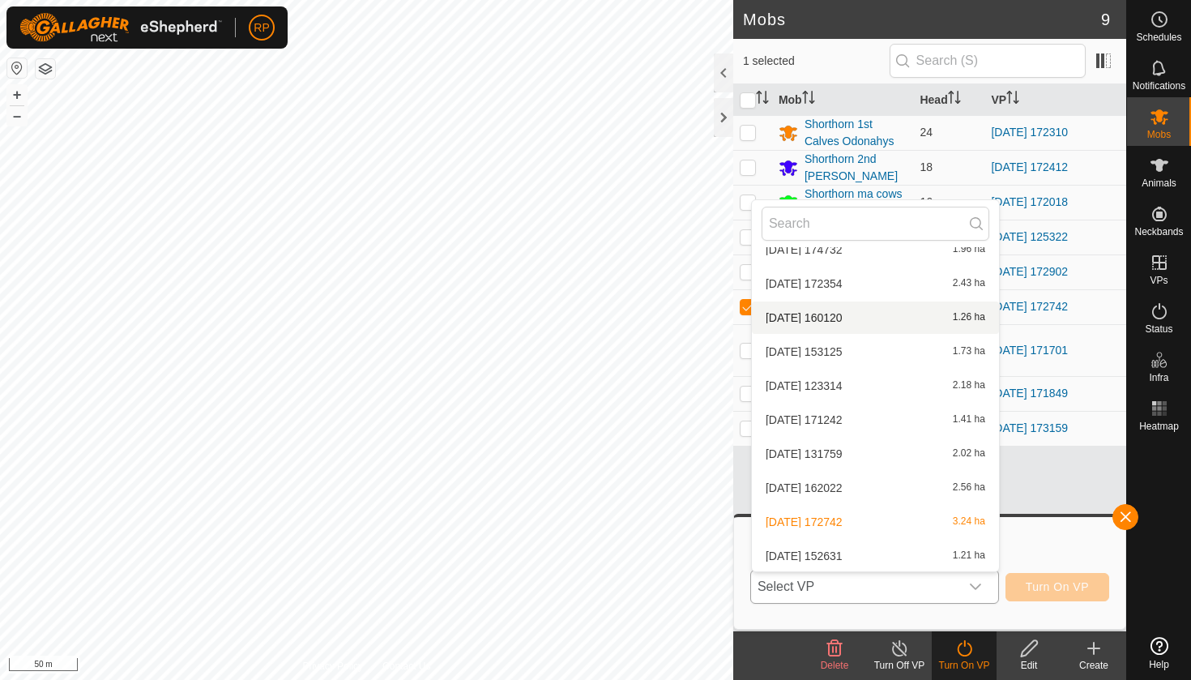
scroll to position [1636, 0]
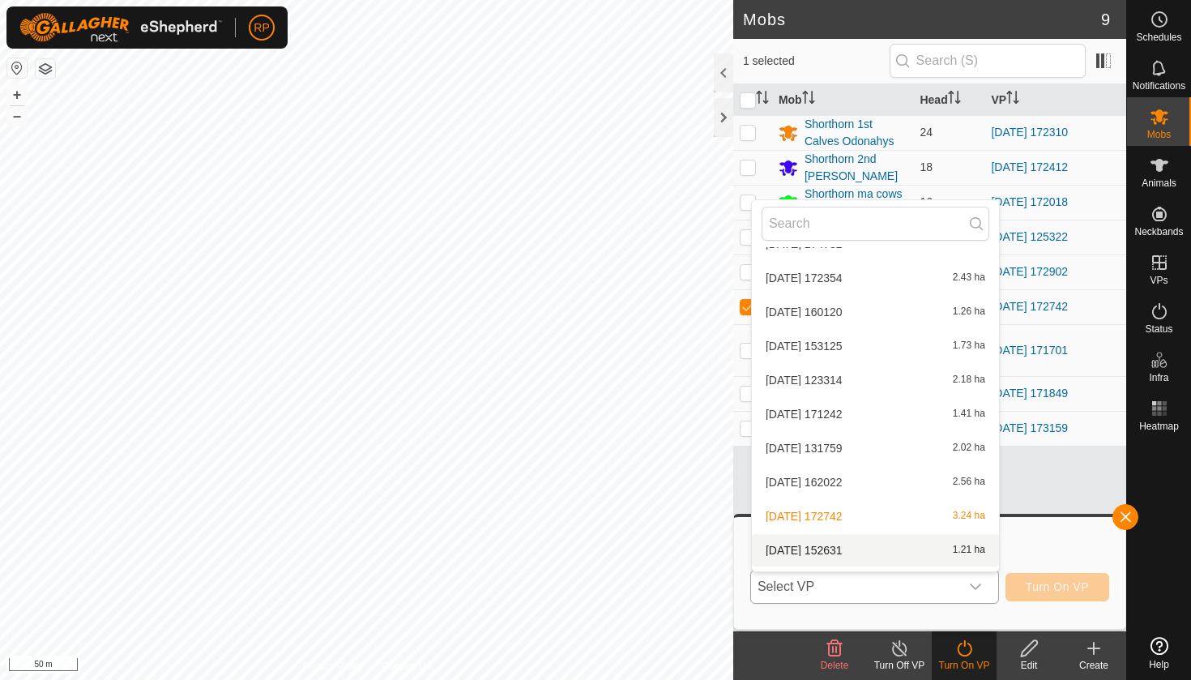
click at [838, 554] on li "[DATE] 152631 1.21 ha" at bounding box center [875, 550] width 247 height 32
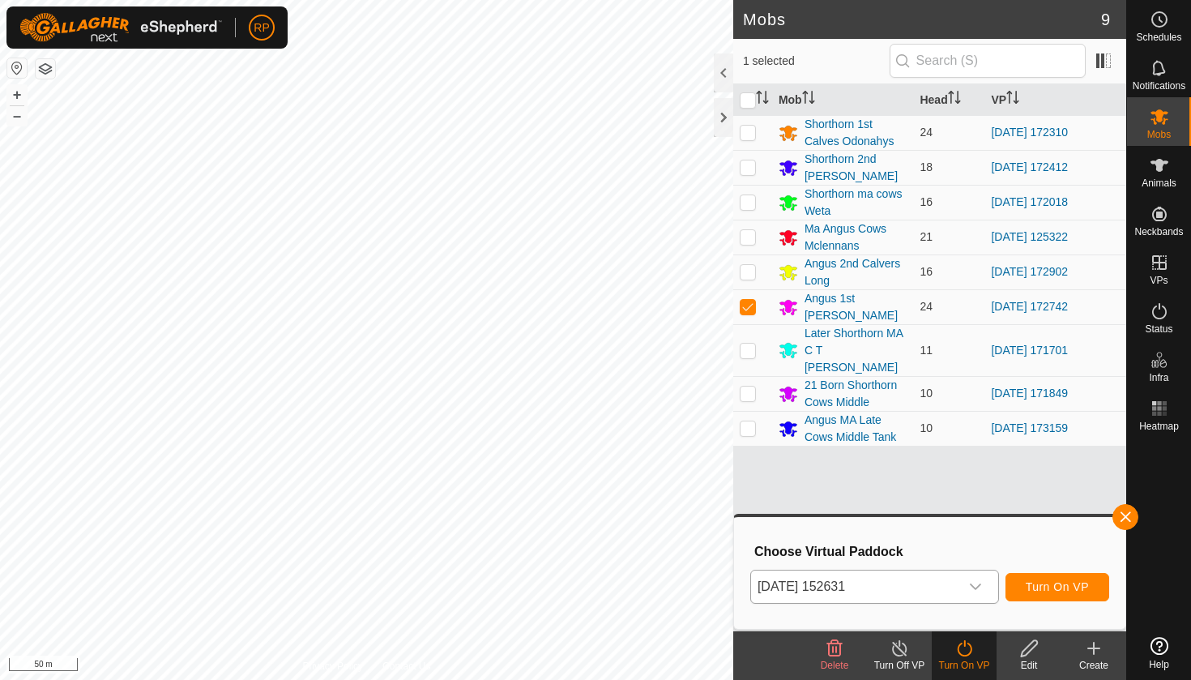
click at [1057, 588] on span "Turn On VP" at bounding box center [1057, 586] width 63 height 13
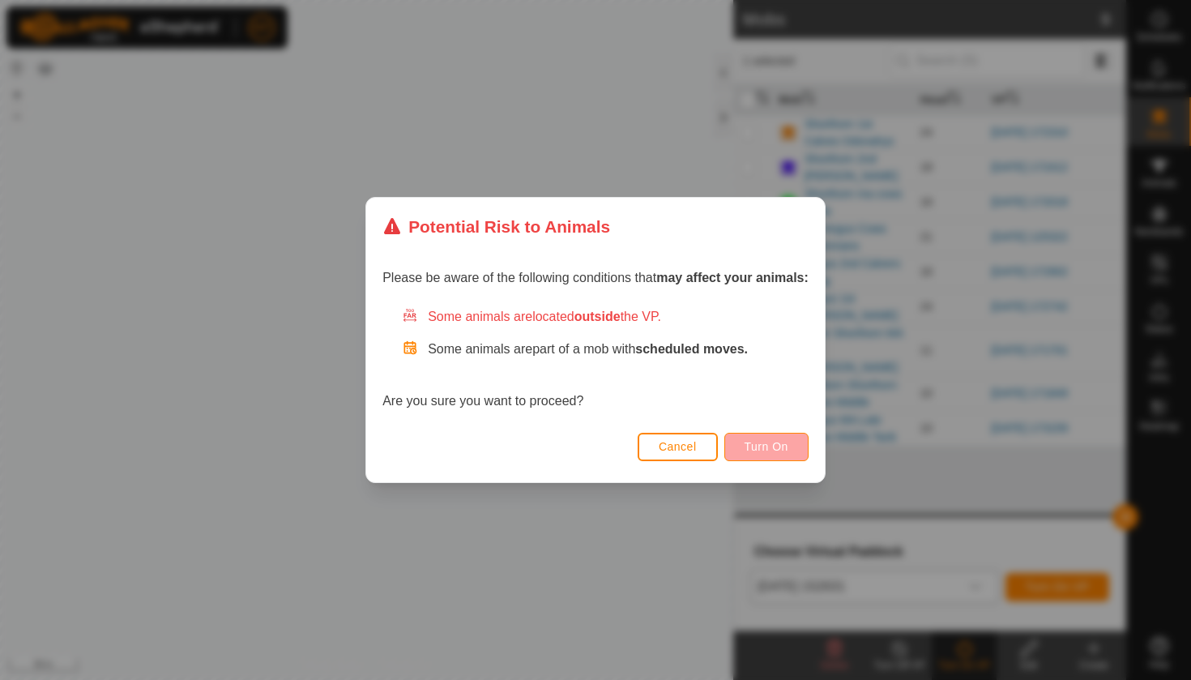
click at [785, 452] on span "Turn On" at bounding box center [767, 446] width 44 height 13
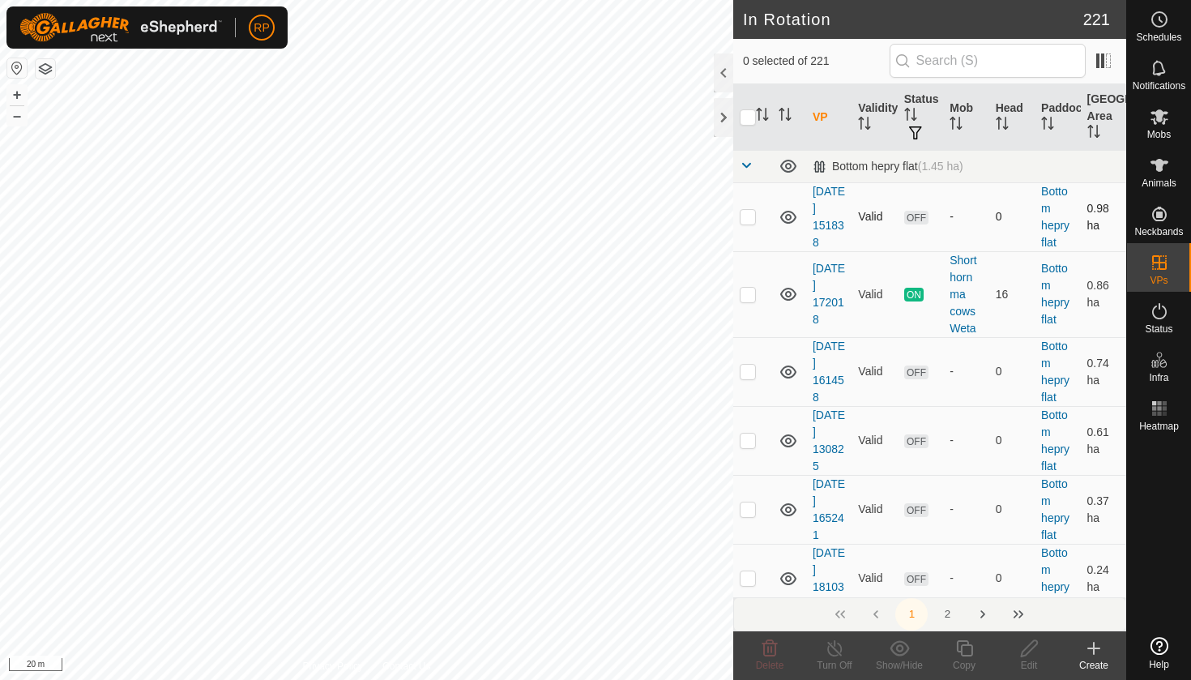
checkbox input "true"
checkbox input "false"
click at [961, 647] on icon at bounding box center [964, 648] width 16 height 16
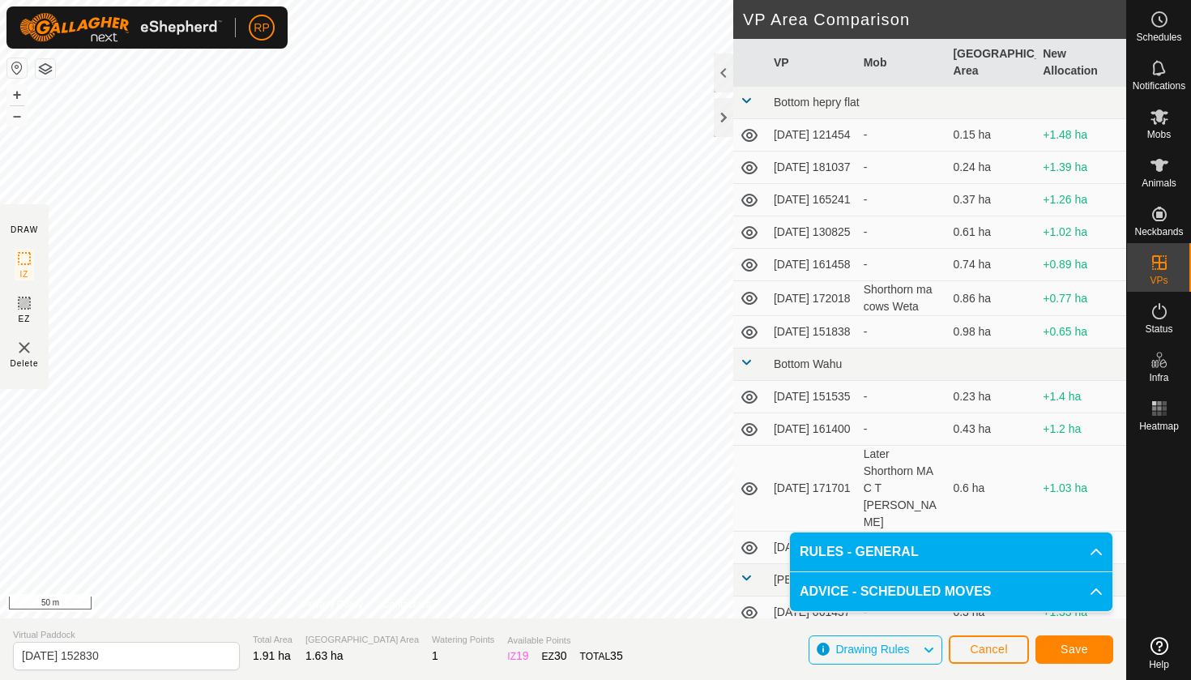
click at [1079, 646] on span "Save" at bounding box center [1075, 649] width 28 height 13
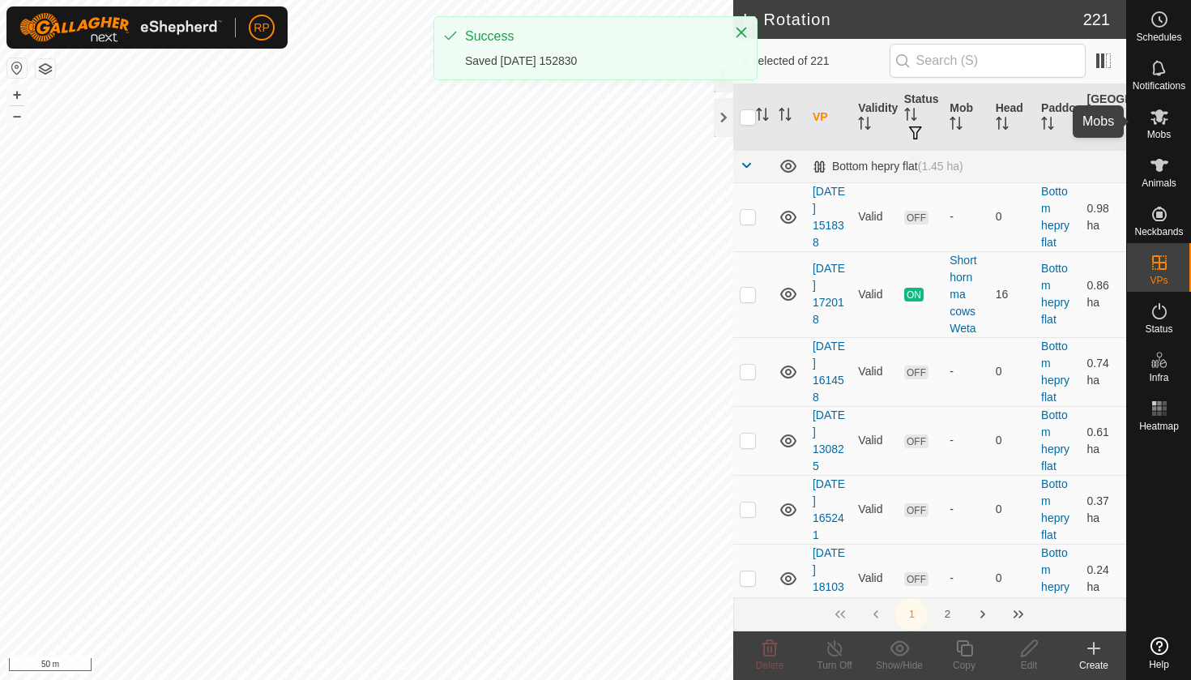
click at [1169, 130] on span "Mobs" at bounding box center [1160, 135] width 24 height 10
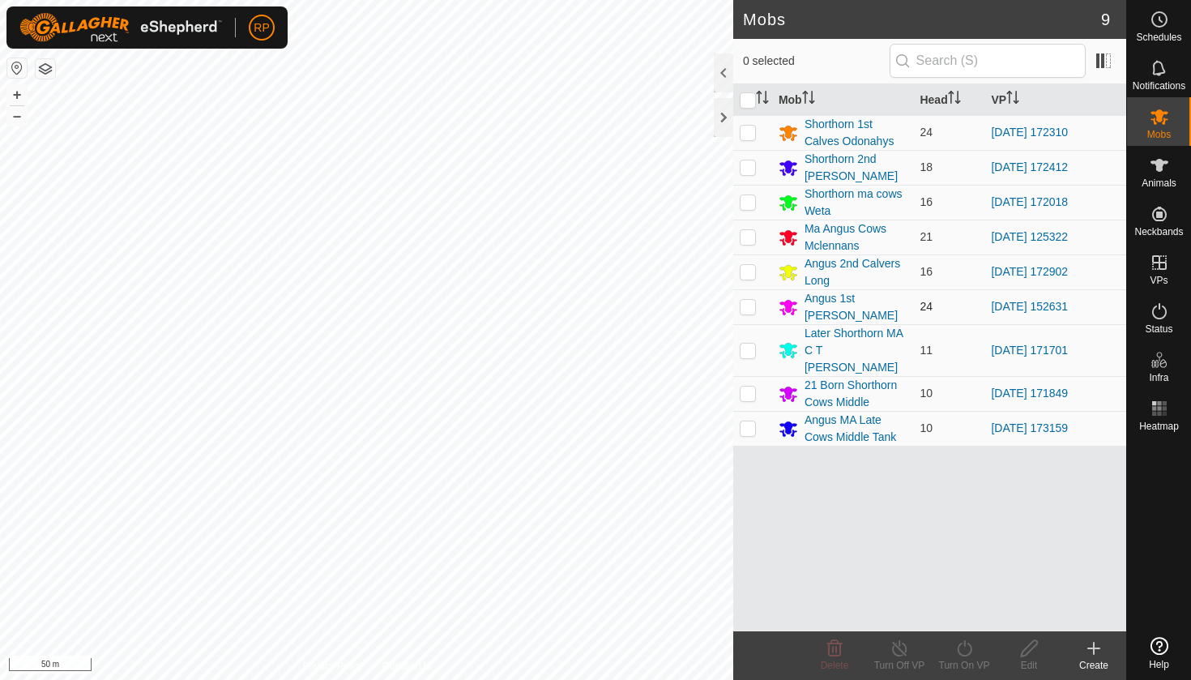
click at [749, 304] on p-checkbox at bounding box center [748, 306] width 16 height 13
checkbox input "true"
click at [967, 652] on icon at bounding box center [965, 648] width 20 height 19
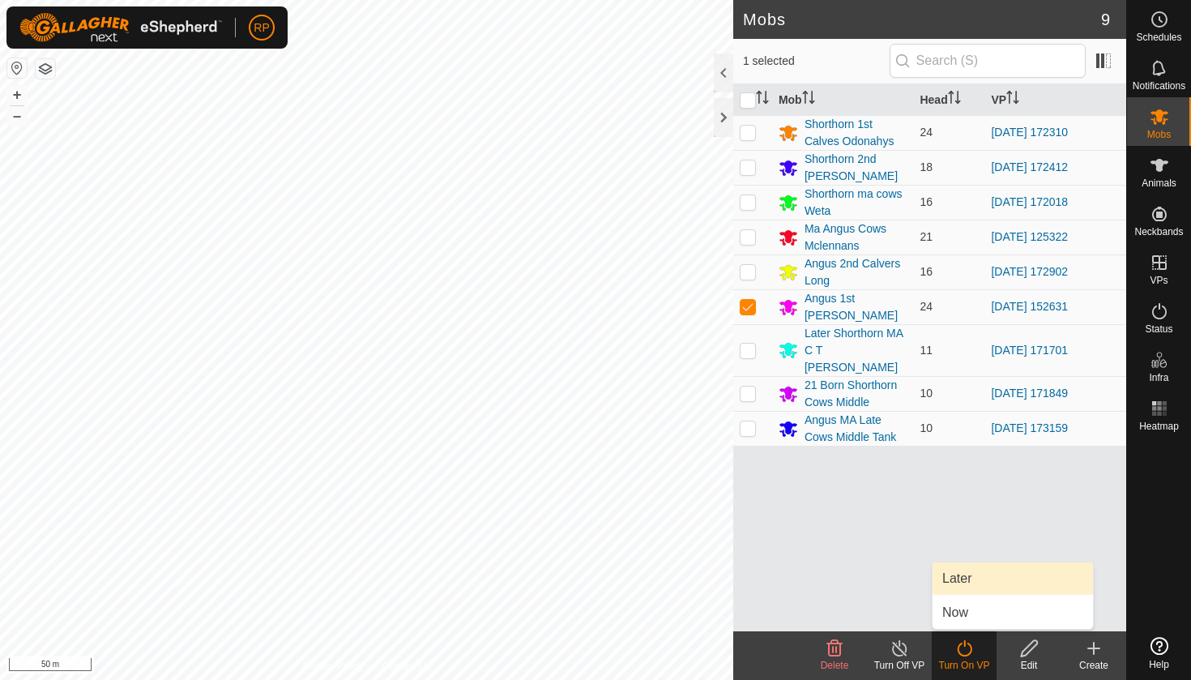
click at [980, 583] on link "Later" at bounding box center [1013, 578] width 160 height 32
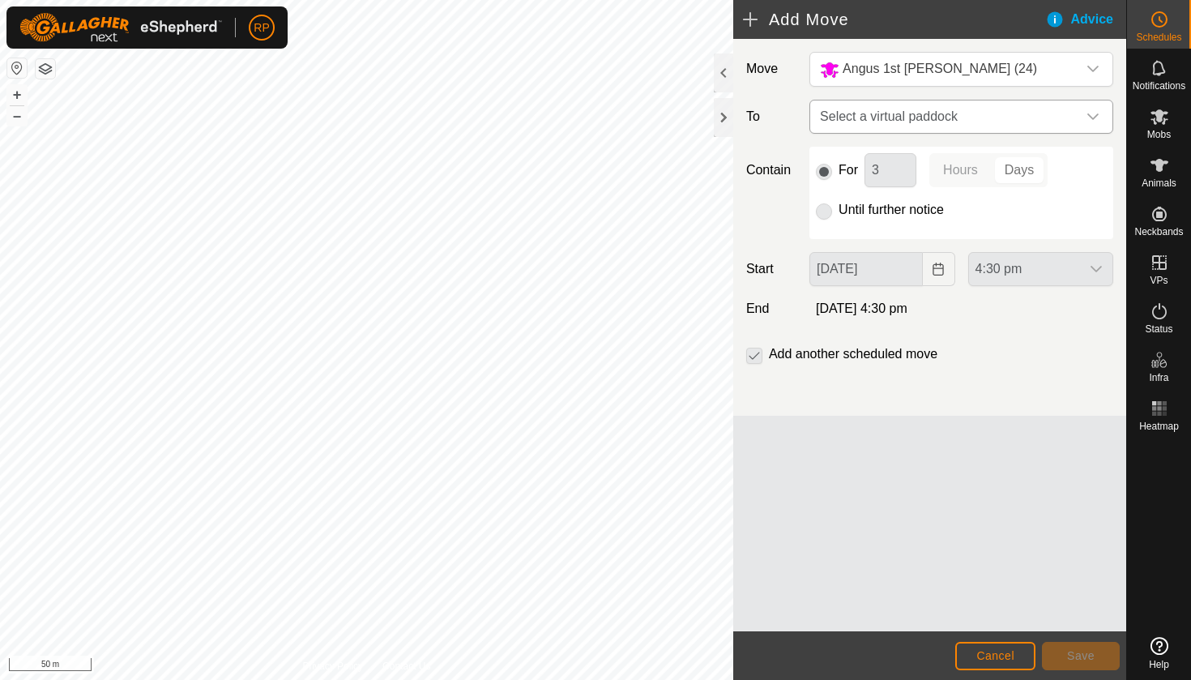
click at [941, 109] on span "Select a virtual paddock" at bounding box center [945, 116] width 263 height 32
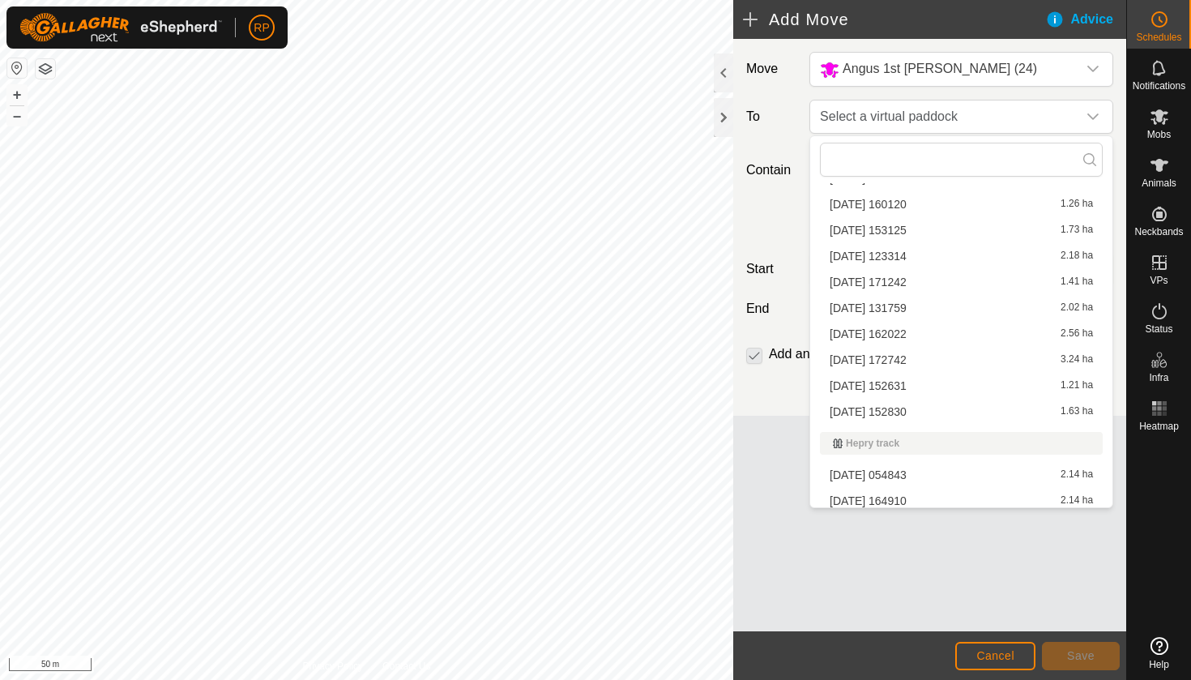
scroll to position [1307, 0]
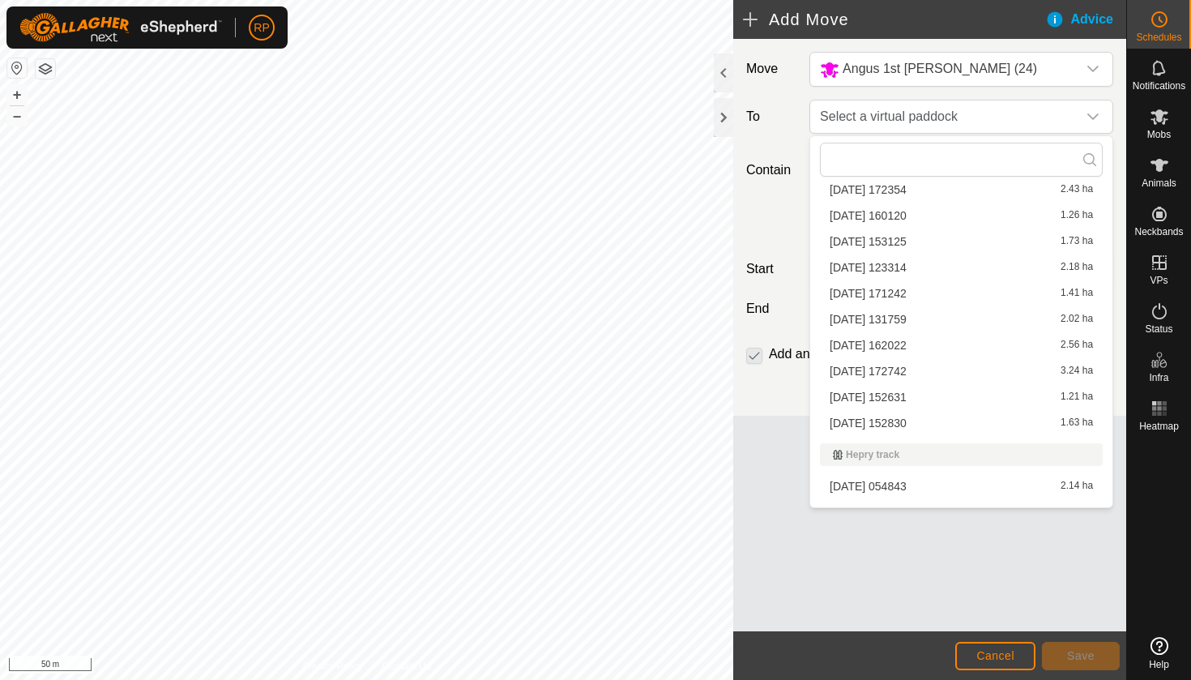
click at [913, 418] on li "[DATE] 152830 1.63 ha" at bounding box center [961, 423] width 283 height 24
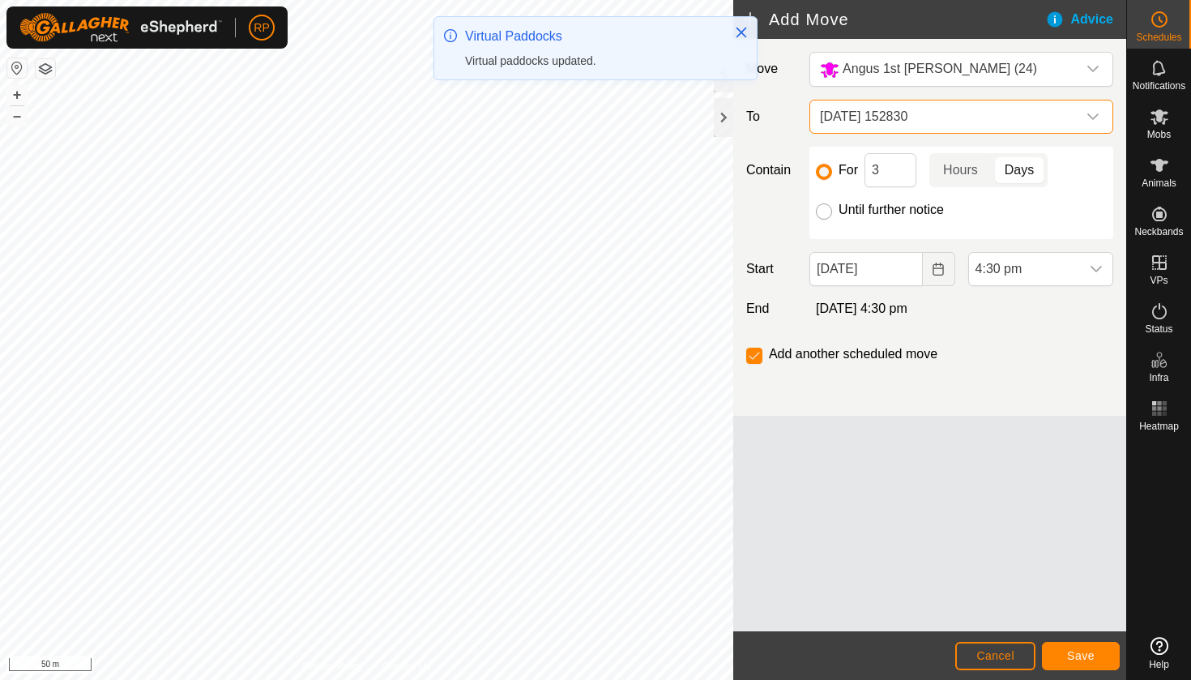
click at [826, 215] on input "Until further notice" at bounding box center [824, 211] width 16 height 16
radio input "true"
checkbox input "false"
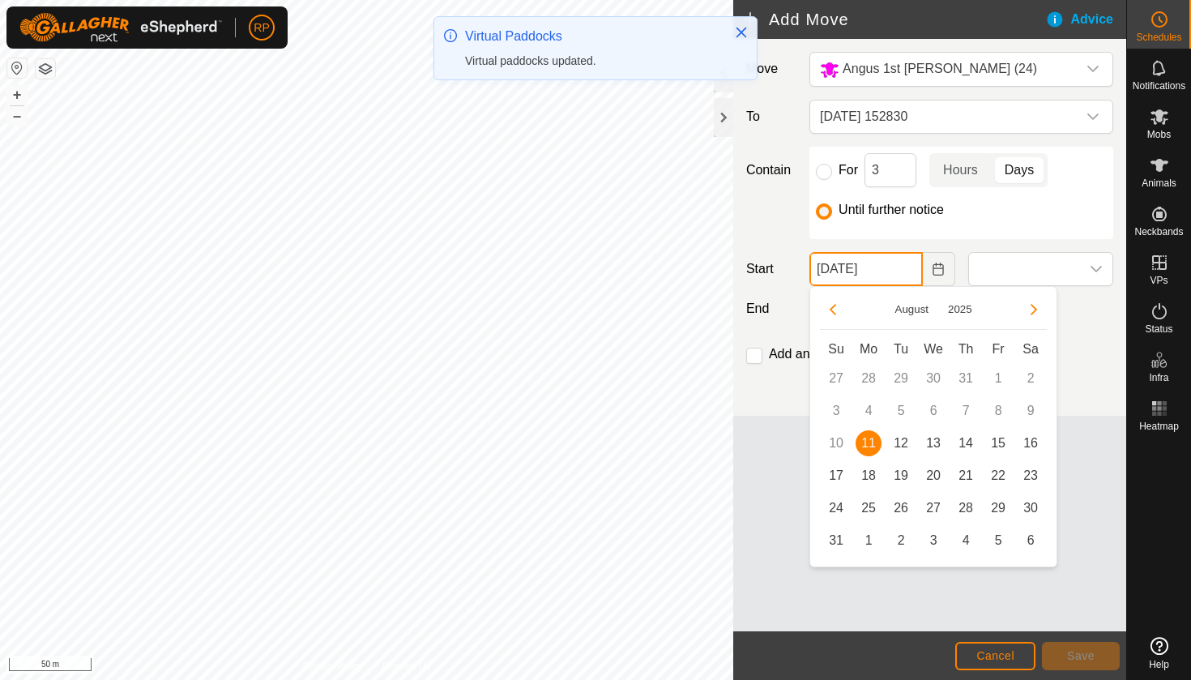
click at [851, 260] on input "[DATE]" at bounding box center [866, 269] width 113 height 34
click at [906, 446] on span "12" at bounding box center [901, 443] width 26 height 26
type input "[DATE]"
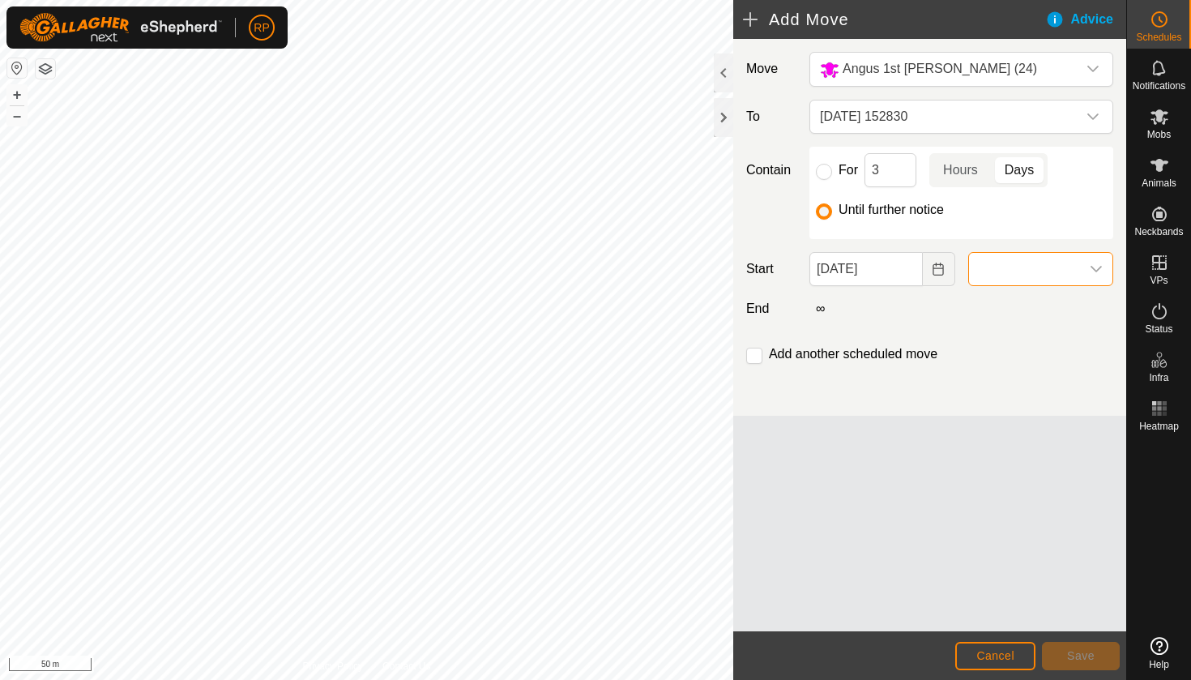
click at [1040, 265] on span at bounding box center [1024, 269] width 111 height 32
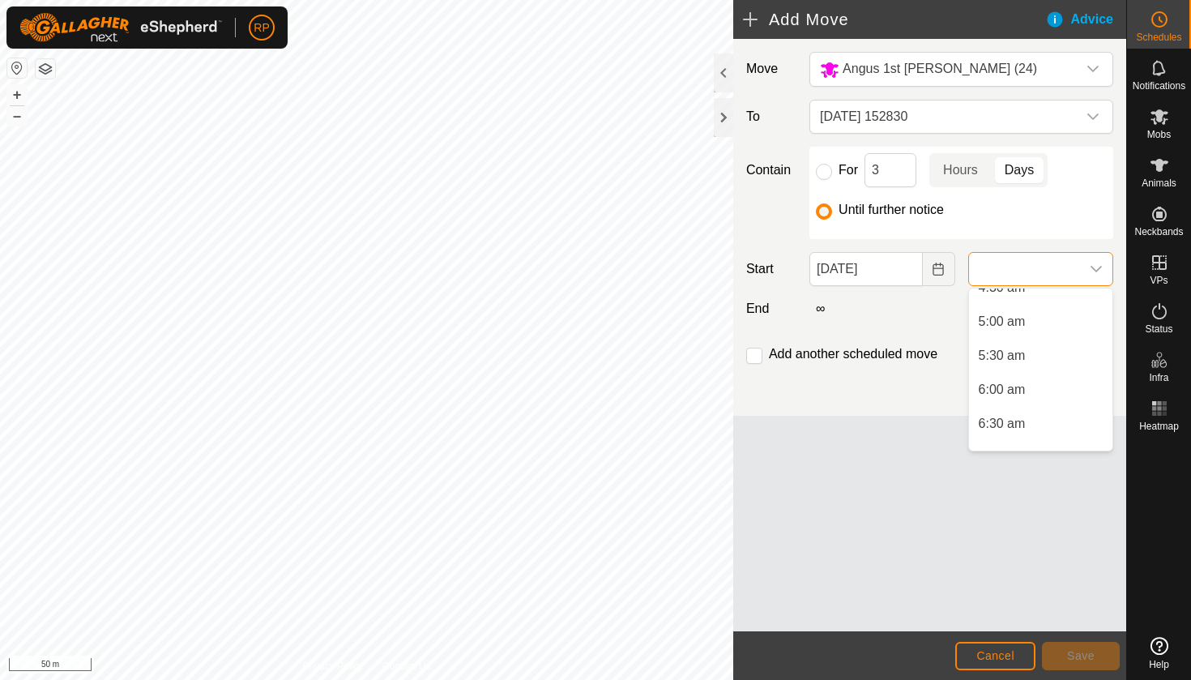
scroll to position [326, 0]
click at [999, 394] on li "6:00 am" at bounding box center [1040, 387] width 143 height 32
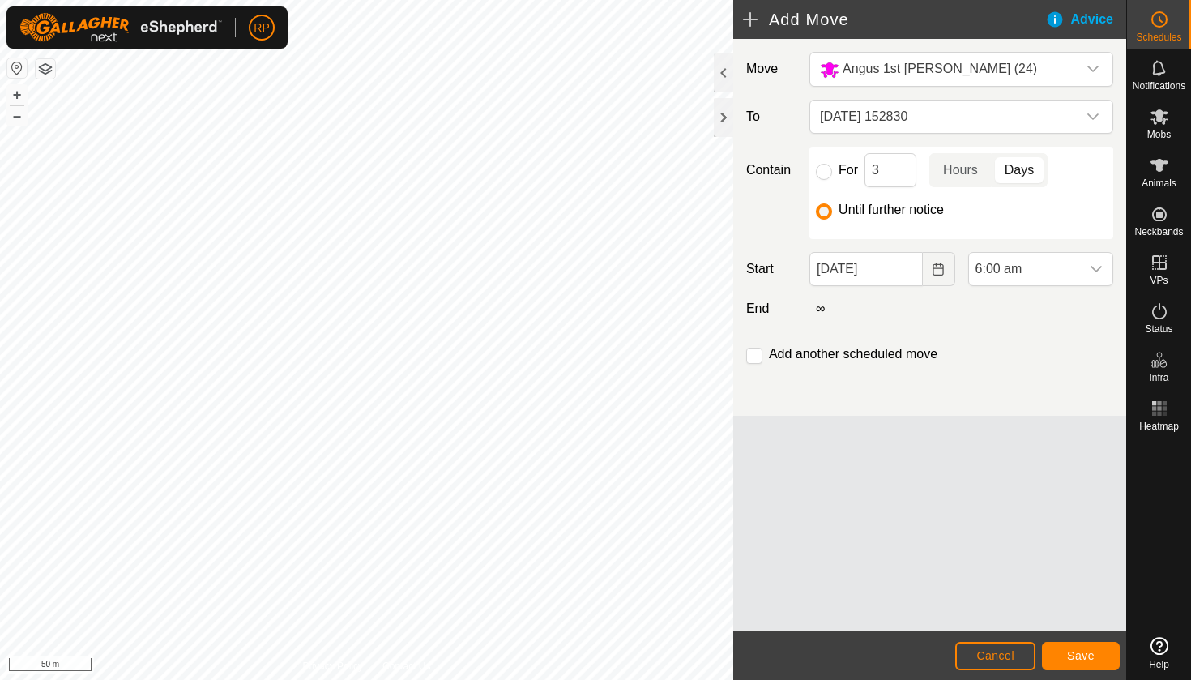
click at [1087, 653] on span "Save" at bounding box center [1081, 655] width 28 height 13
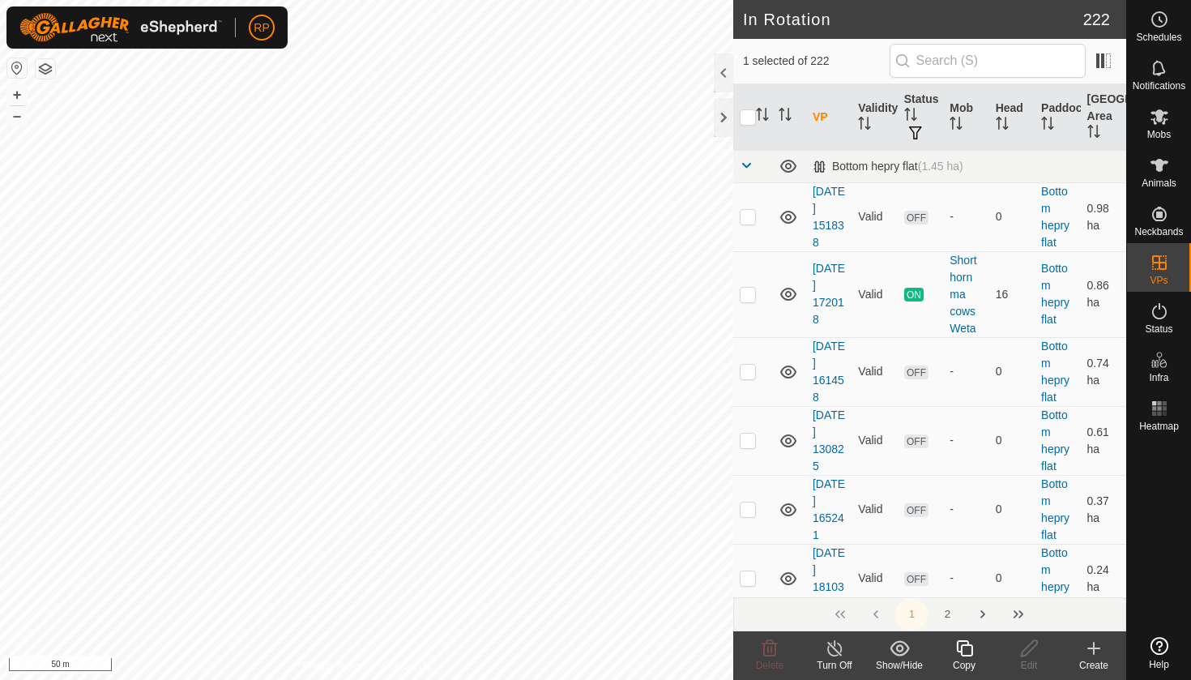
click at [962, 658] on div "Copy" at bounding box center [964, 665] width 65 height 15
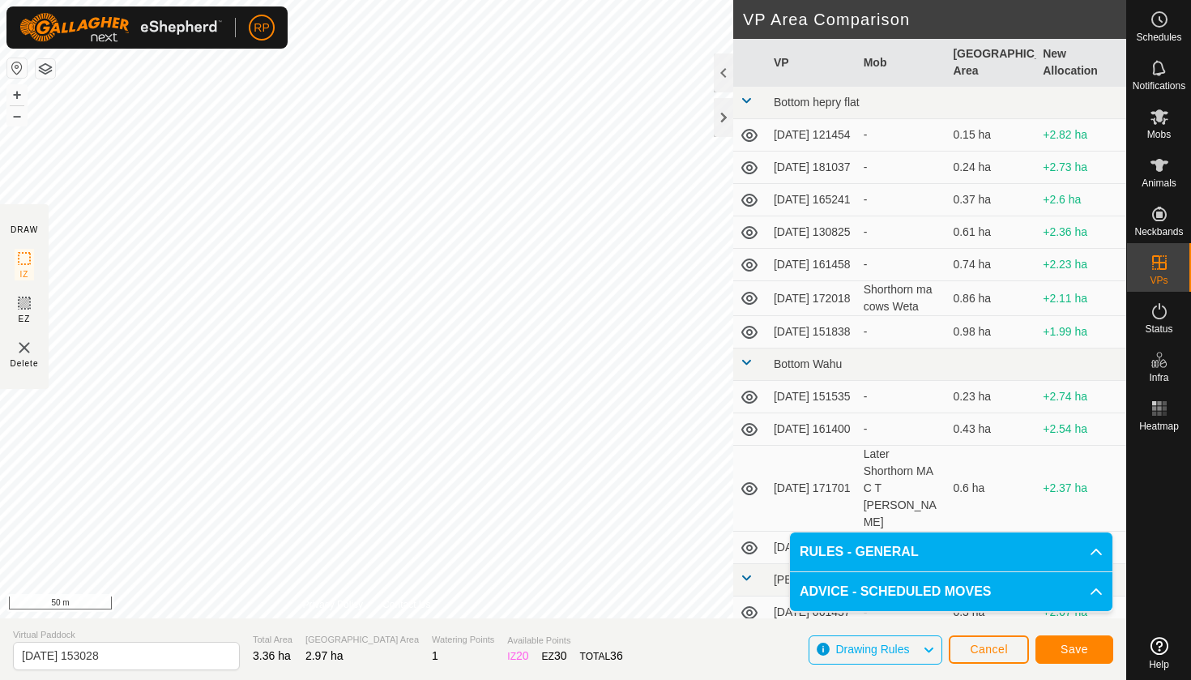
click at [1052, 649] on button "Save" at bounding box center [1075, 649] width 78 height 28
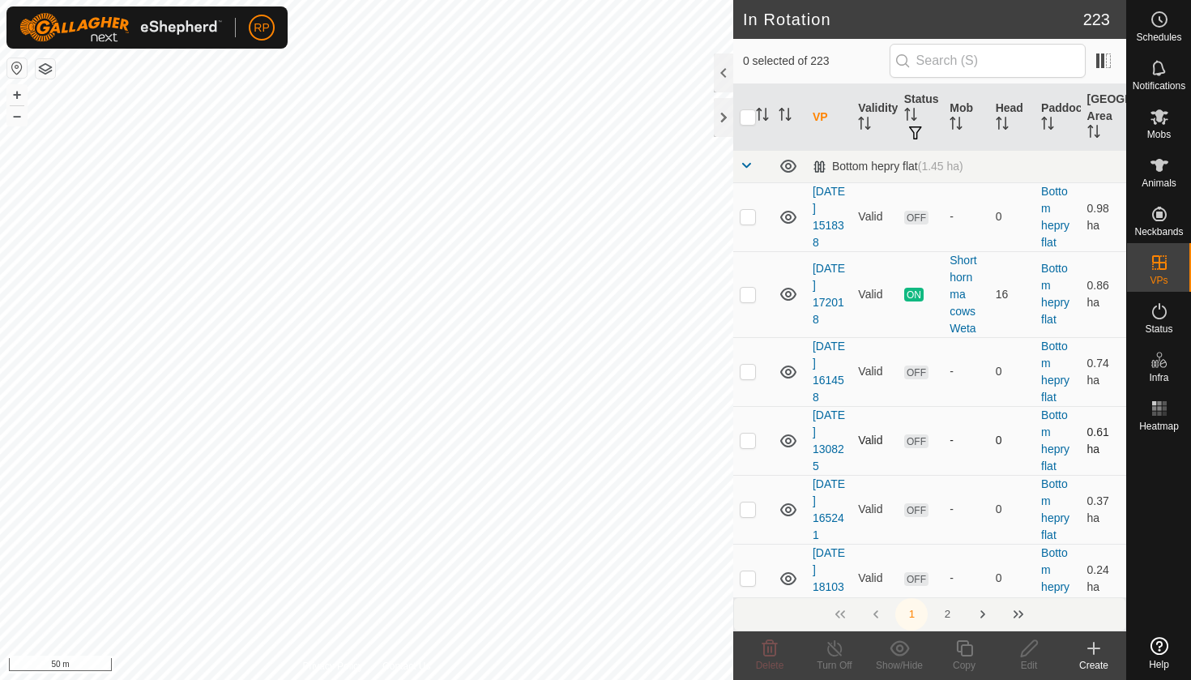
checkbox input "true"
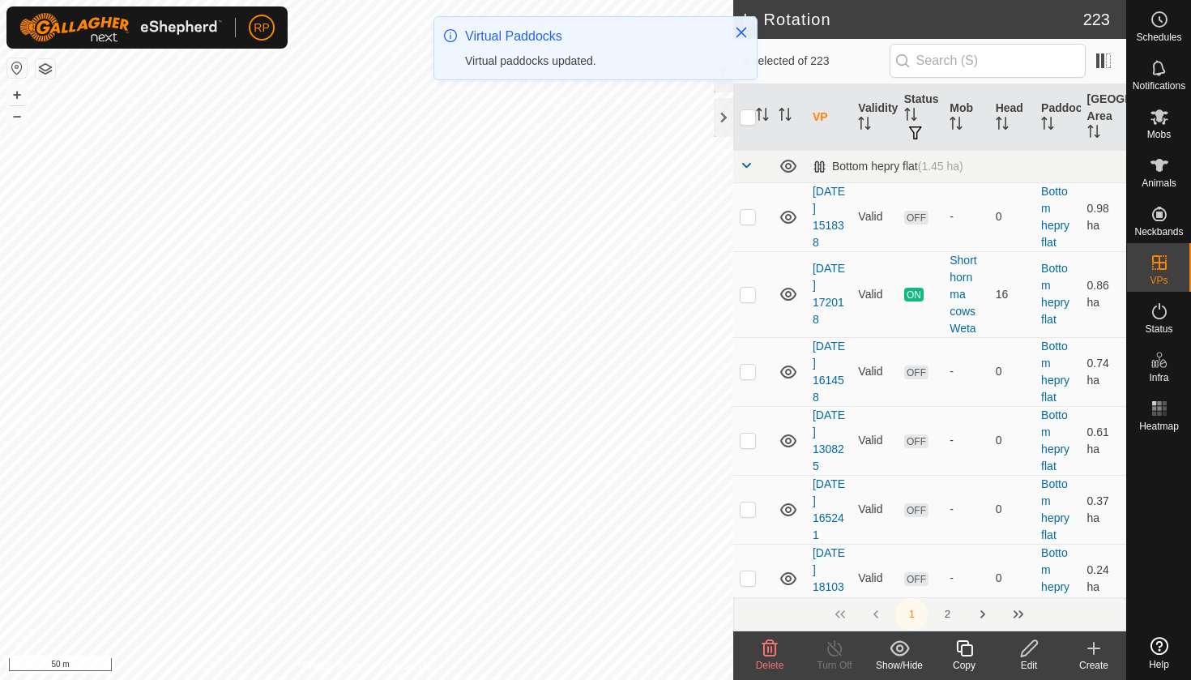
checkbox input "true"
checkbox input "false"
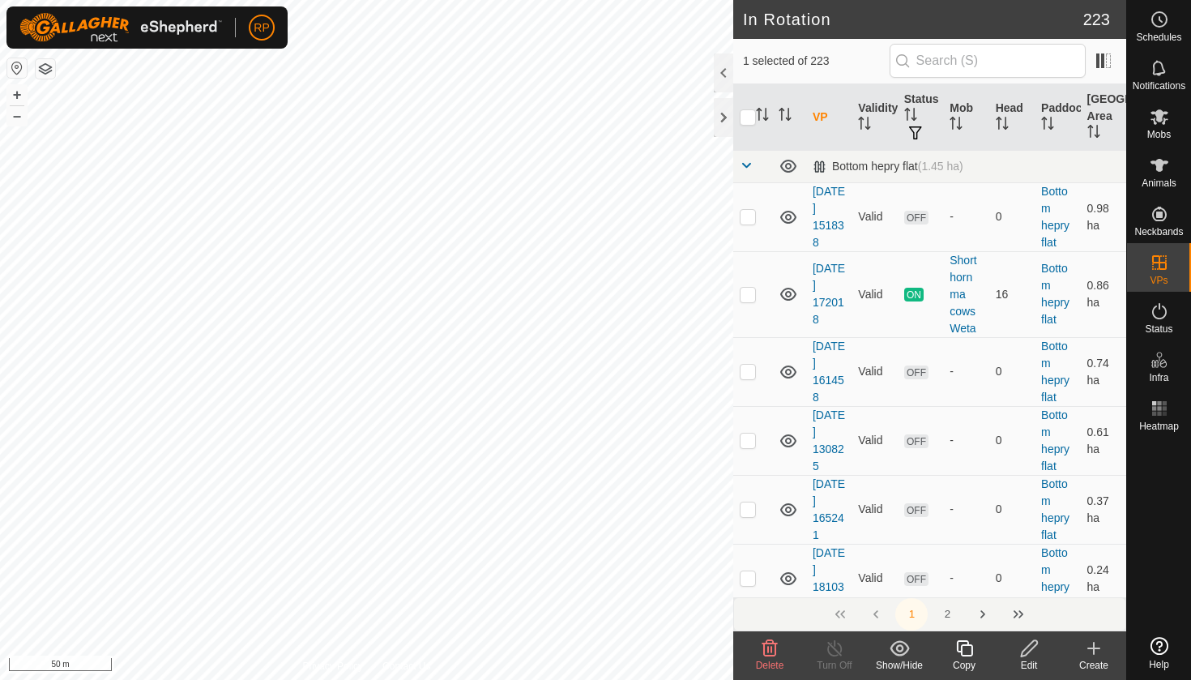
checkbox input "true"
checkbox input "false"
checkbox input "true"
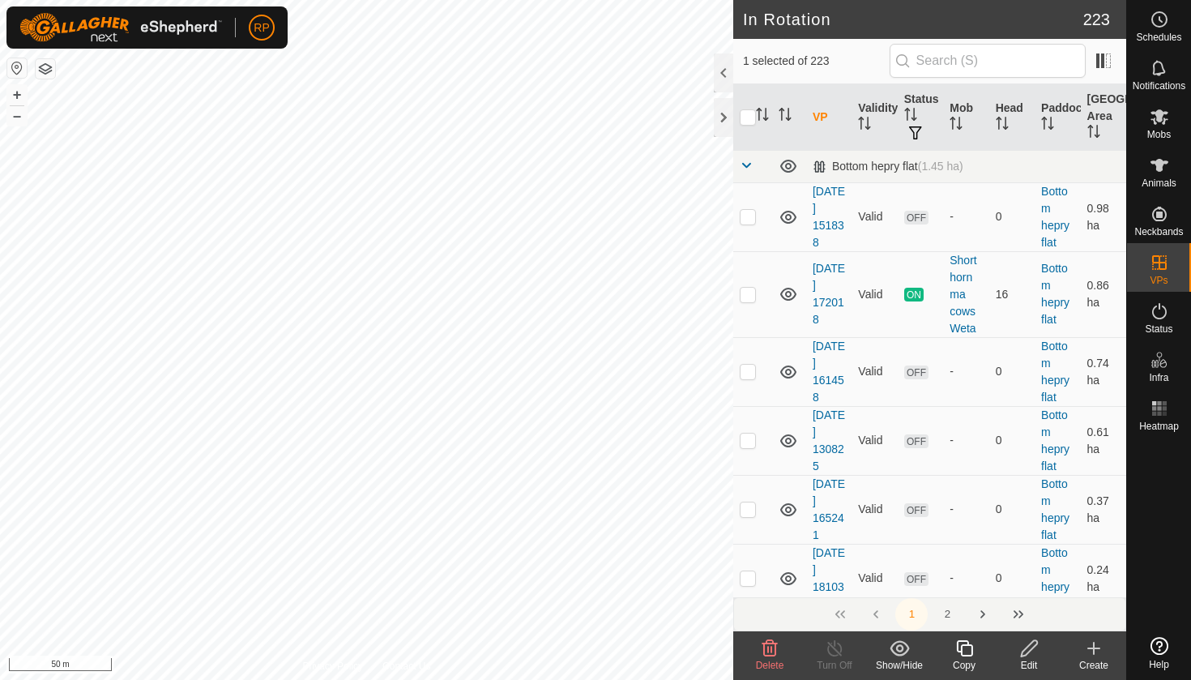
checkbox input "false"
click at [1028, 658] on div "Edit" at bounding box center [1029, 665] width 65 height 15
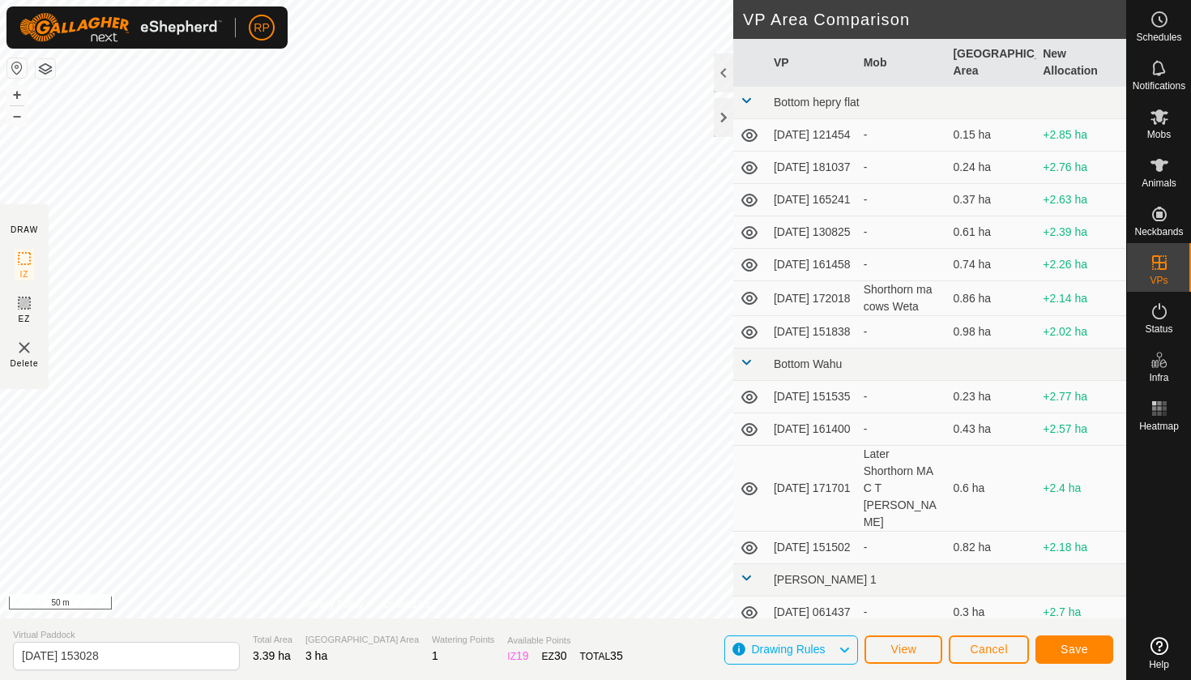
click at [1075, 646] on span "Save" at bounding box center [1075, 649] width 28 height 13
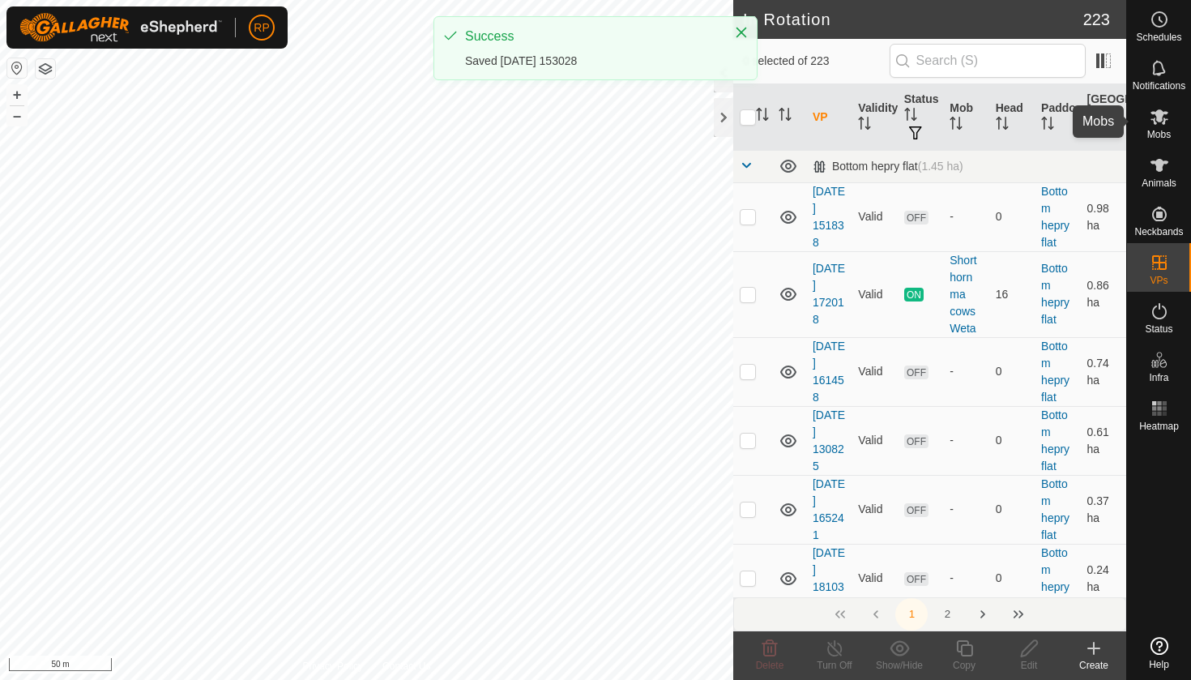
click at [1154, 130] on span "Mobs" at bounding box center [1160, 135] width 24 height 10
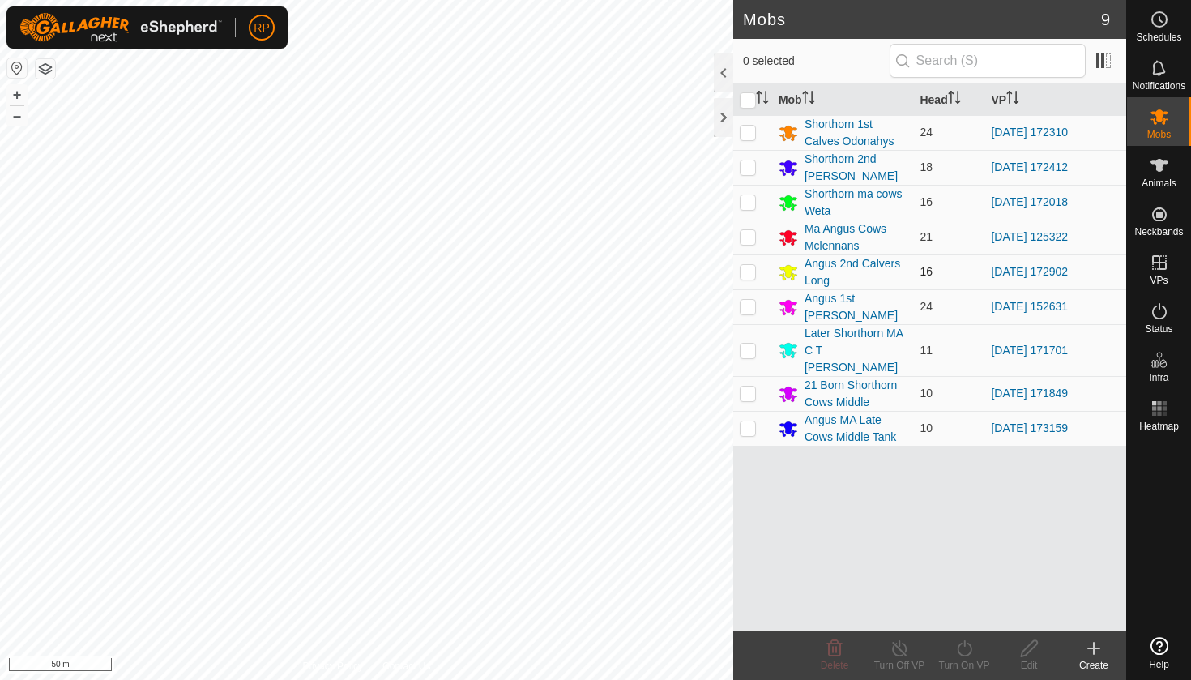
click at [746, 275] on p-checkbox at bounding box center [748, 271] width 16 height 13
checkbox input "true"
click at [969, 652] on icon at bounding box center [965, 648] width 20 height 19
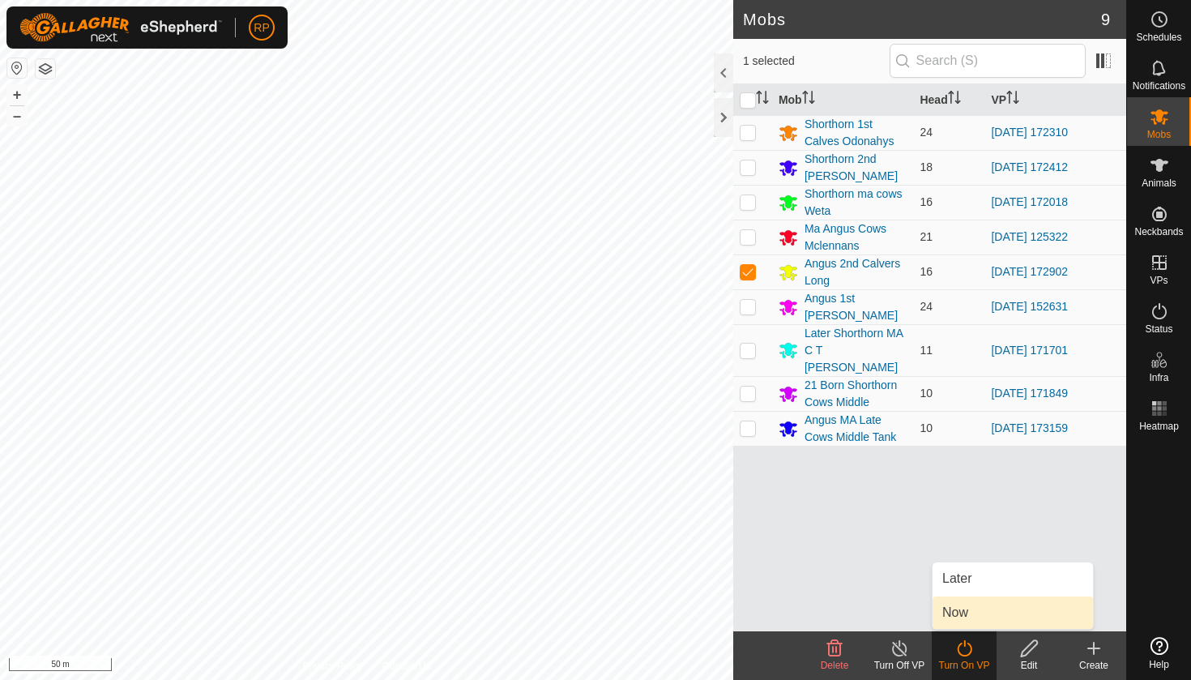
click at [969, 618] on link "Now" at bounding box center [1013, 613] width 160 height 32
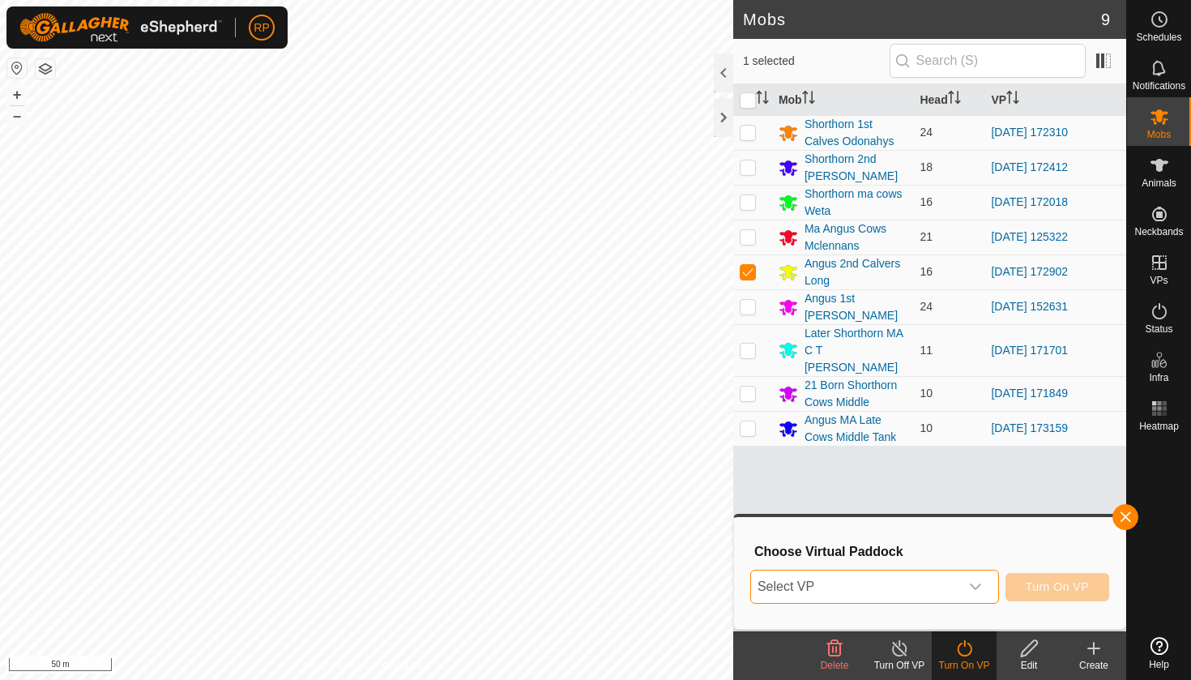
click at [943, 584] on span "Select VP" at bounding box center [855, 587] width 208 height 32
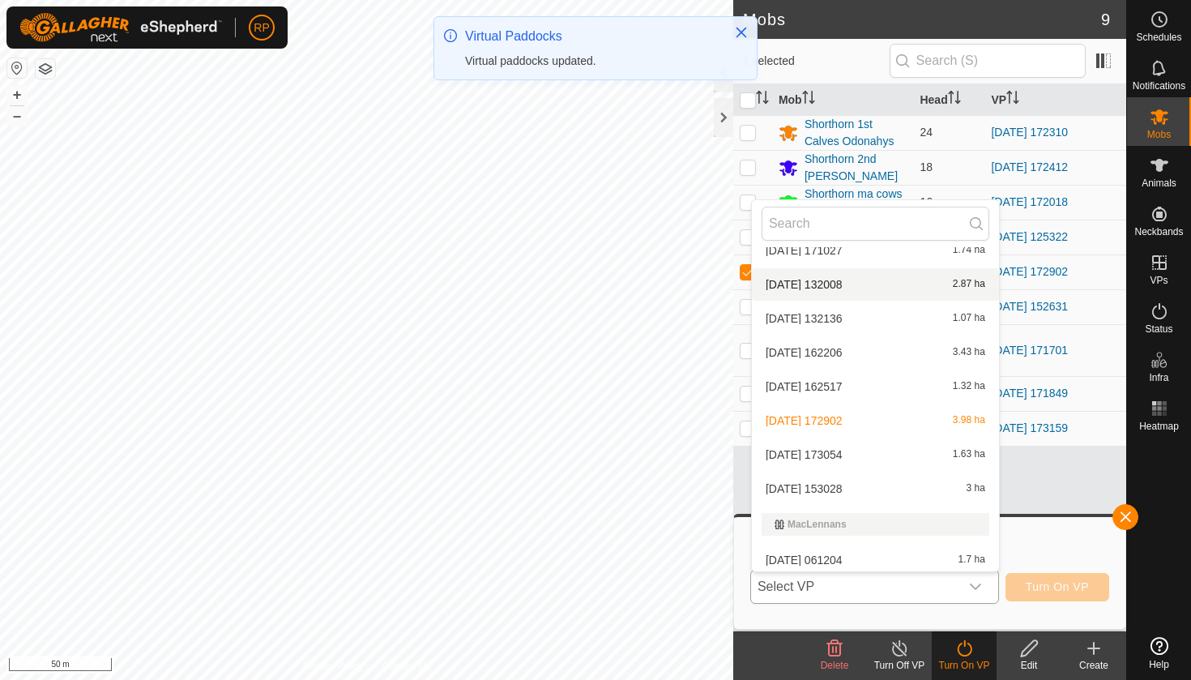
scroll to position [2764, 0]
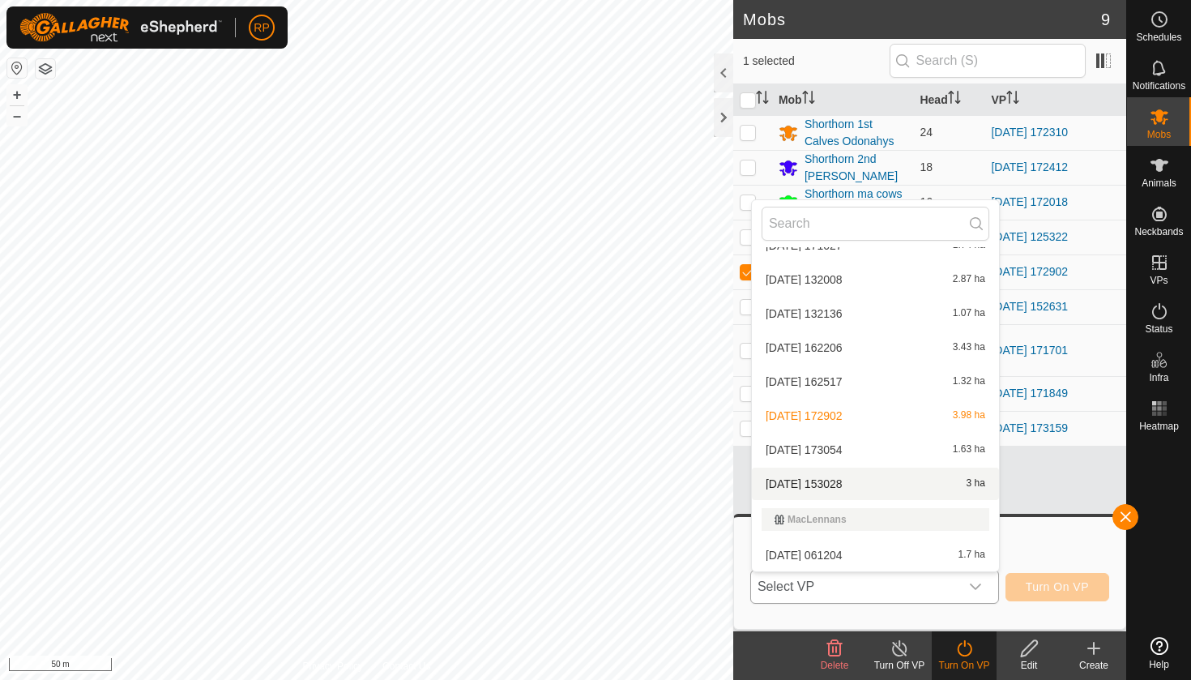
click at [871, 488] on li "[DATE] 153028 3 ha" at bounding box center [875, 484] width 247 height 32
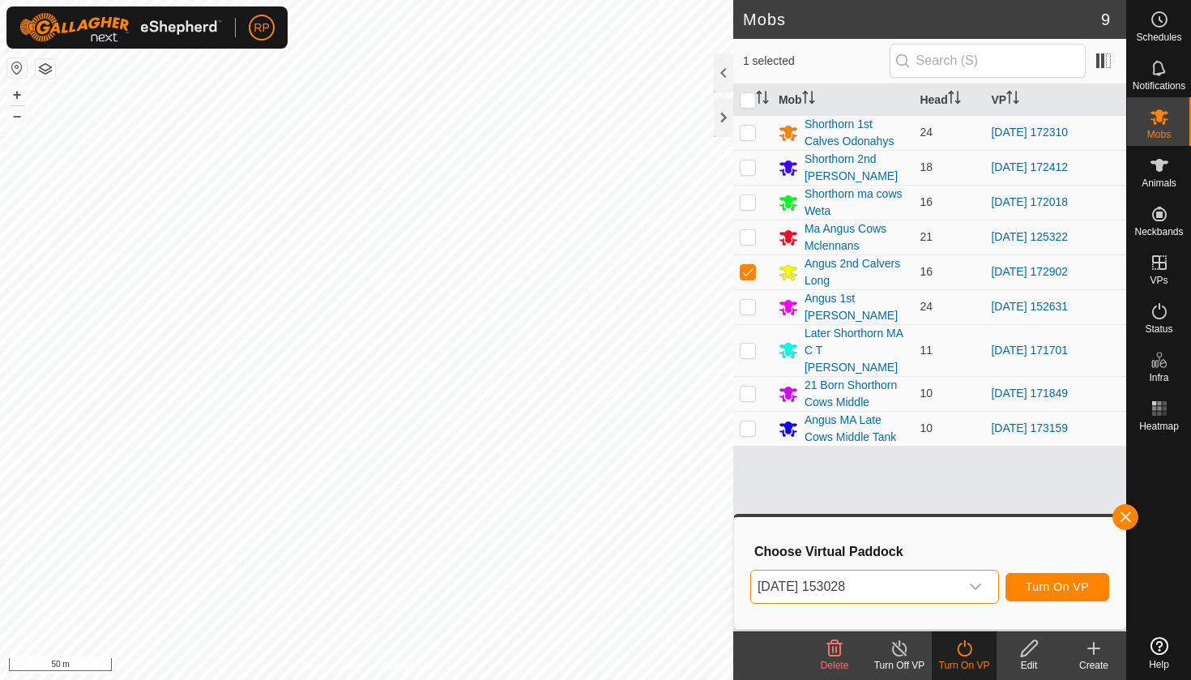
click at [1037, 586] on span "Turn On VP" at bounding box center [1057, 586] width 63 height 13
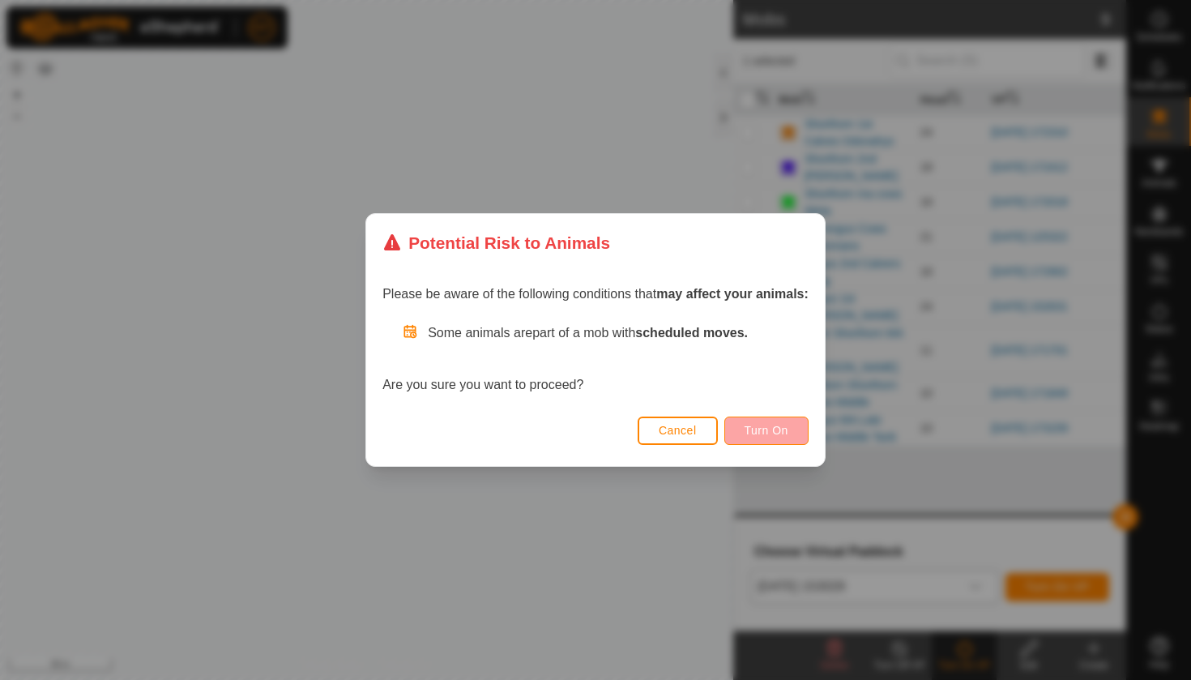
click at [778, 429] on span "Turn On" at bounding box center [767, 430] width 44 height 13
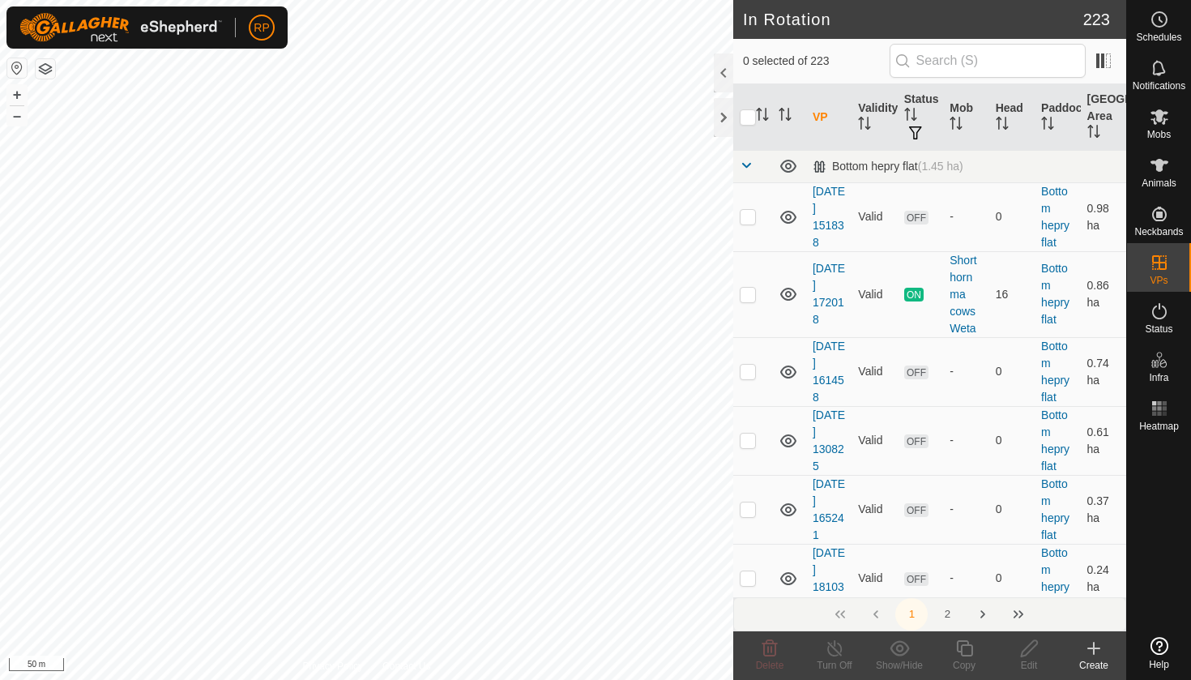
checkbox input "true"
click at [968, 656] on icon at bounding box center [964, 648] width 16 height 16
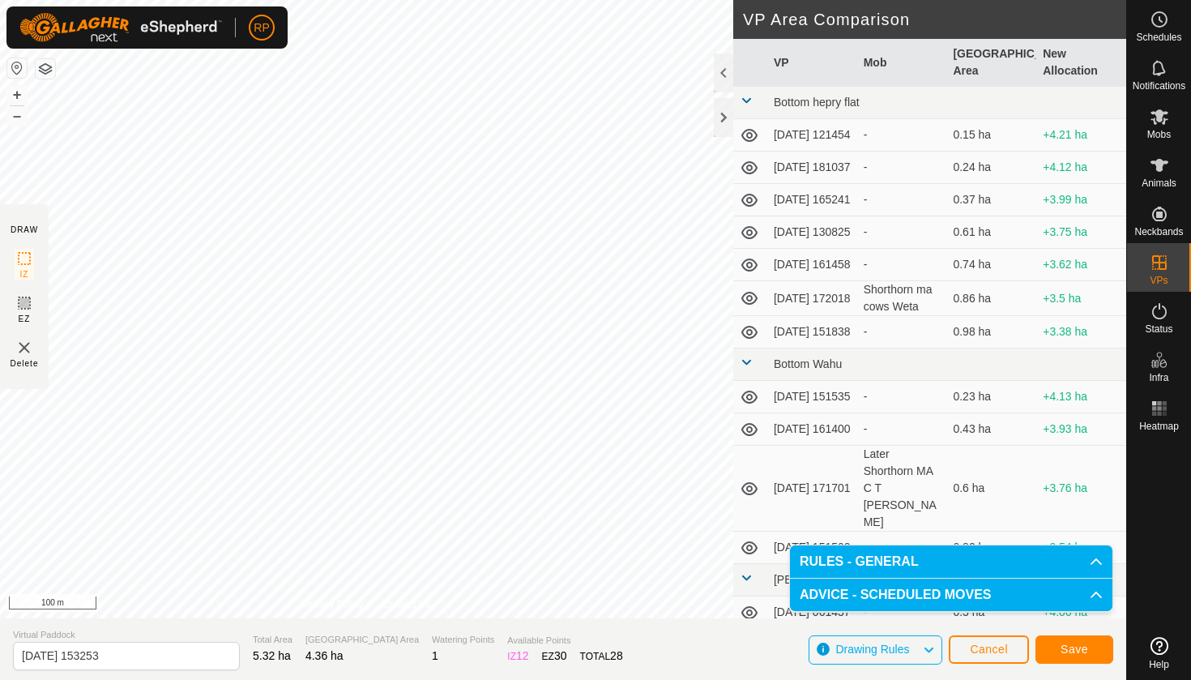
click at [1083, 648] on span "Save" at bounding box center [1075, 649] width 28 height 13
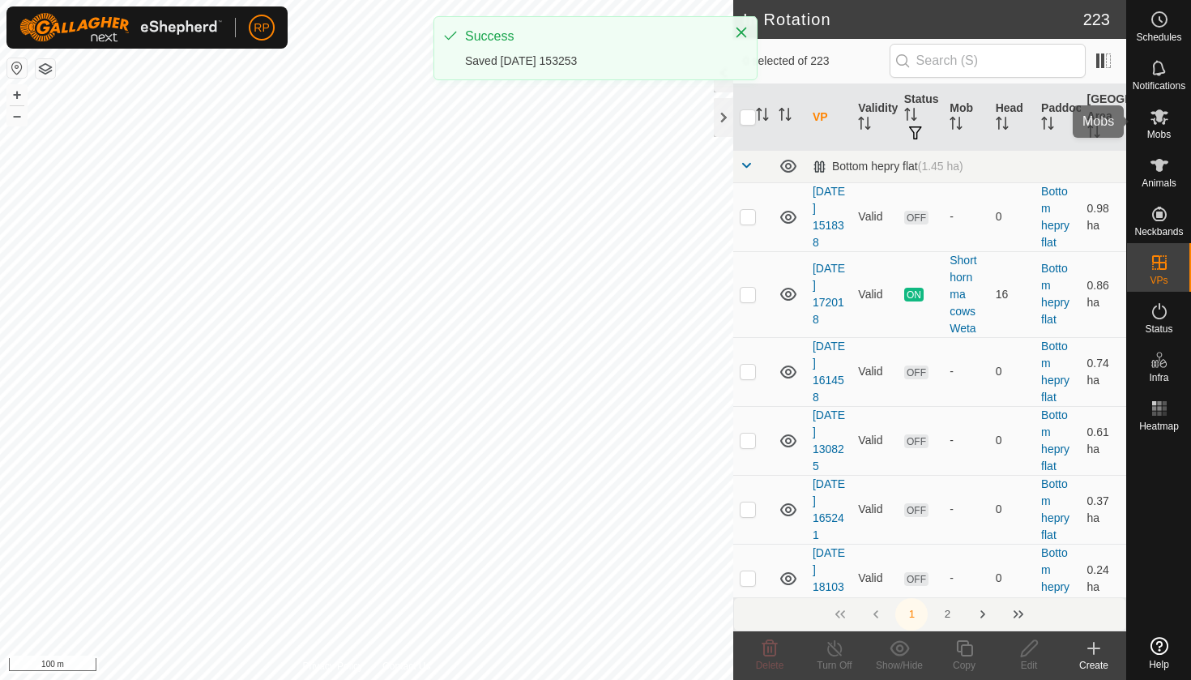
click at [1168, 130] on span "Mobs" at bounding box center [1160, 135] width 24 height 10
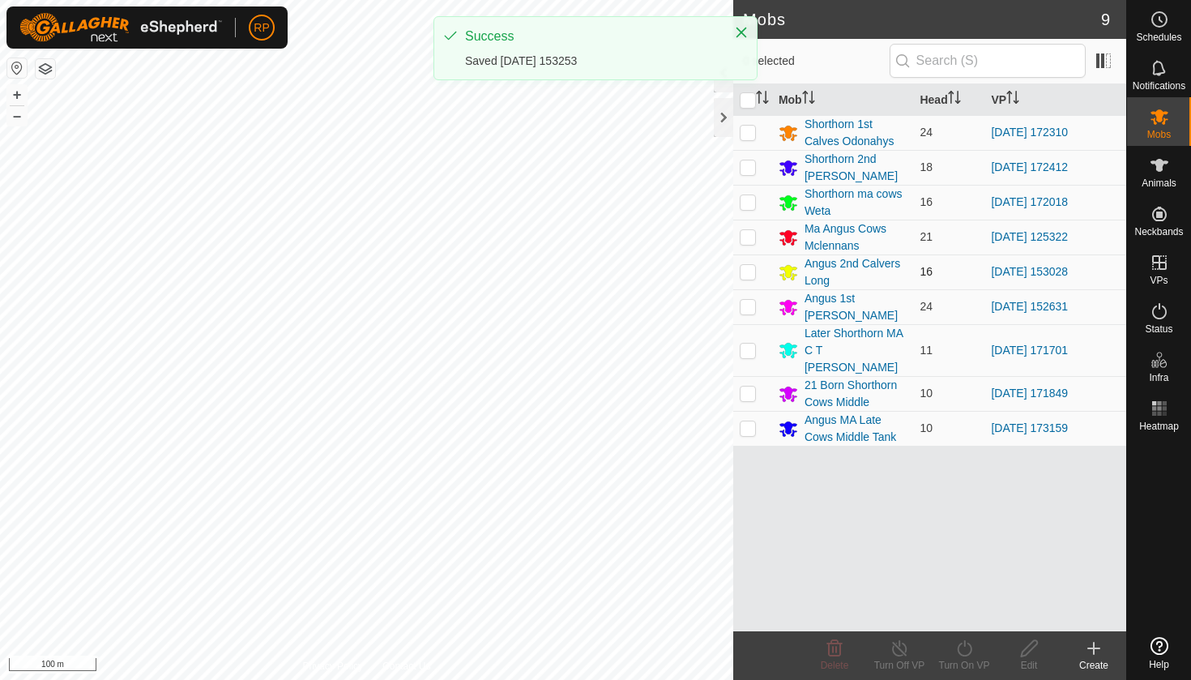
click at [753, 274] on p-checkbox at bounding box center [748, 271] width 16 height 13
checkbox input "true"
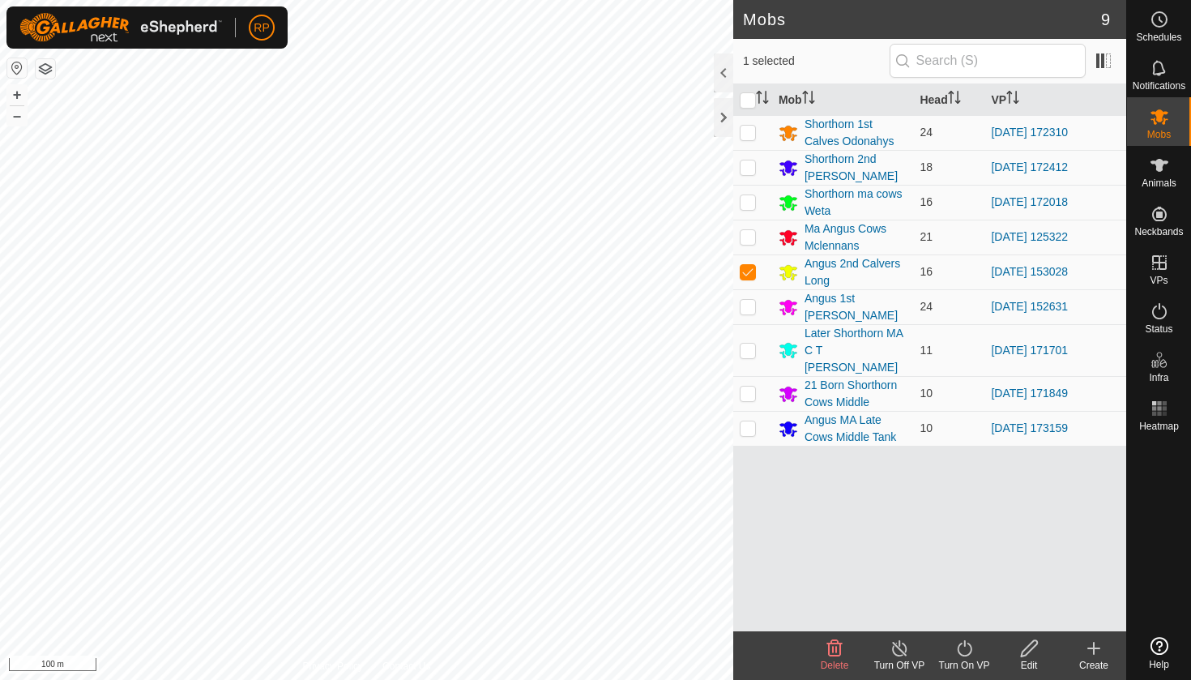
click at [955, 651] on icon at bounding box center [965, 648] width 20 height 19
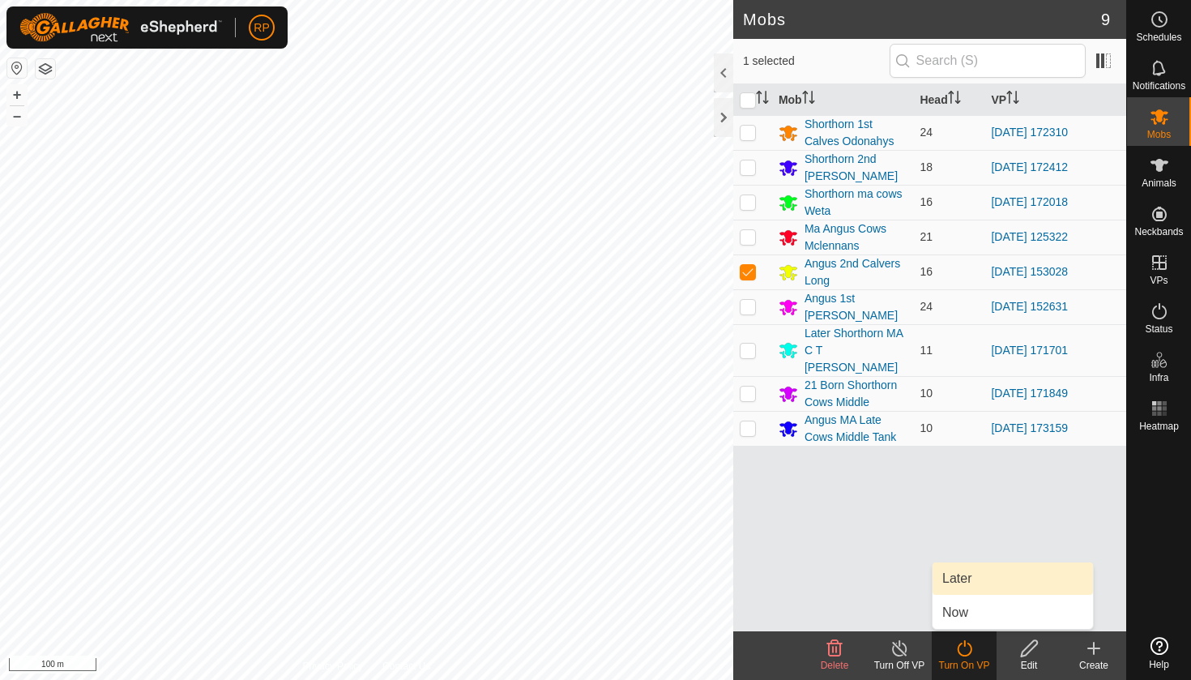
click at [977, 579] on link "Later" at bounding box center [1013, 578] width 160 height 32
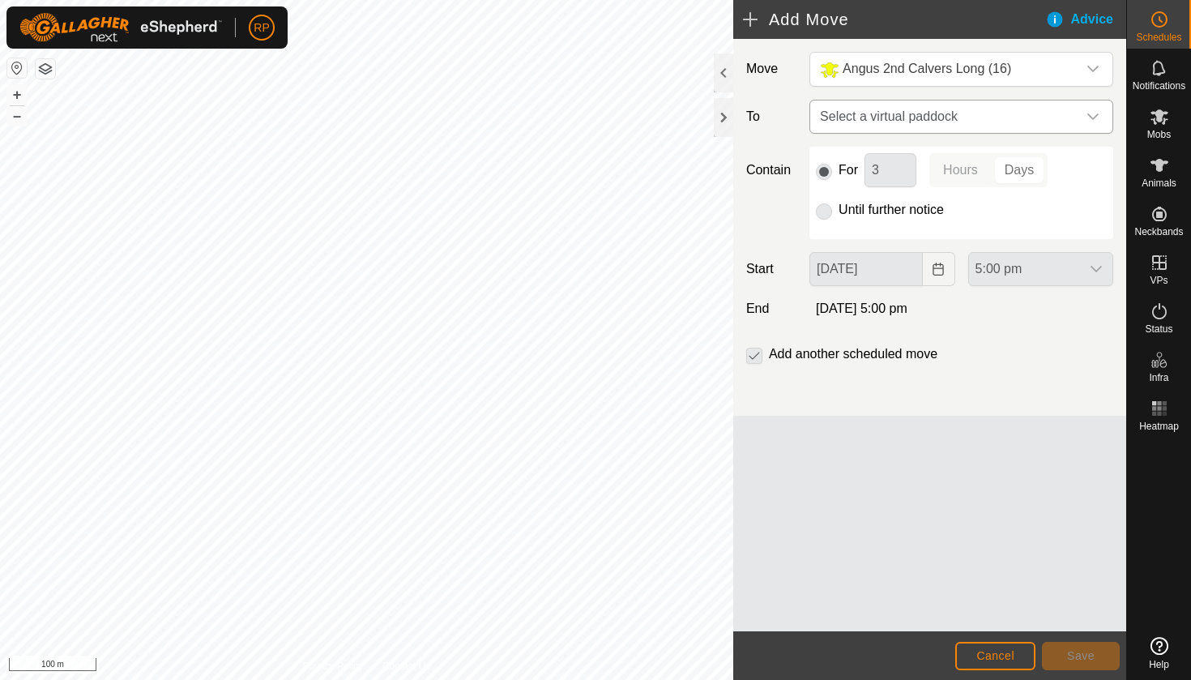
click at [876, 118] on span "Select a virtual paddock" at bounding box center [945, 116] width 263 height 32
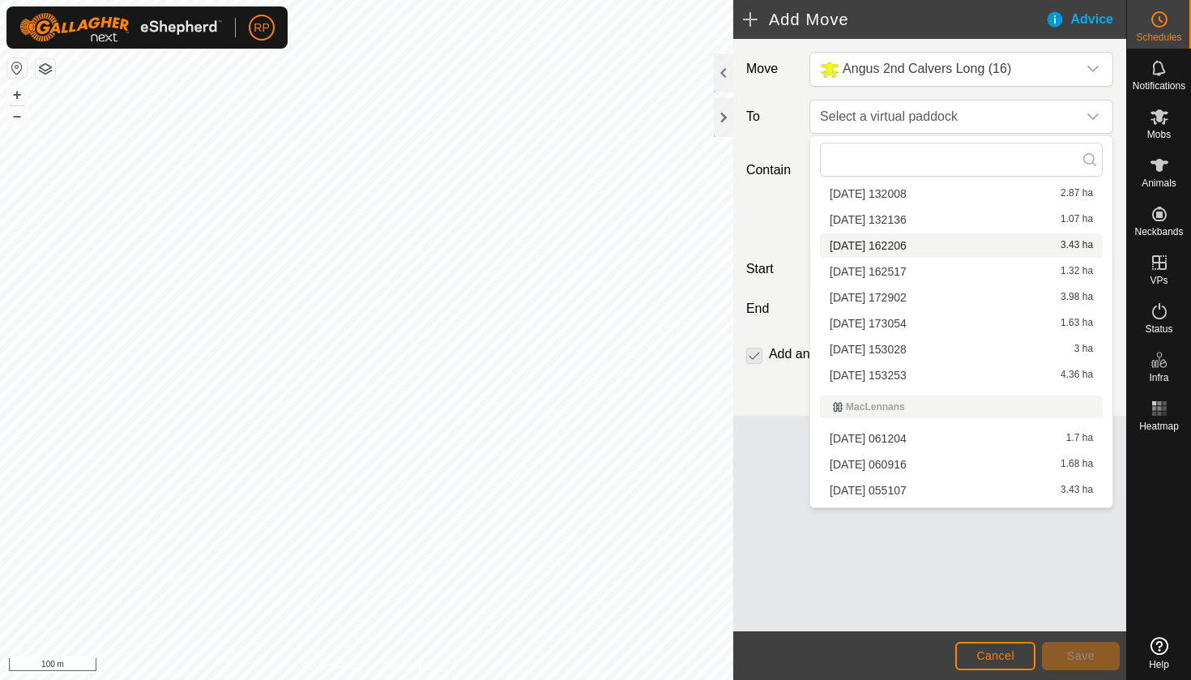
scroll to position [2186, 0]
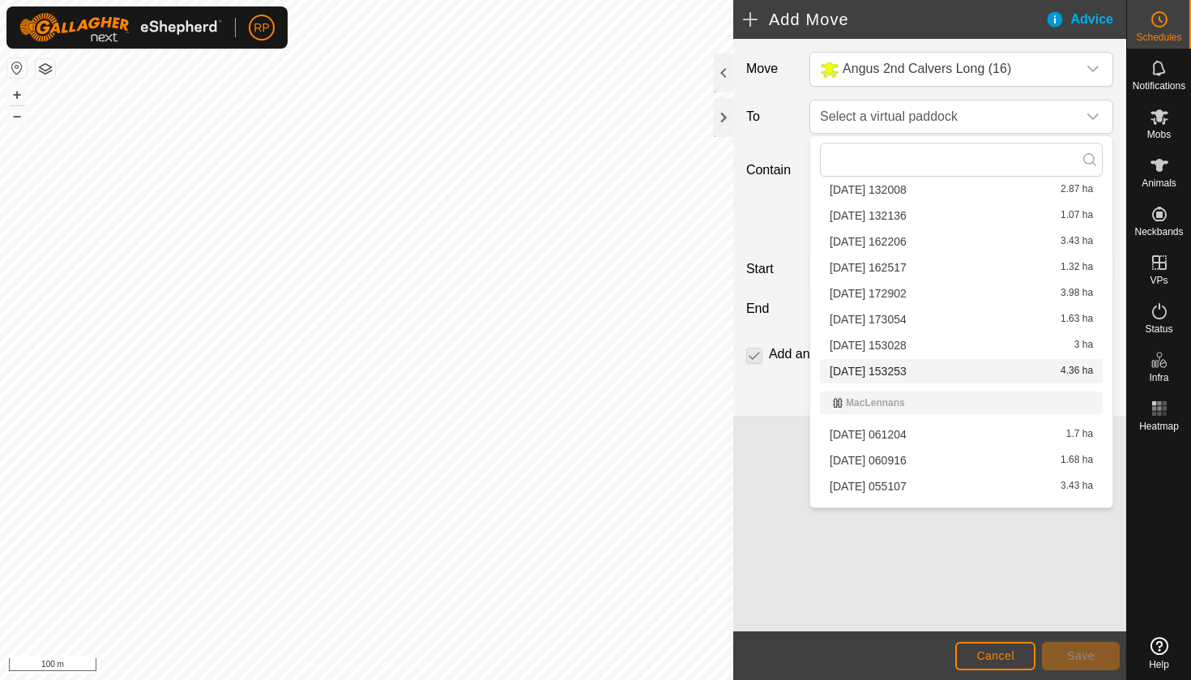
click at [871, 370] on li "[DATE] 153253 4.36 ha" at bounding box center [961, 371] width 283 height 24
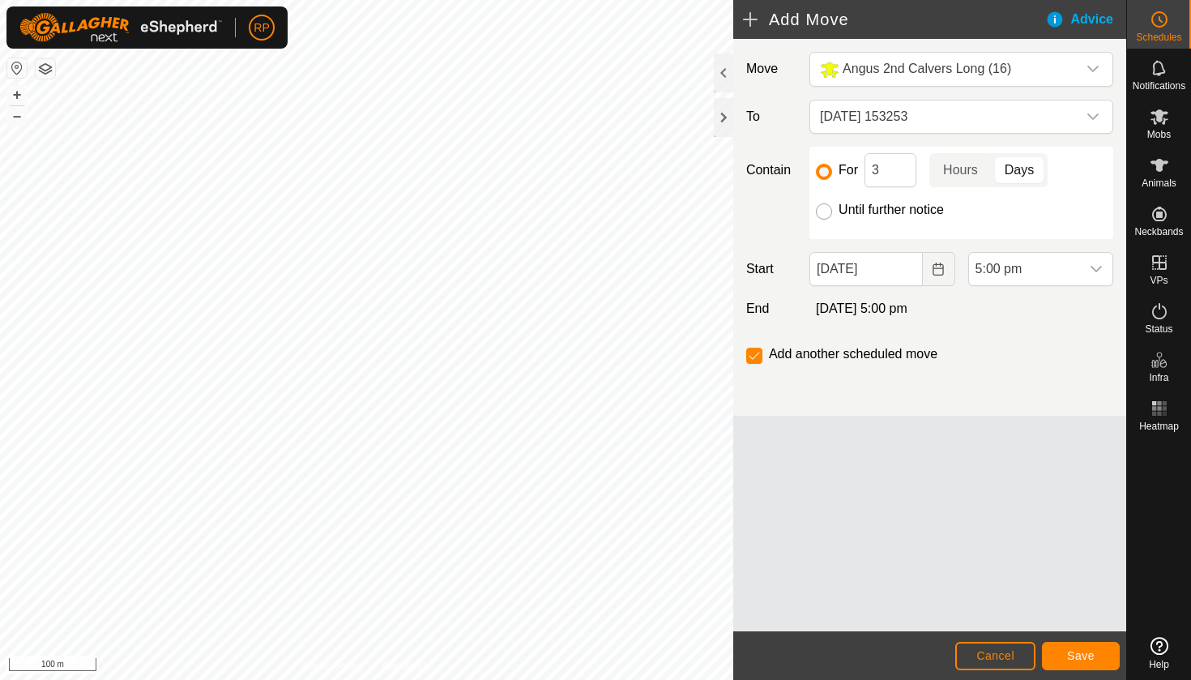
click at [826, 210] on input "Until further notice" at bounding box center [824, 211] width 16 height 16
radio input "true"
checkbox input "false"
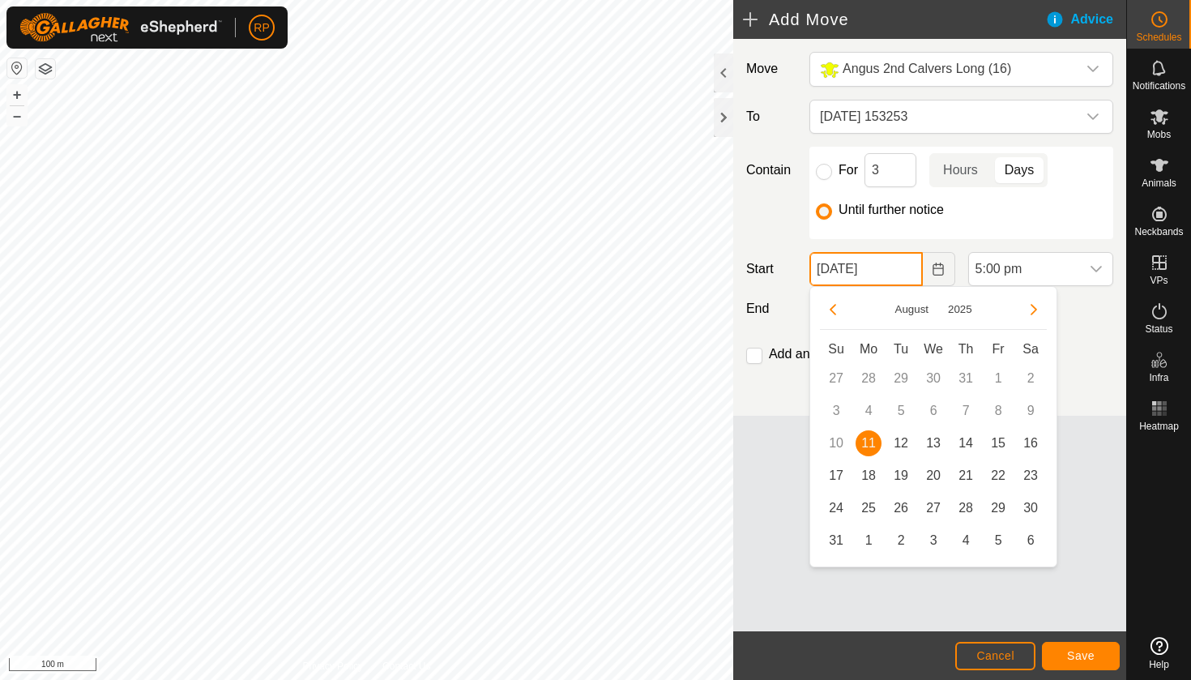
click at [860, 277] on input "[DATE]" at bounding box center [866, 269] width 113 height 34
click at [899, 444] on span "12" at bounding box center [901, 443] width 26 height 26
type input "[DATE]"
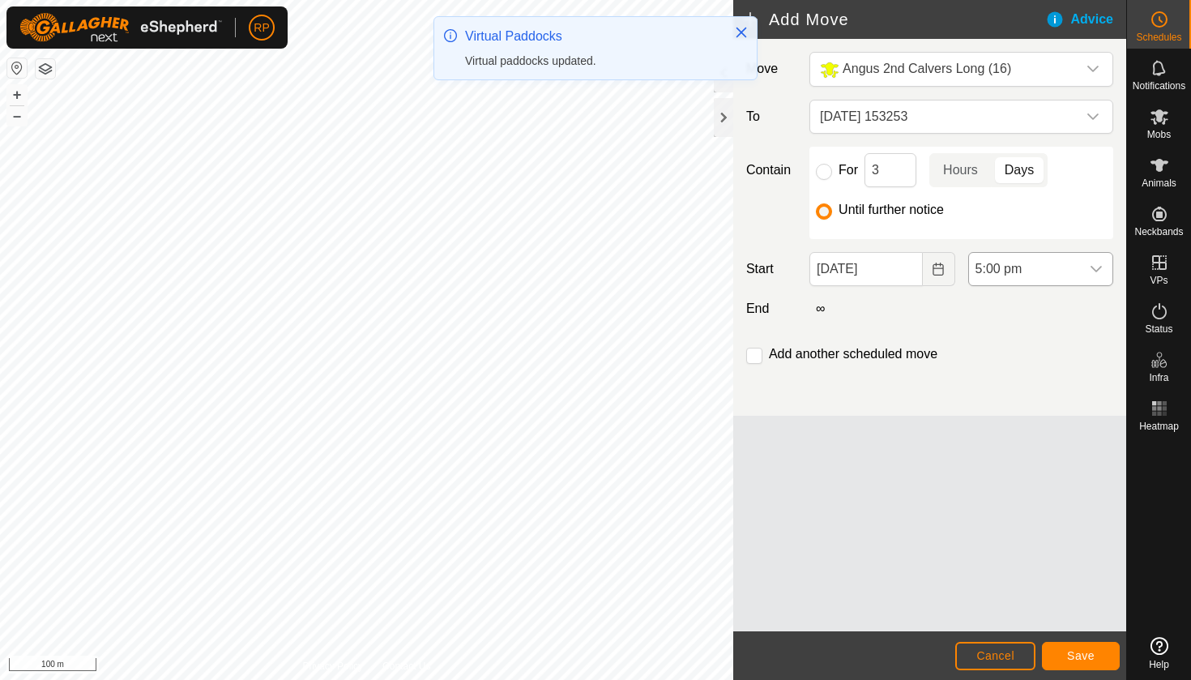
click at [1047, 279] on span "5:00 pm" at bounding box center [1024, 269] width 111 height 32
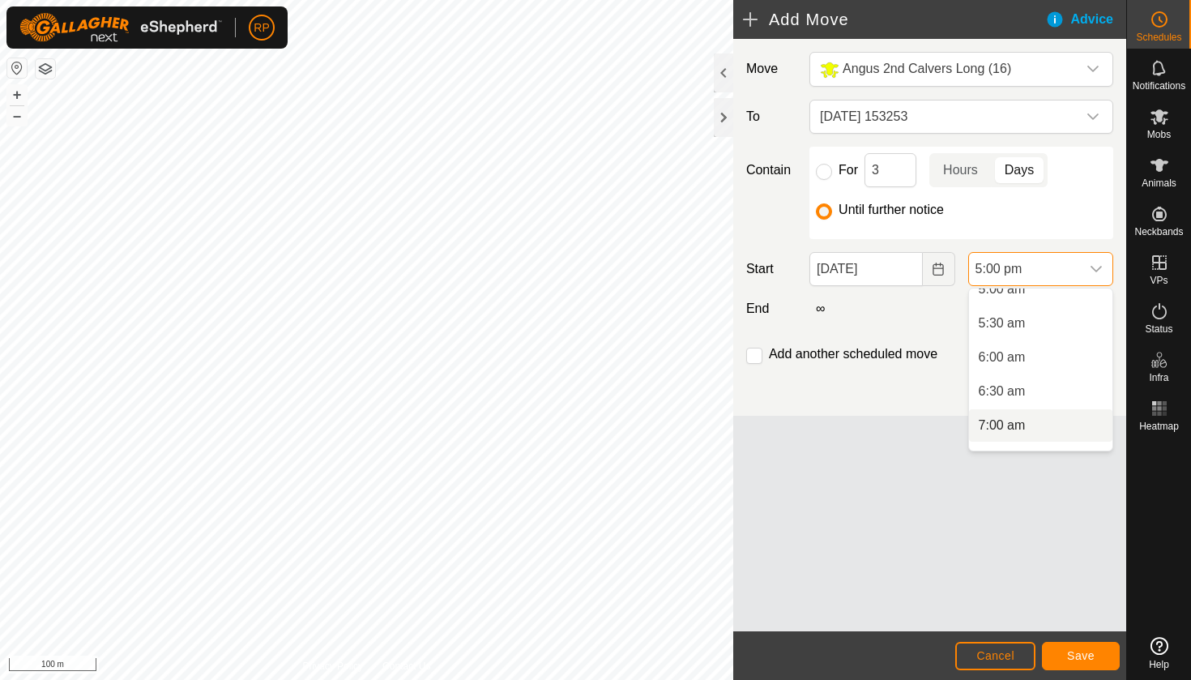
scroll to position [355, 0]
click at [1011, 361] on li "6:00 am" at bounding box center [1040, 358] width 143 height 32
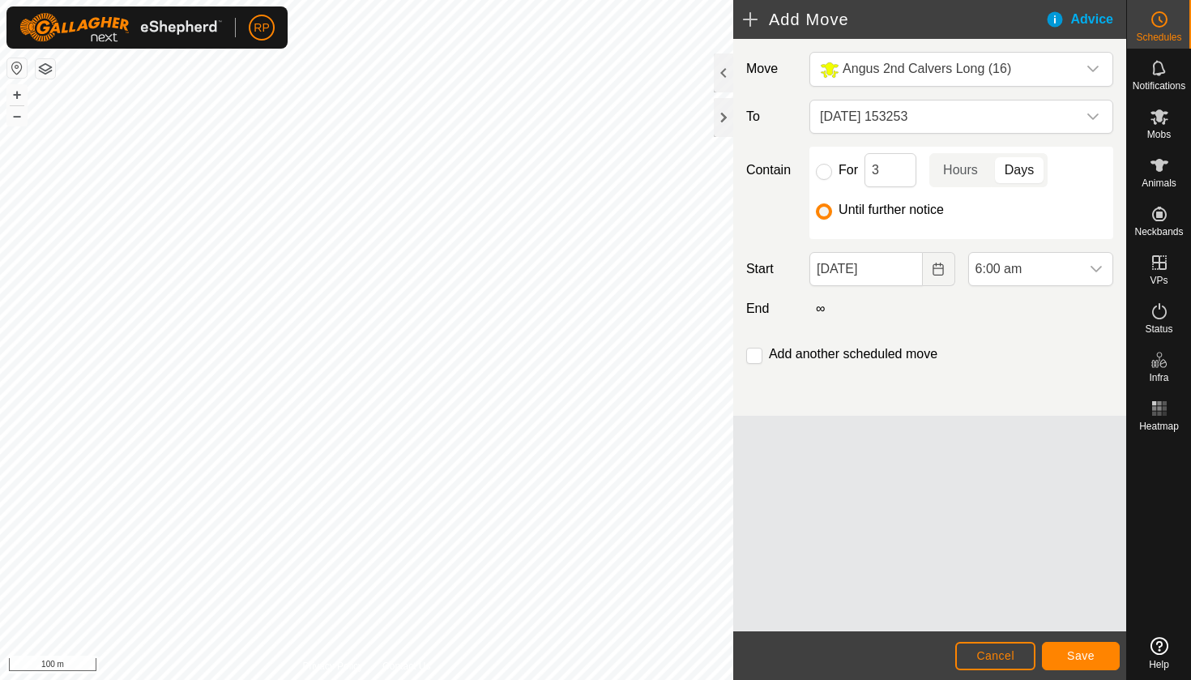
click at [1089, 652] on span "Save" at bounding box center [1081, 655] width 28 height 13
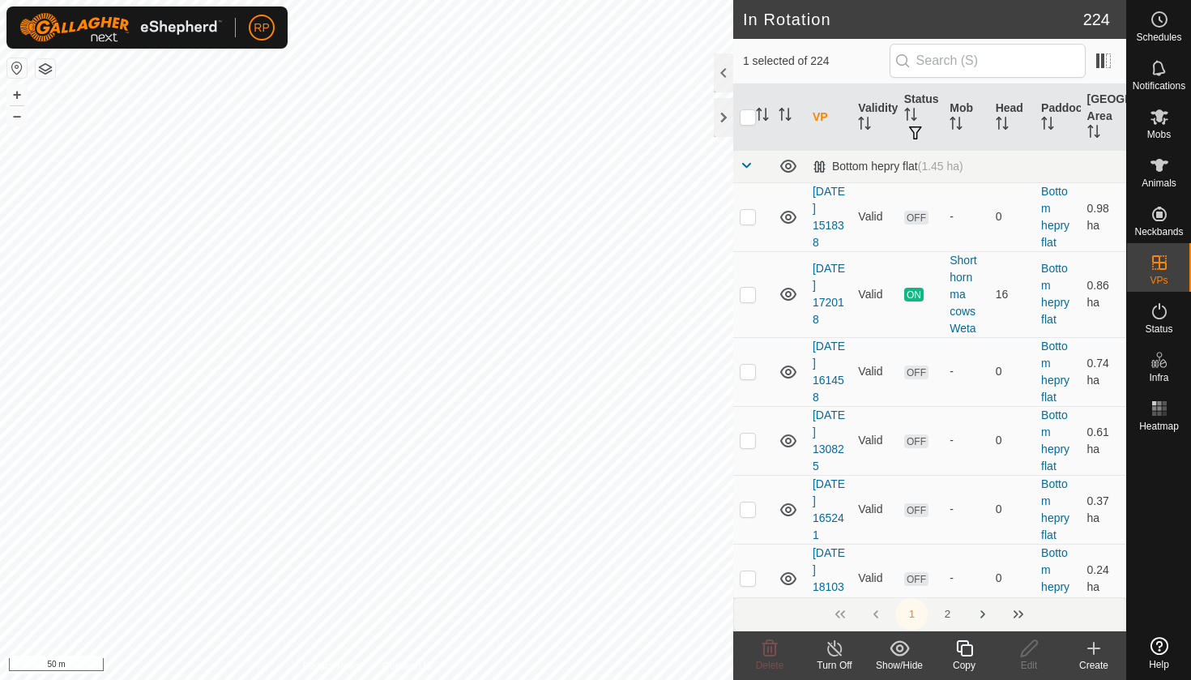
click at [967, 661] on div "Copy" at bounding box center [964, 665] width 65 height 15
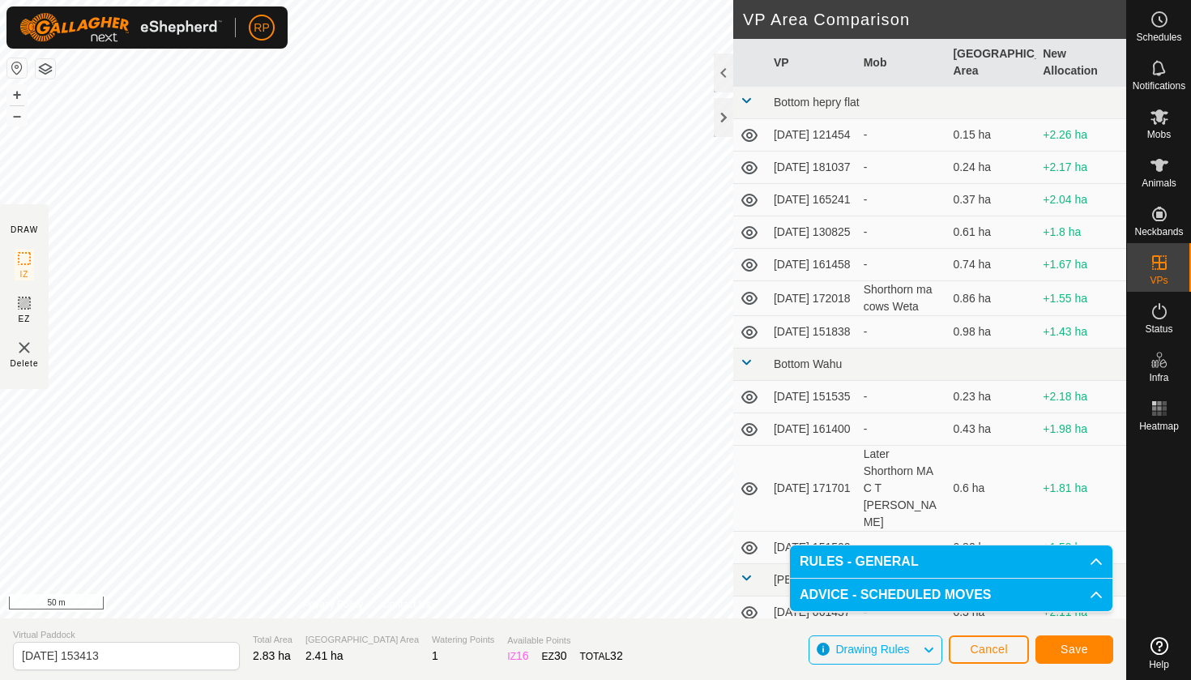
click at [1070, 648] on span "Save" at bounding box center [1075, 649] width 28 height 13
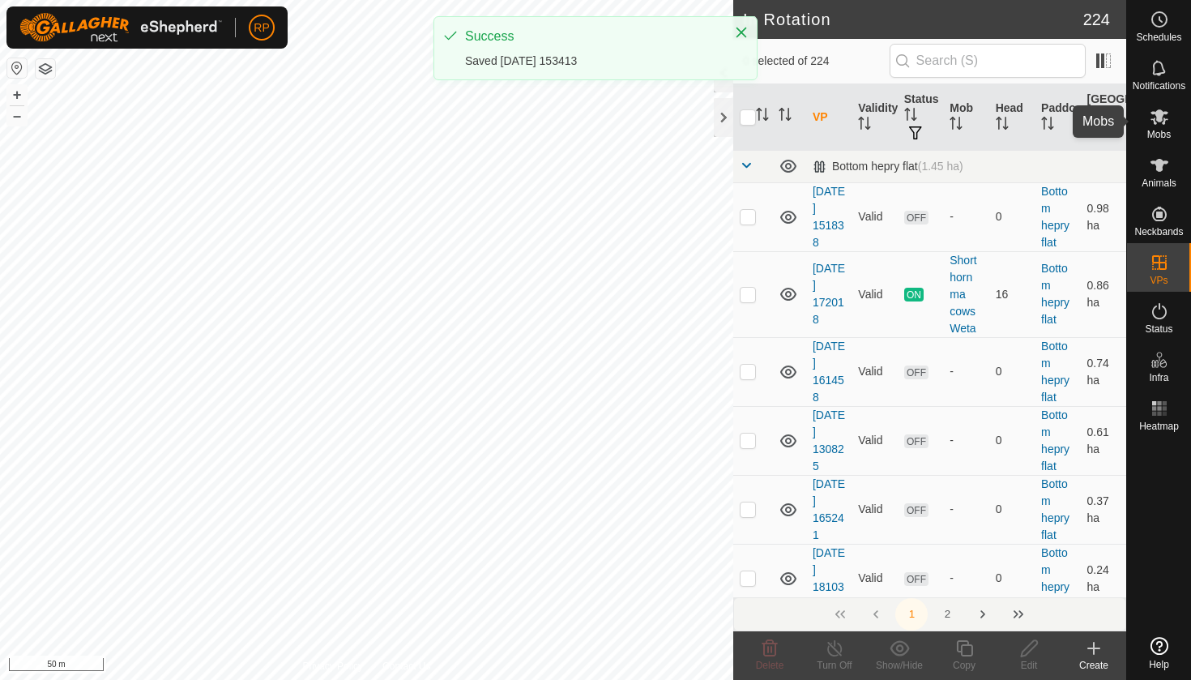
click at [1157, 126] on icon at bounding box center [1159, 116] width 19 height 19
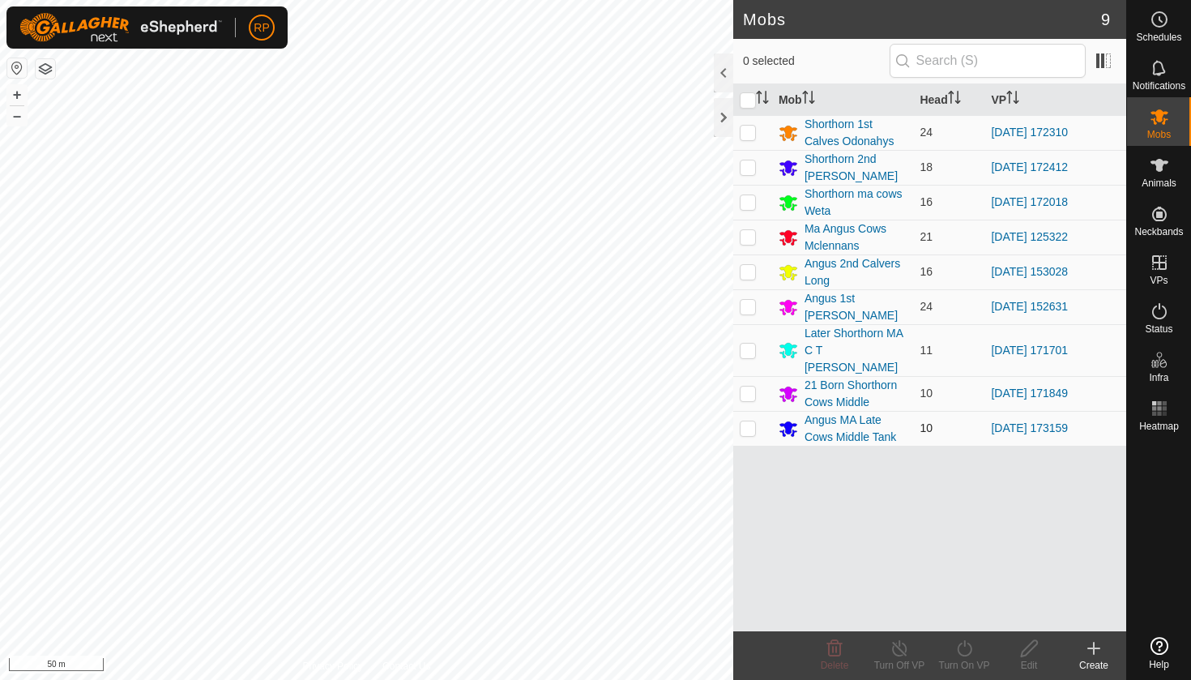
click at [753, 421] on p-checkbox at bounding box center [748, 427] width 16 height 13
checkbox input "true"
click at [959, 652] on icon at bounding box center [964, 648] width 15 height 16
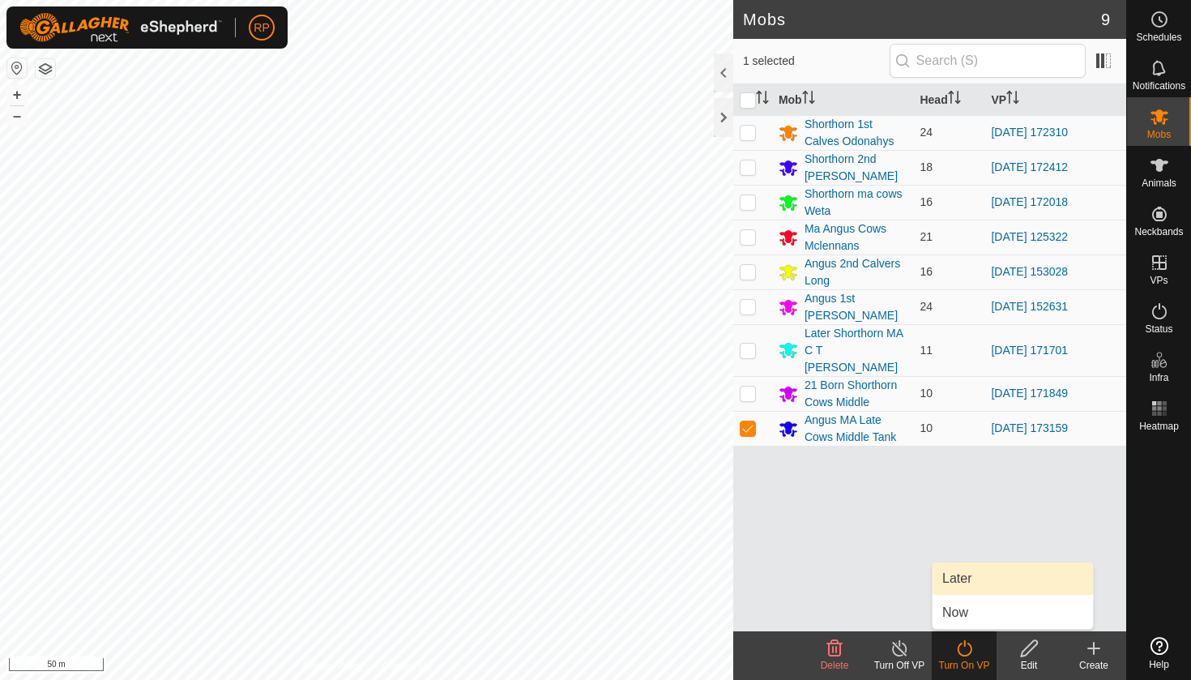
click at [969, 579] on link "Later" at bounding box center [1013, 578] width 160 height 32
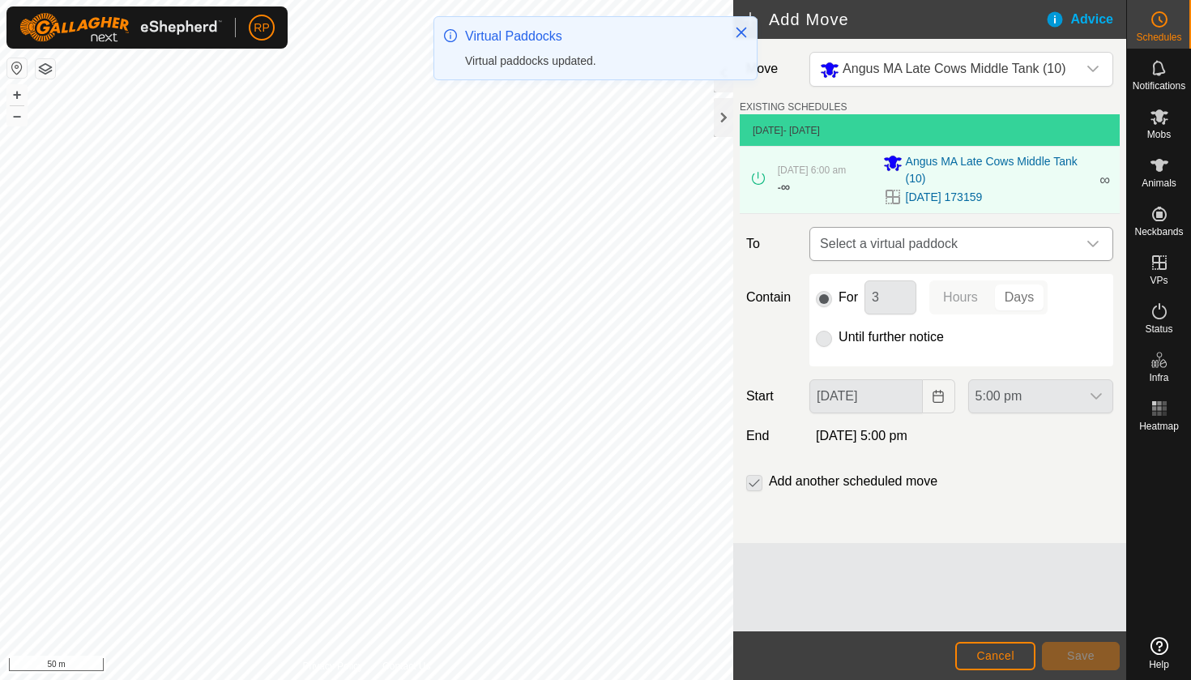
click at [860, 244] on span "Select a virtual paddock" at bounding box center [945, 244] width 263 height 32
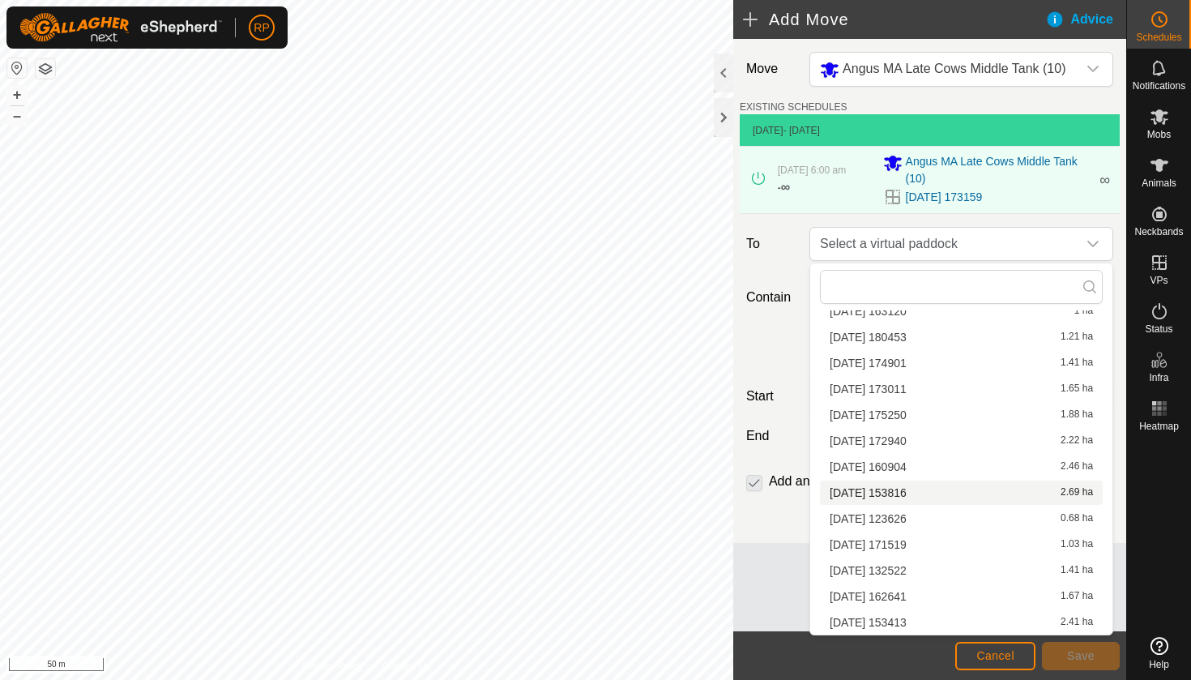
scroll to position [204, 0]
click at [866, 619] on li "[DATE] 153413 2.41 ha" at bounding box center [961, 622] width 283 height 24
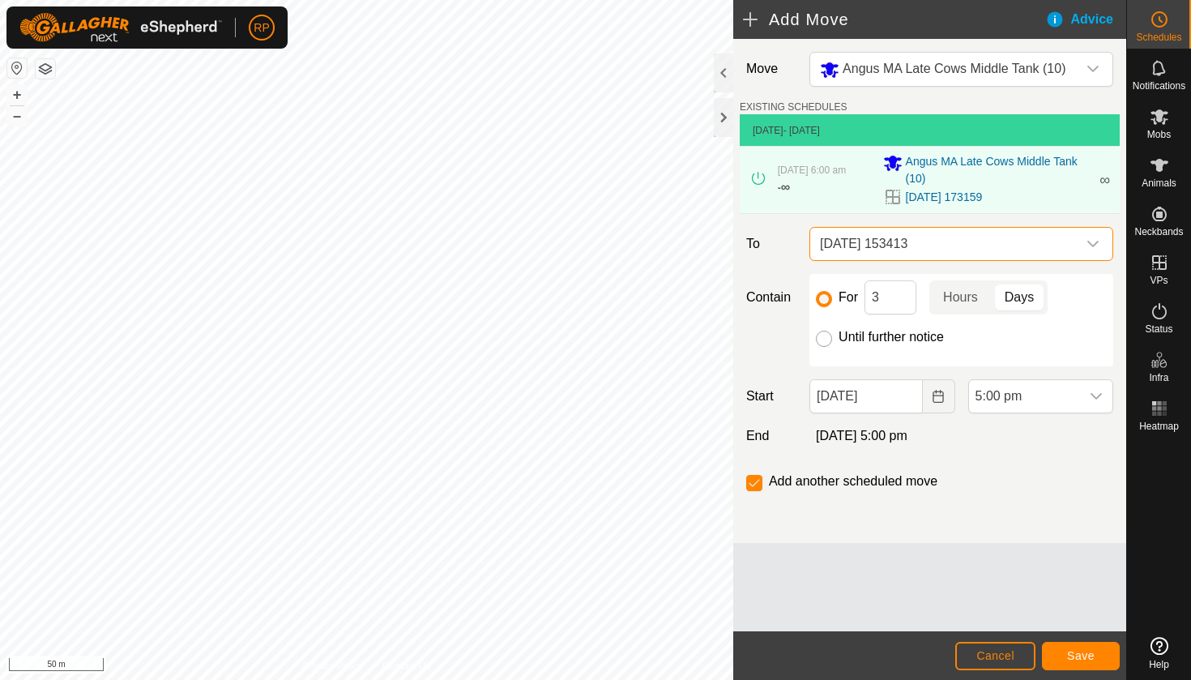
click at [825, 344] on input "Until further notice" at bounding box center [824, 339] width 16 height 16
radio input "true"
checkbox input "false"
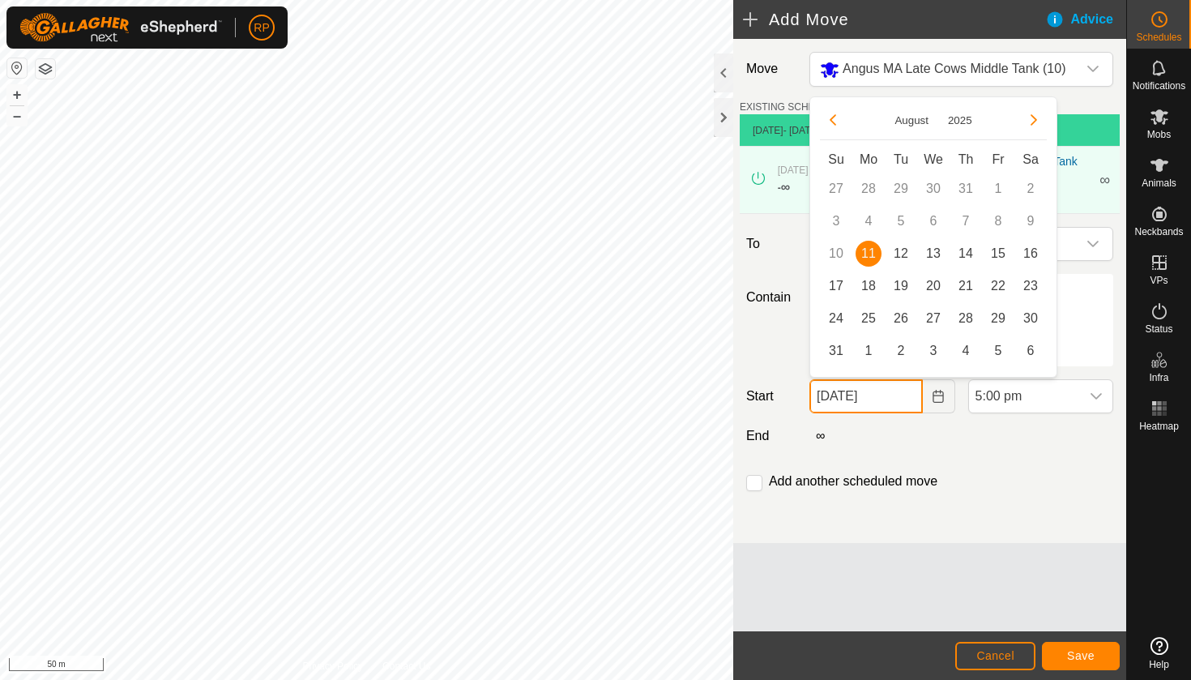
click at [859, 404] on input "[DATE]" at bounding box center [866, 396] width 113 height 34
click at [904, 253] on span "12" at bounding box center [901, 254] width 26 height 26
type input "[DATE]"
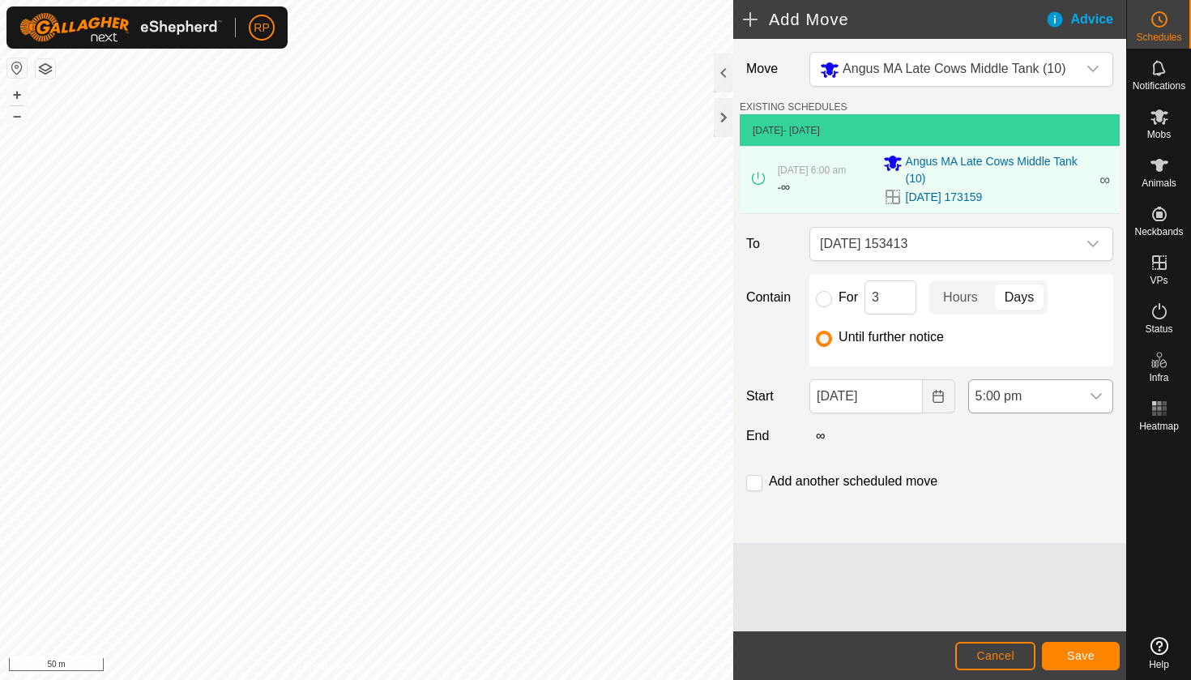
click at [1027, 389] on span "5:00 pm" at bounding box center [1024, 396] width 111 height 32
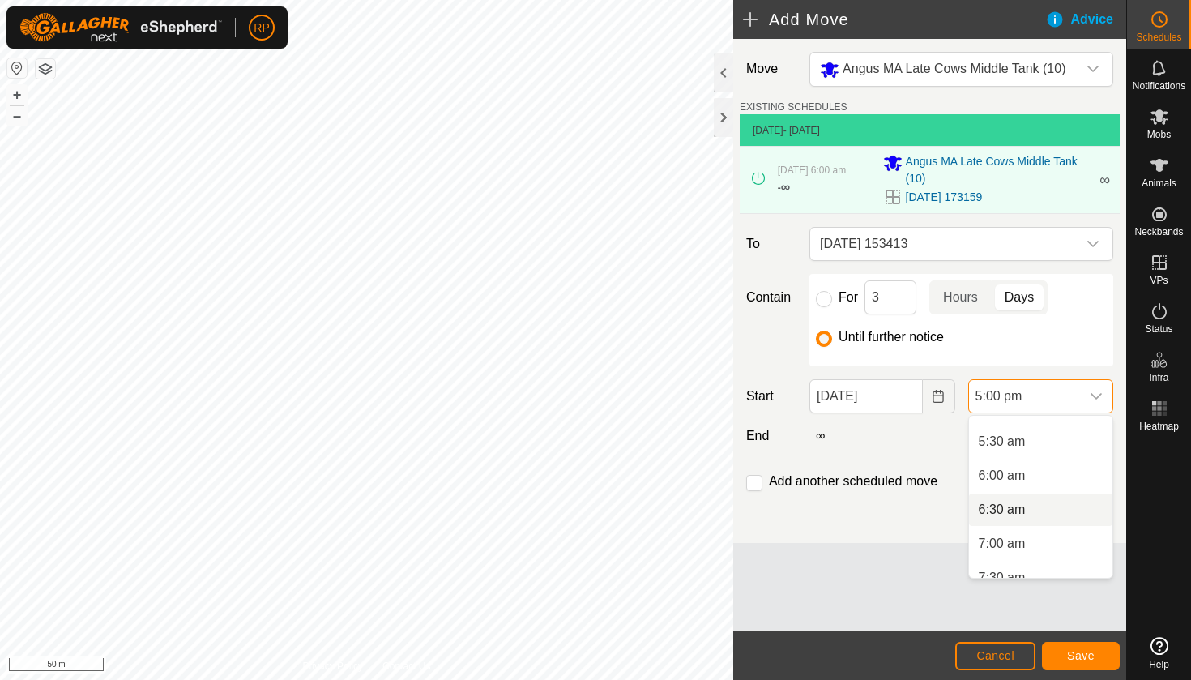
scroll to position [352, 0]
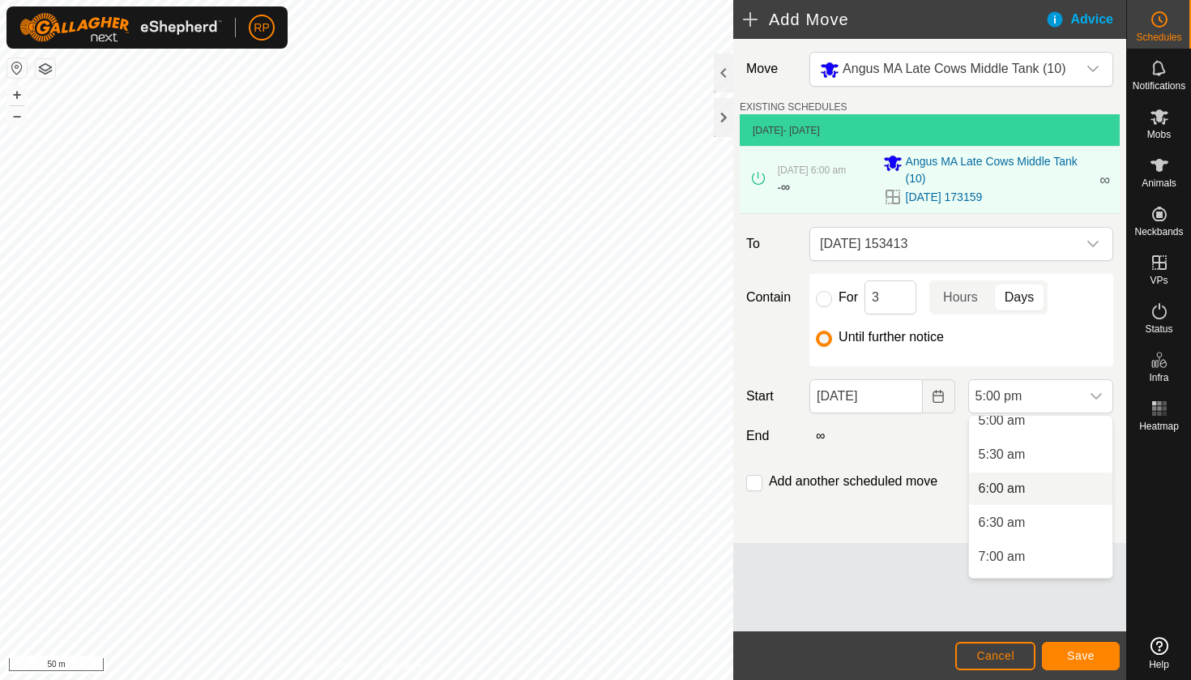
click at [1007, 483] on li "6:00 am" at bounding box center [1040, 489] width 143 height 32
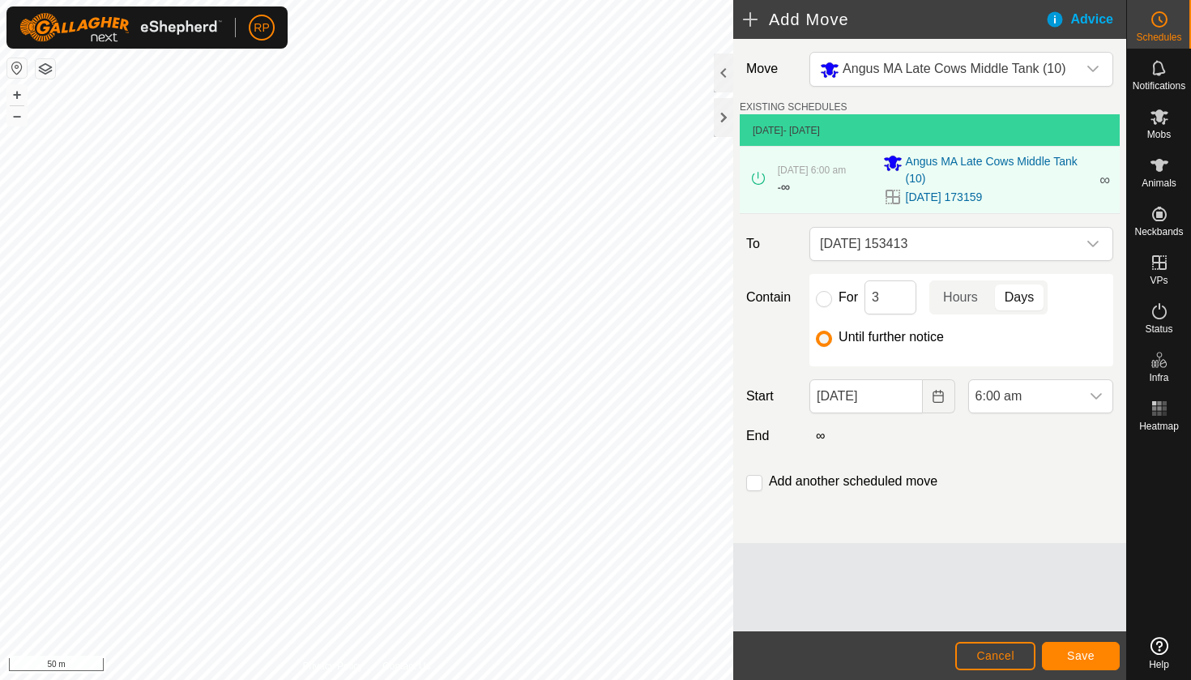
click at [1075, 656] on span "Save" at bounding box center [1081, 655] width 28 height 13
